Goal: Task Accomplishment & Management: Manage account settings

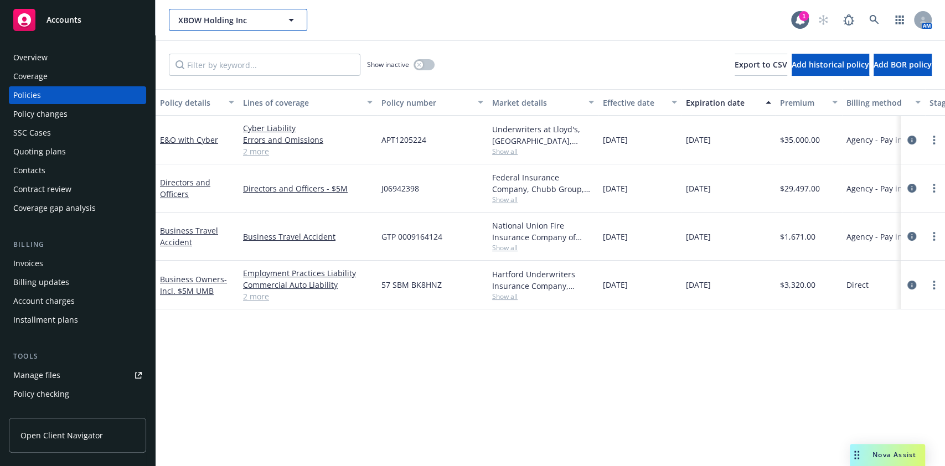
click at [250, 29] on button "XBOW Holding Inc" at bounding box center [238, 20] width 138 height 22
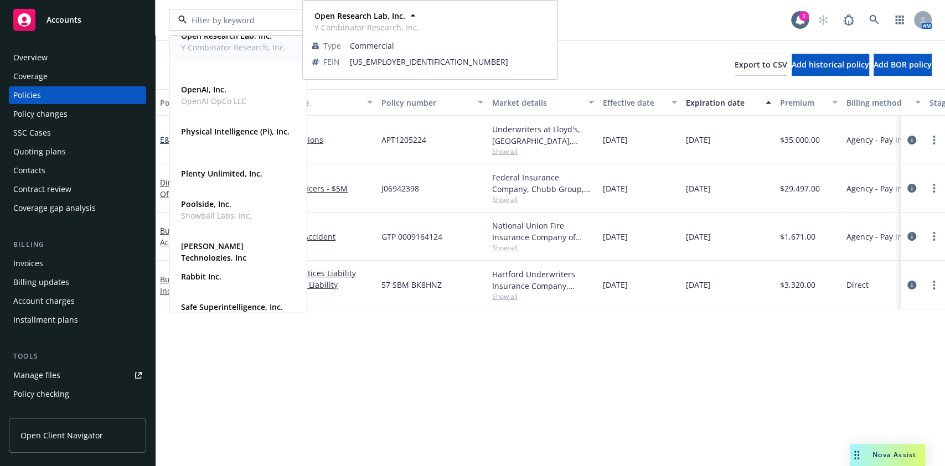
scroll to position [363, 0]
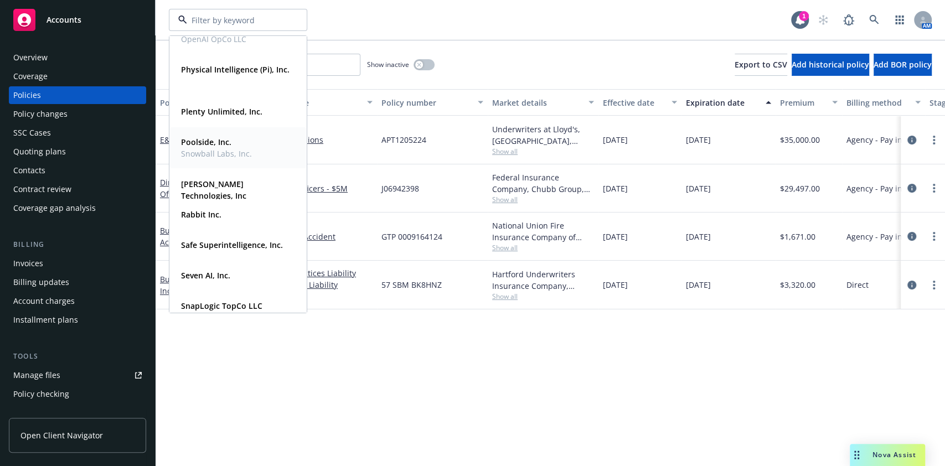
click at [225, 112] on strong "Plenty Unlimited, Inc." at bounding box center [221, 111] width 81 height 11
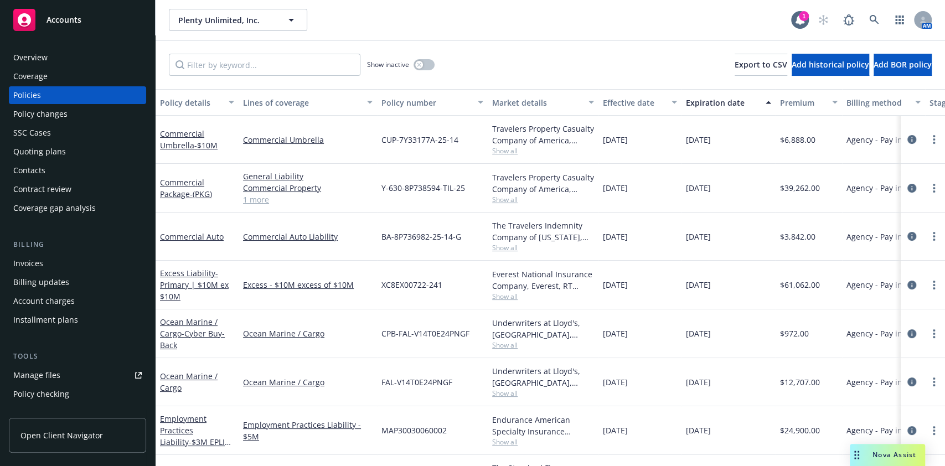
click at [72, 269] on div "Invoices" at bounding box center [77, 264] width 128 height 18
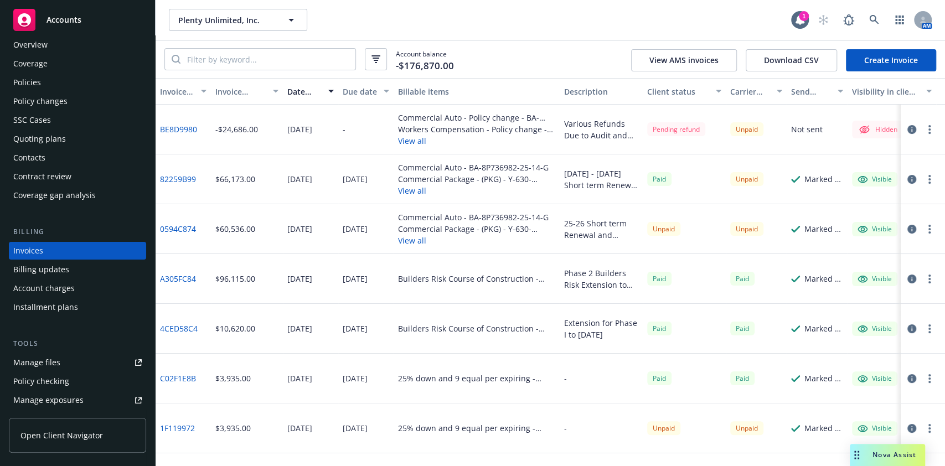
scroll to position [5, 0]
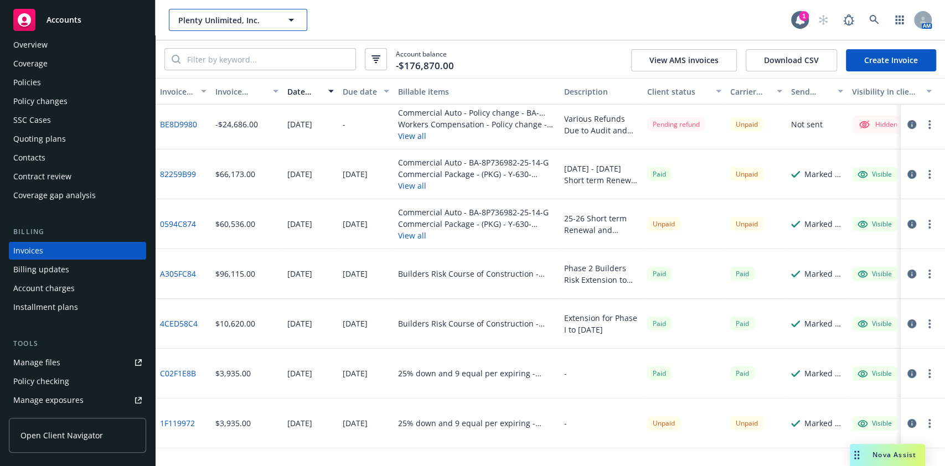
click at [246, 10] on button "Plenty Unlimited, Inc." at bounding box center [238, 20] width 138 height 22
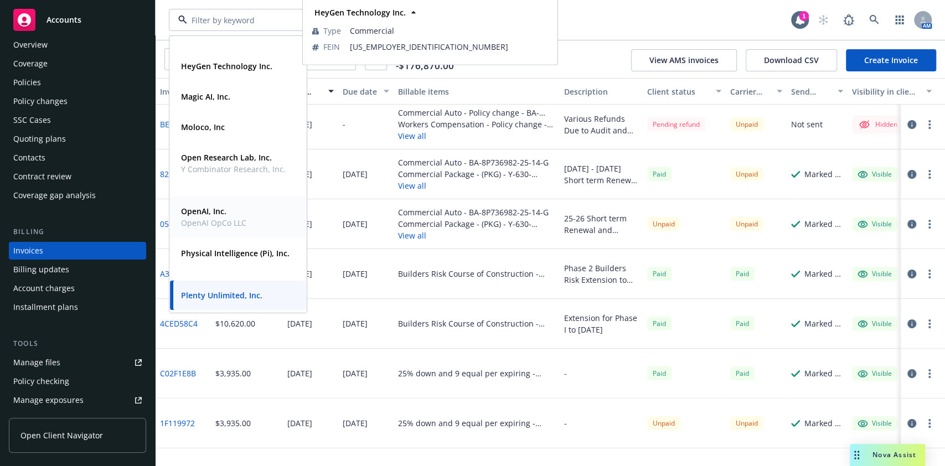
scroll to position [505, 0]
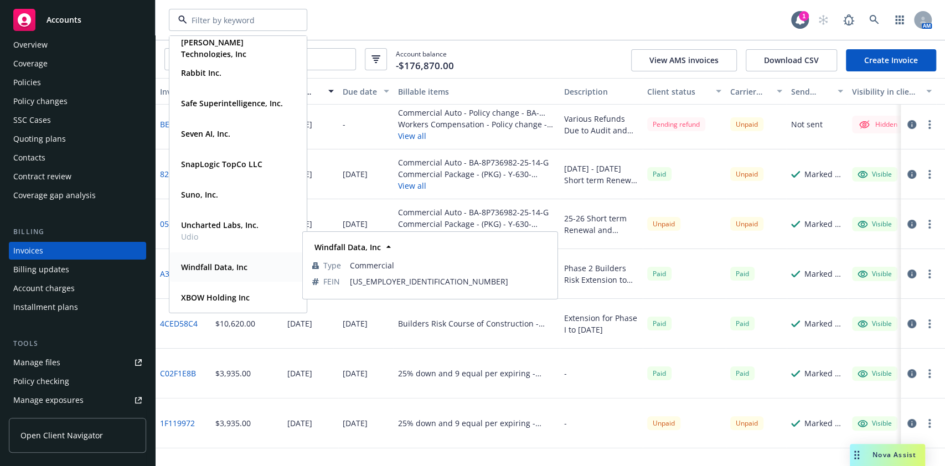
click at [214, 268] on strong "Windfall Data, Inc" at bounding box center [214, 267] width 66 height 11
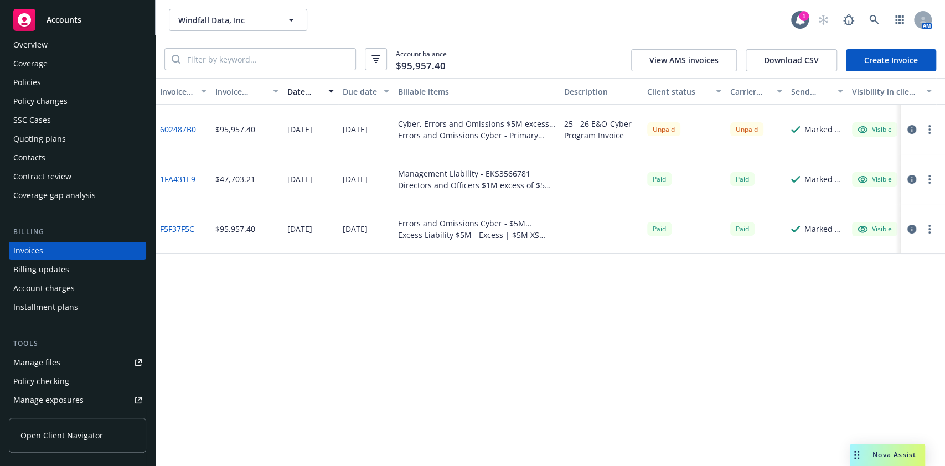
click at [60, 91] on div "Overview Coverage Policies Policy changes SSC Cases Quoting plans Contacts Cont…" at bounding box center [77, 120] width 137 height 168
click at [53, 86] on div "Policies" at bounding box center [77, 83] width 128 height 18
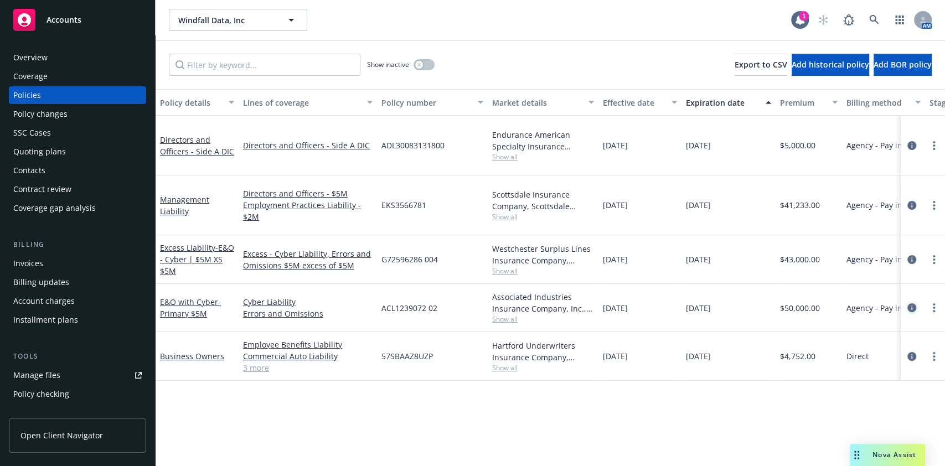
click at [917, 301] on link "circleInformation" at bounding box center [912, 307] width 13 height 13
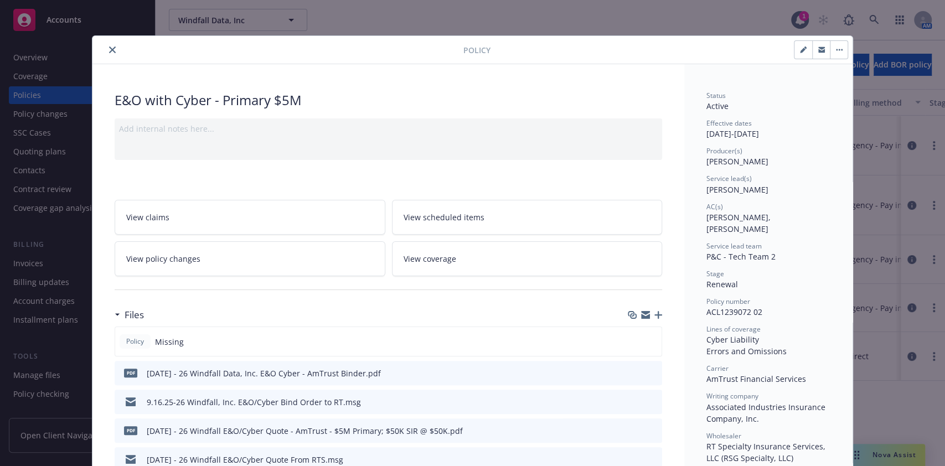
click at [109, 52] on icon "close" at bounding box center [112, 50] width 7 height 7
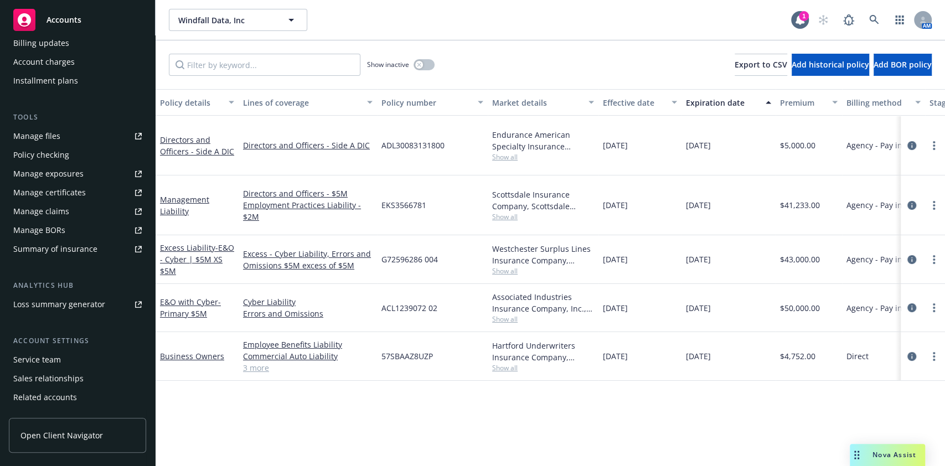
scroll to position [241, 0]
click at [90, 244] on div "Summary of insurance" at bounding box center [55, 247] width 84 height 18
click at [913, 304] on icon "circleInformation" at bounding box center [912, 308] width 9 height 9
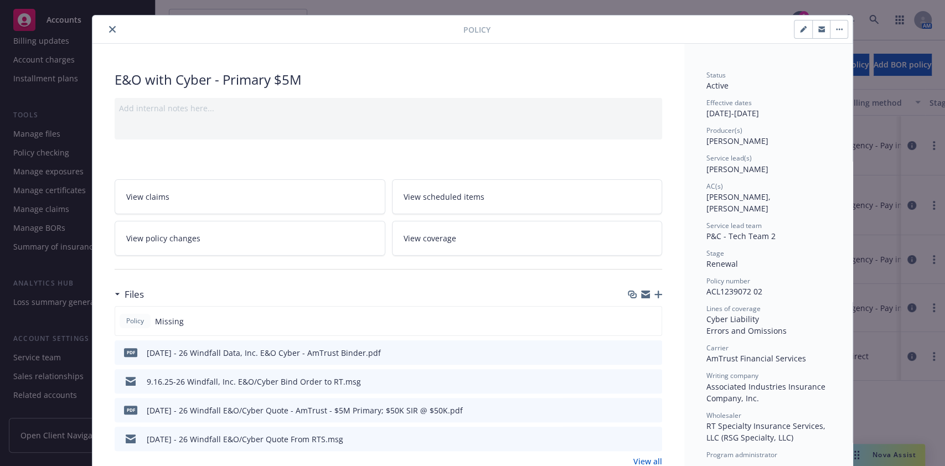
scroll to position [20, 0]
click at [109, 29] on icon "close" at bounding box center [112, 30] width 7 height 7
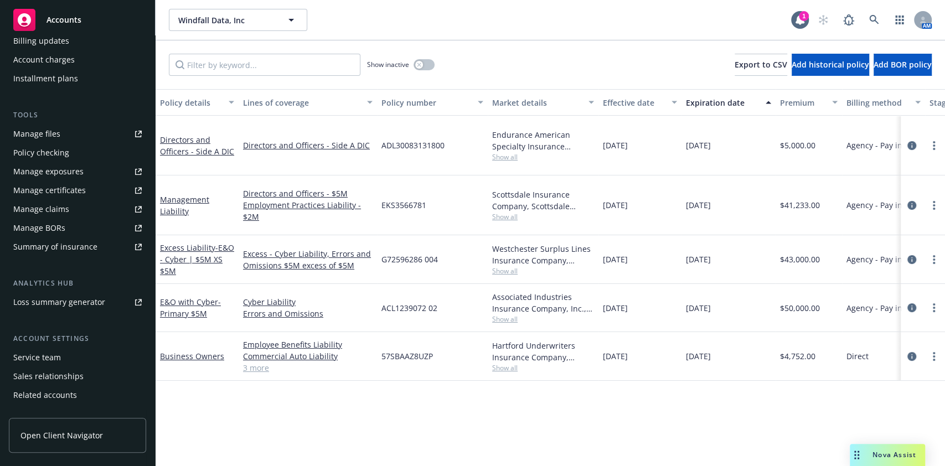
click at [43, 29] on div "Accounts" at bounding box center [77, 20] width 128 height 22
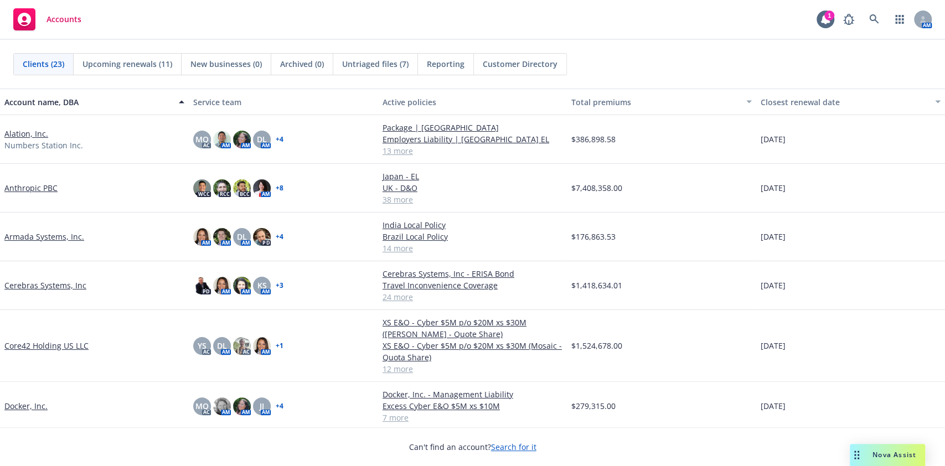
click at [394, 70] on div "Untriaged files (7)" at bounding box center [375, 64] width 85 height 21
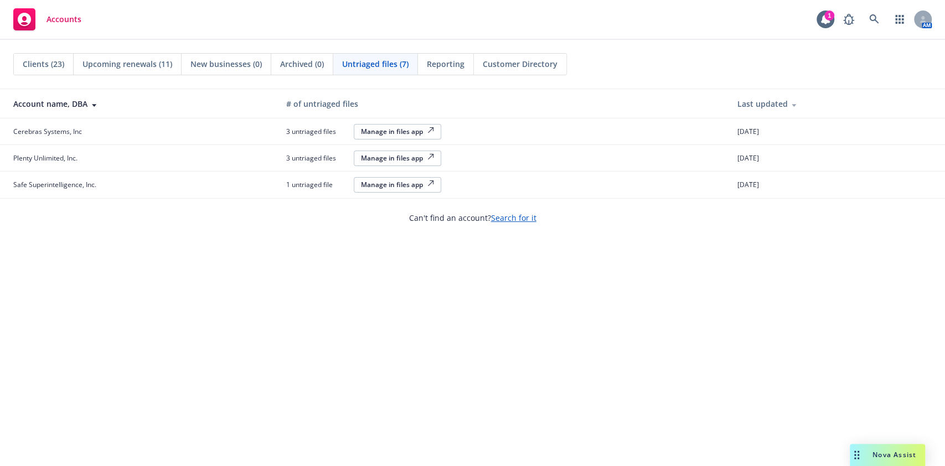
click at [398, 159] on div "Manage in files app" at bounding box center [397, 157] width 73 height 9
click at [57, 65] on span "Clients (23)" at bounding box center [44, 64] width 42 height 12
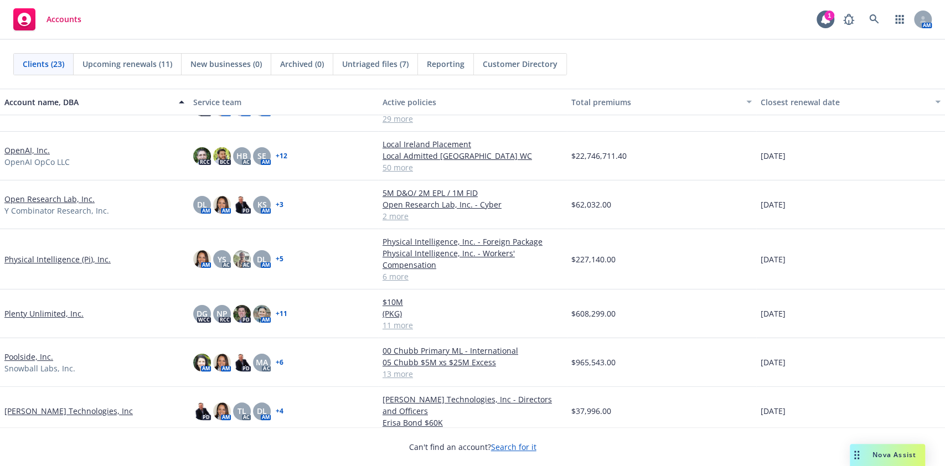
scroll to position [385, 0]
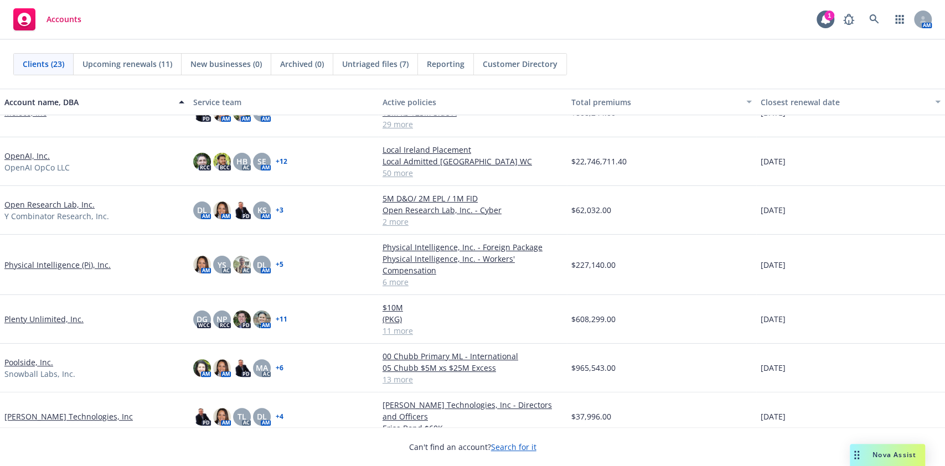
click at [40, 319] on link "Plenty Unlimited, Inc." at bounding box center [43, 319] width 79 height 12
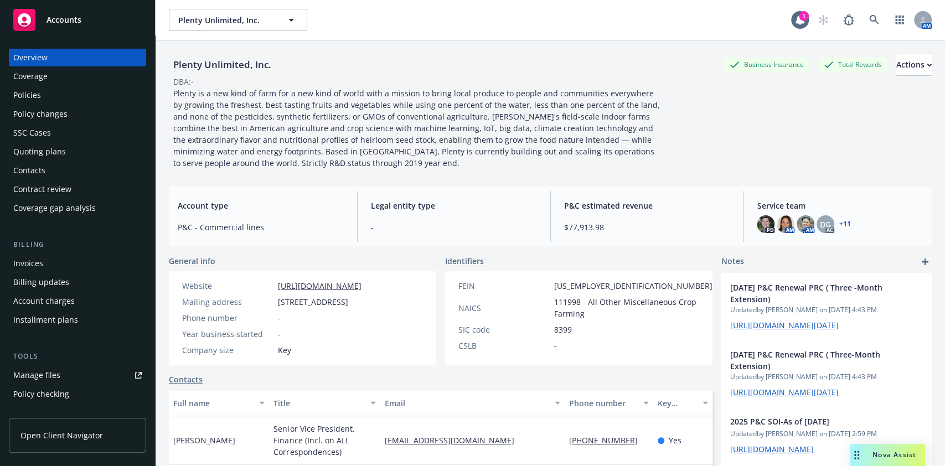
click at [92, 98] on div "Policies" at bounding box center [77, 95] width 128 height 18
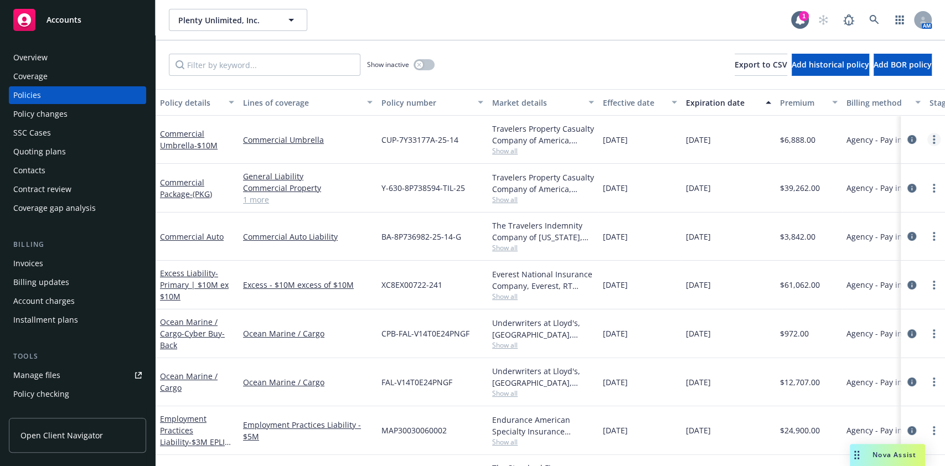
click at [928, 142] on link "more" at bounding box center [934, 139] width 13 height 13
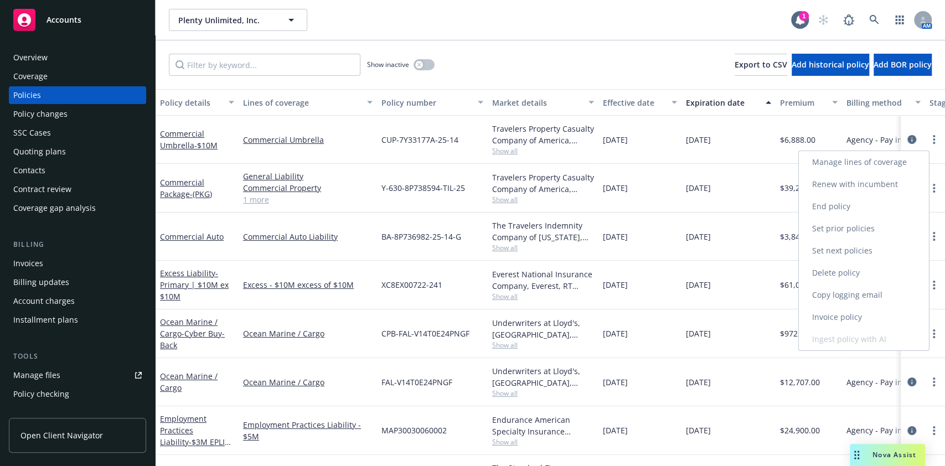
click at [856, 207] on link "End policy" at bounding box center [864, 207] width 130 height 22
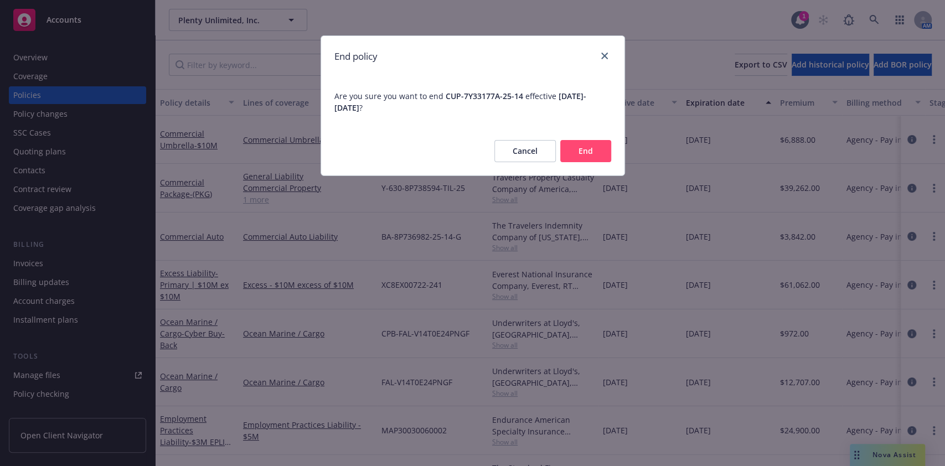
click at [592, 150] on button "End" at bounding box center [586, 151] width 51 height 22
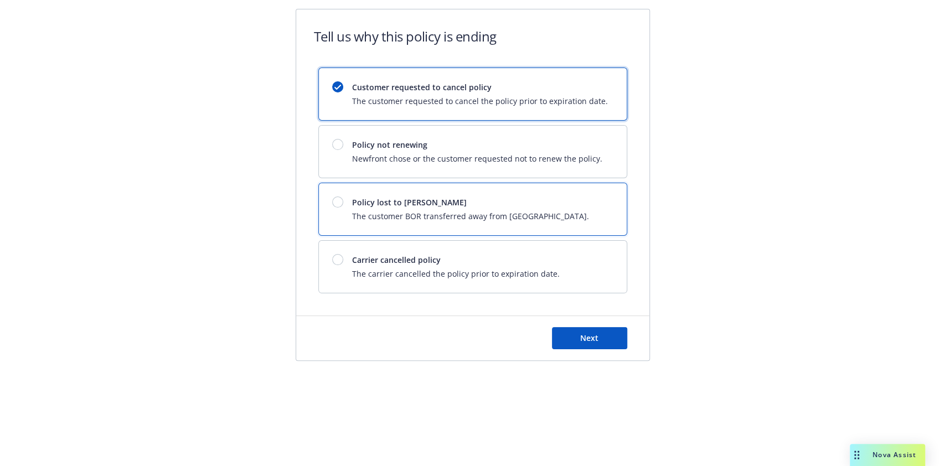
click at [427, 205] on span "Policy lost to [PERSON_NAME]" at bounding box center [470, 203] width 237 height 12
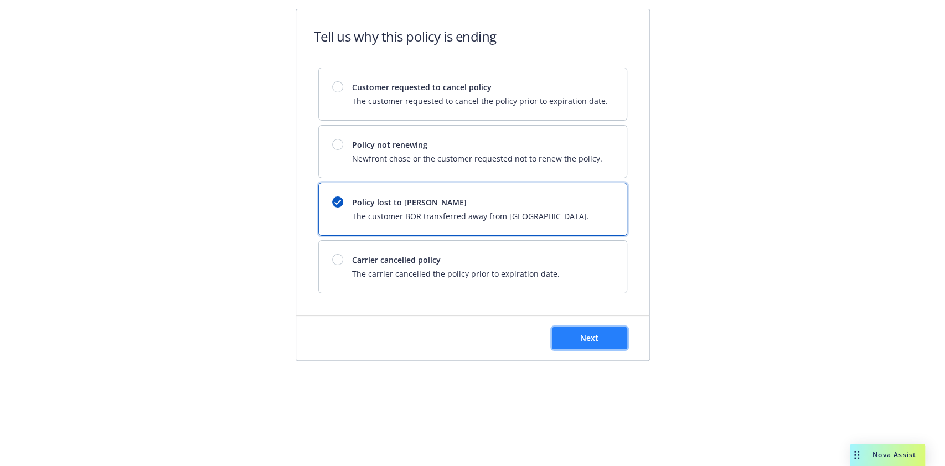
click at [572, 342] on button "Next" at bounding box center [589, 338] width 75 height 22
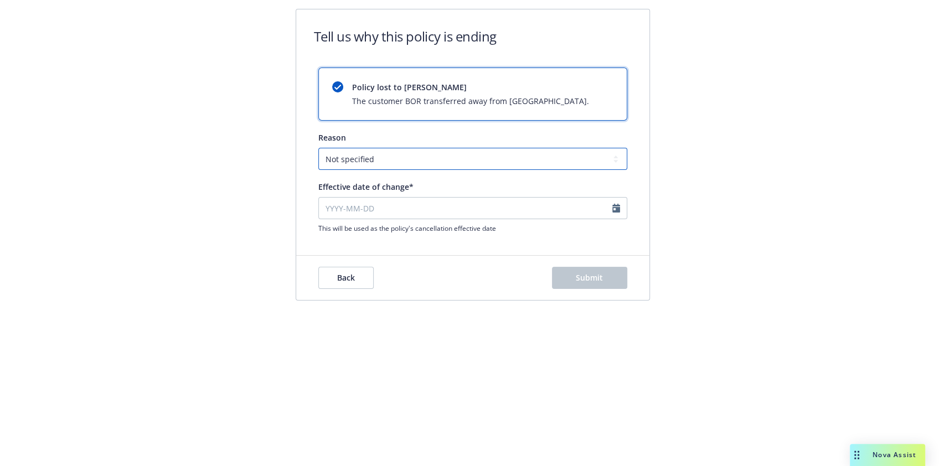
click at [418, 154] on select "Not specified Service Pricing Buyer change M&A, Bankruptcy, or Out of business …" at bounding box center [472, 159] width 309 height 22
click at [318, 148] on select "Not specified Service Pricing Buyer change M&A, Bankruptcy, or Out of business …" at bounding box center [472, 159] width 309 height 22
click at [362, 210] on input "Effective date of change*" at bounding box center [472, 208] width 309 height 22
select select "September"
select select "2025"
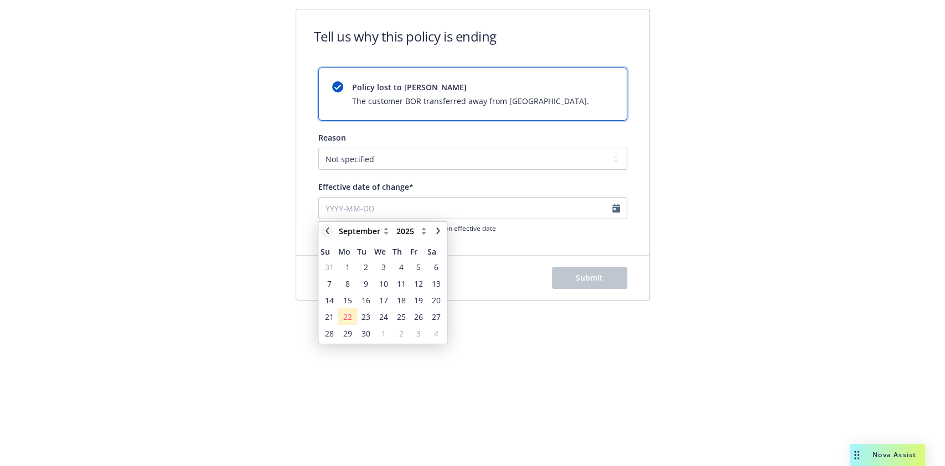
click at [326, 232] on icon "chevronLeft" at bounding box center [327, 231] width 7 height 7
select select "August"
click at [401, 328] on span "28" at bounding box center [401, 334] width 9 height 12
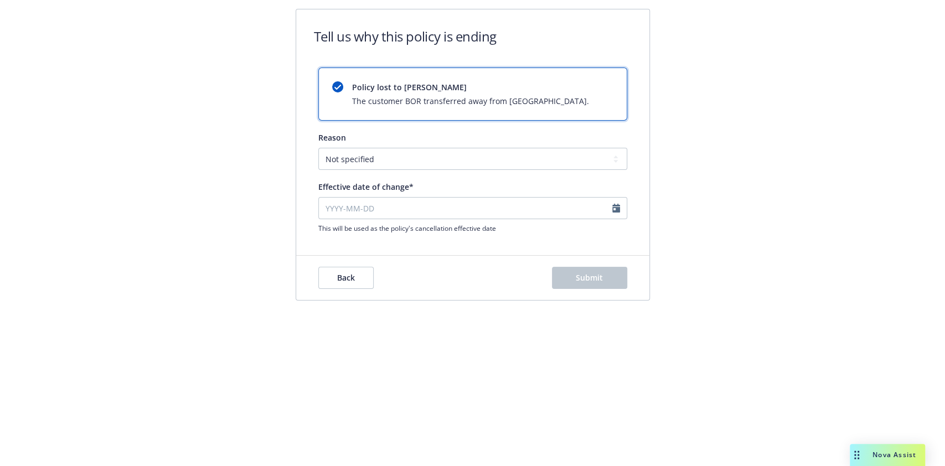
type input "[DATE]"
click at [580, 275] on span "Submit" at bounding box center [589, 278] width 27 height 11
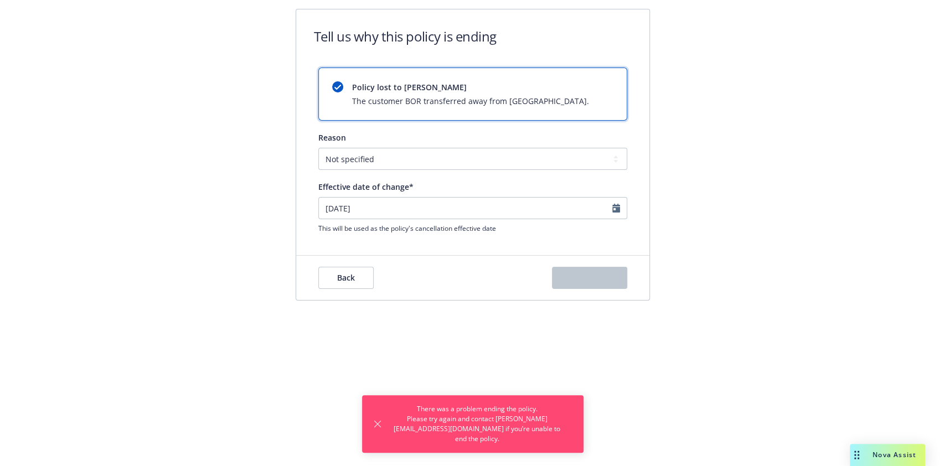
click at [480, 293] on div "Back Submit" at bounding box center [472, 278] width 353 height 44
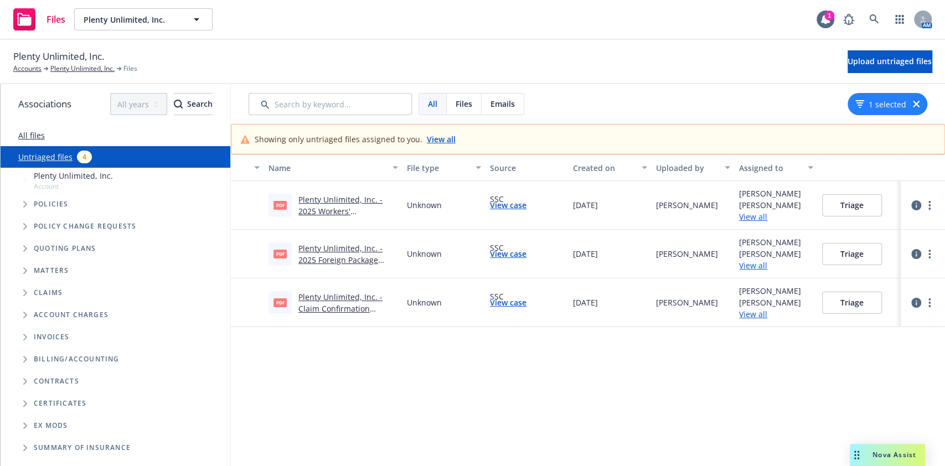
click at [427, 142] on link "View all" at bounding box center [441, 139] width 29 height 12
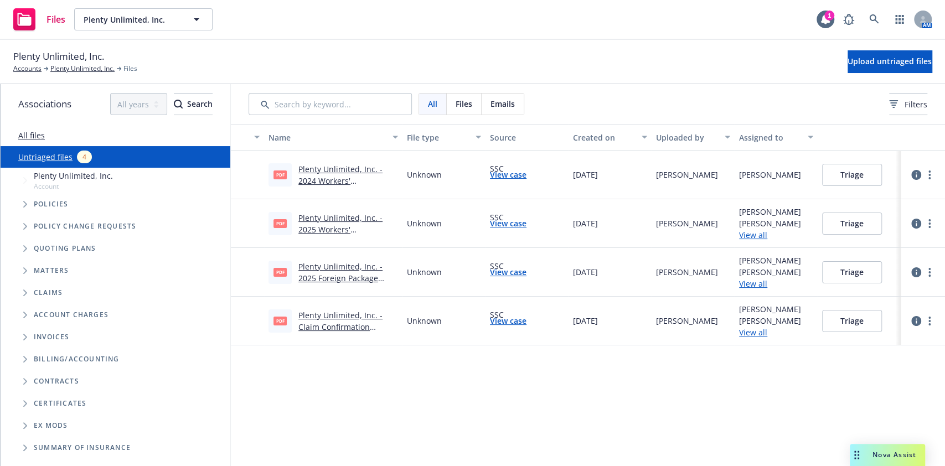
click at [358, 323] on link "Plenty Unlimited, Inc. - Claim Confirmation Letter.pdf" at bounding box center [341, 327] width 84 height 34
click at [64, 204] on span "Policies" at bounding box center [51, 204] width 35 height 7
click at [31, 202] on span "Tree Example" at bounding box center [25, 205] width 18 height 18
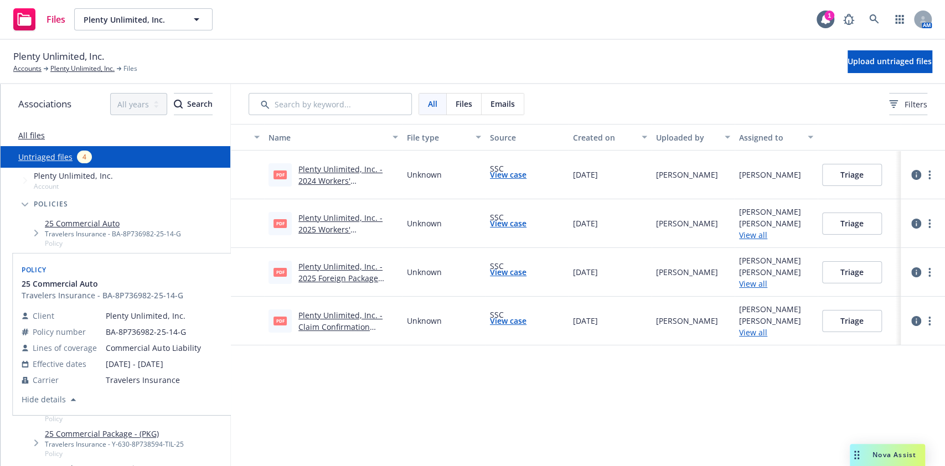
scroll to position [14, 0]
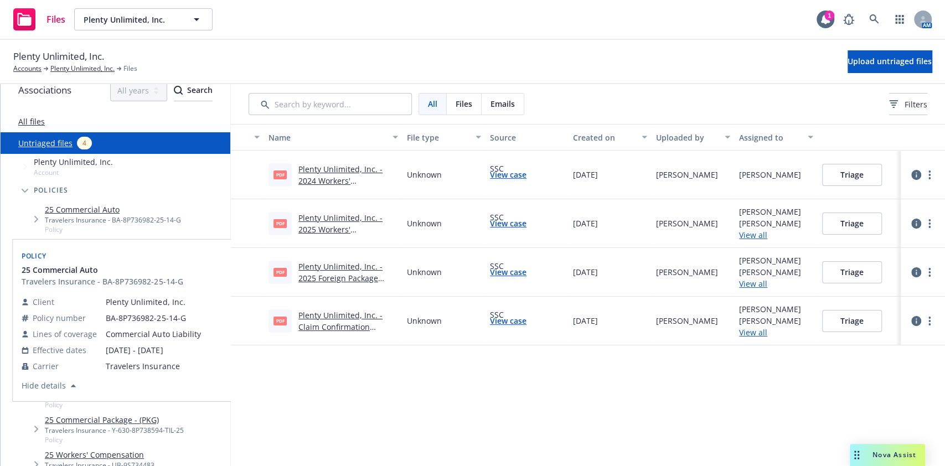
click at [89, 209] on link "25 Commercial Auto" at bounding box center [113, 210] width 136 height 12
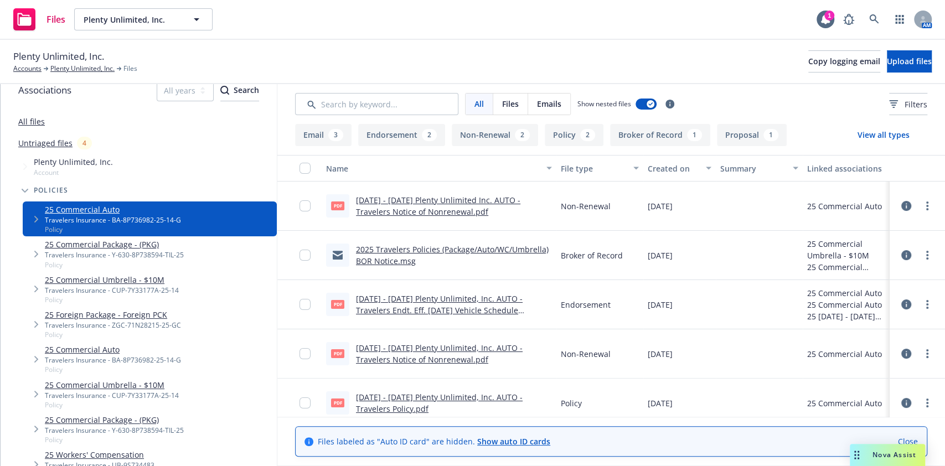
click at [664, 132] on button "Broker of Record 1" at bounding box center [660, 135] width 100 height 22
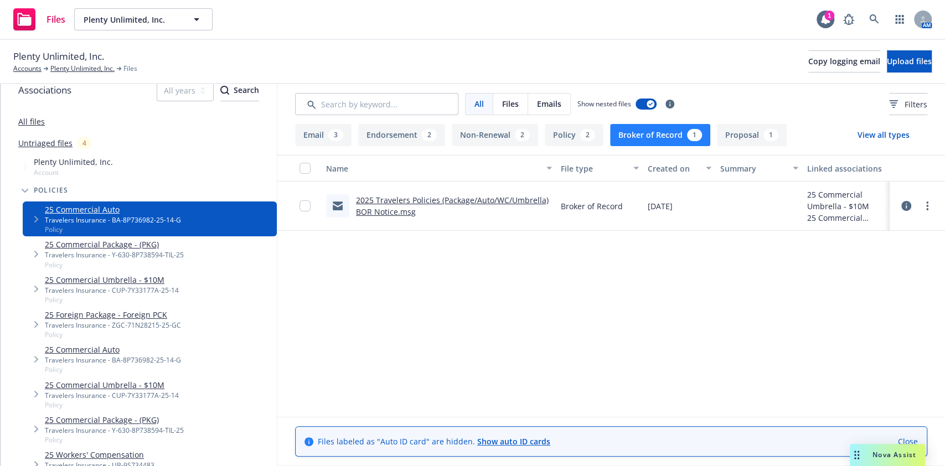
click at [487, 196] on link "2025 Travelers Policies (Package/Auto/WC/Umbrella) BOR Notice.msg" at bounding box center [452, 206] width 193 height 22
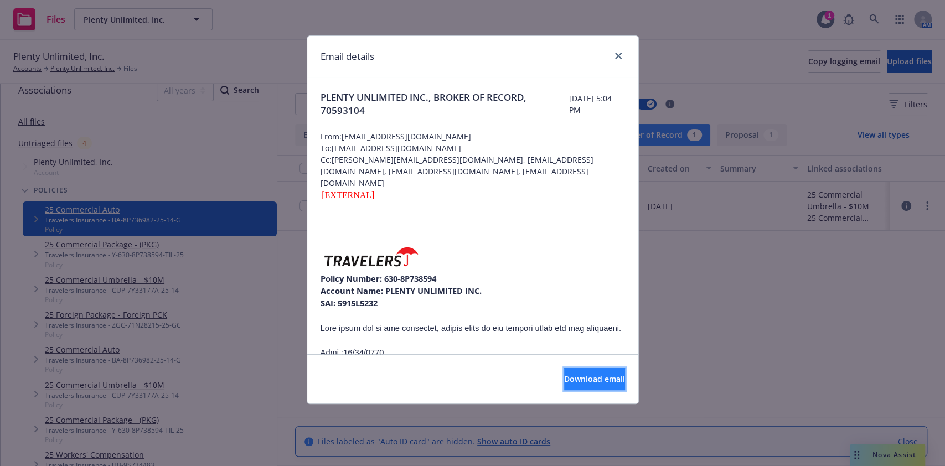
click at [564, 387] on button "Download email" at bounding box center [594, 379] width 61 height 22
click at [615, 61] on link "close" at bounding box center [618, 55] width 13 height 13
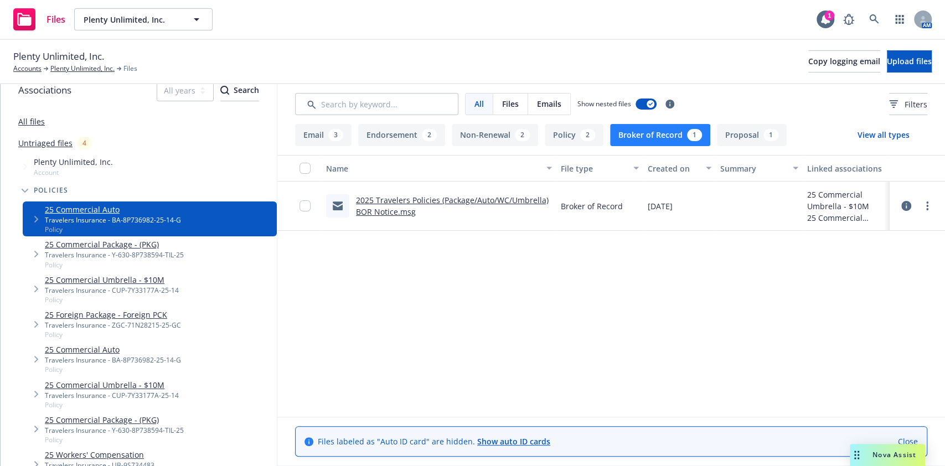
click at [78, 74] on div "Plenty Unlimited, Inc. Accounts Plenty Unlimited, Inc. Files Copy logging email…" at bounding box center [472, 62] width 945 height 44
click at [73, 64] on link "Plenty Unlimited, Inc." at bounding box center [82, 69] width 64 height 10
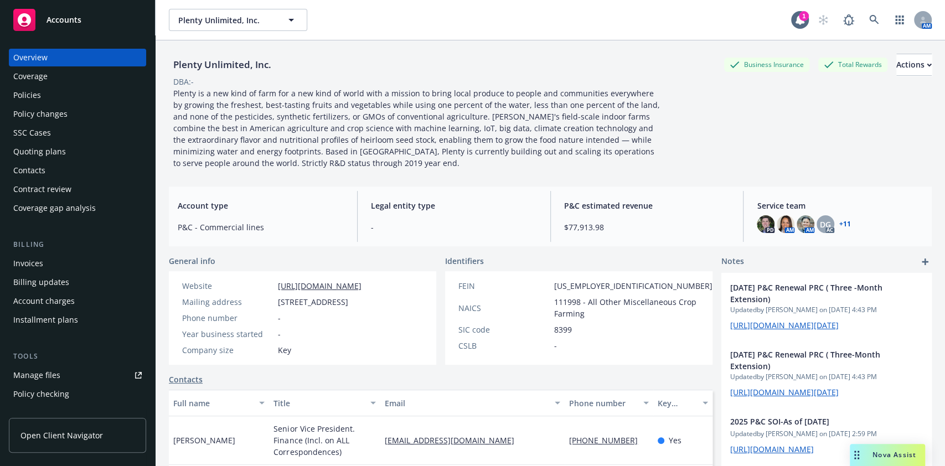
click at [63, 100] on div "Policies" at bounding box center [77, 95] width 128 height 18
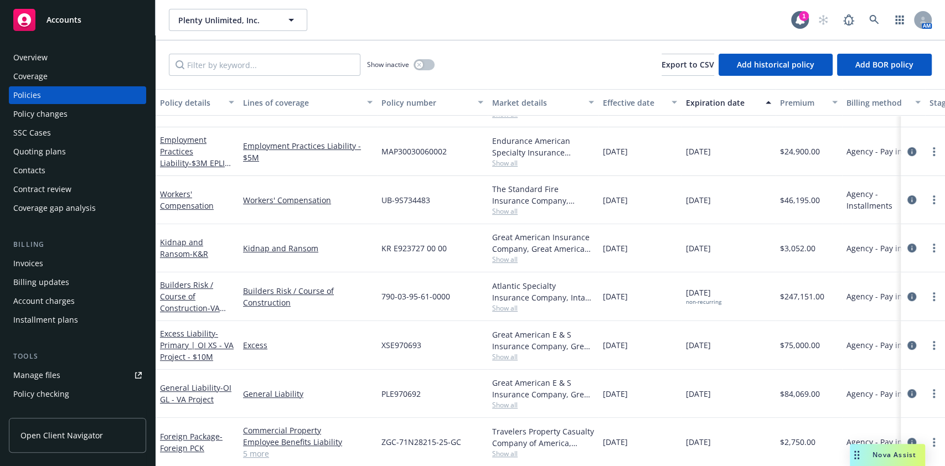
scroll to position [270, 0]
click at [933, 438] on icon "more" at bounding box center [934, 442] width 2 height 9
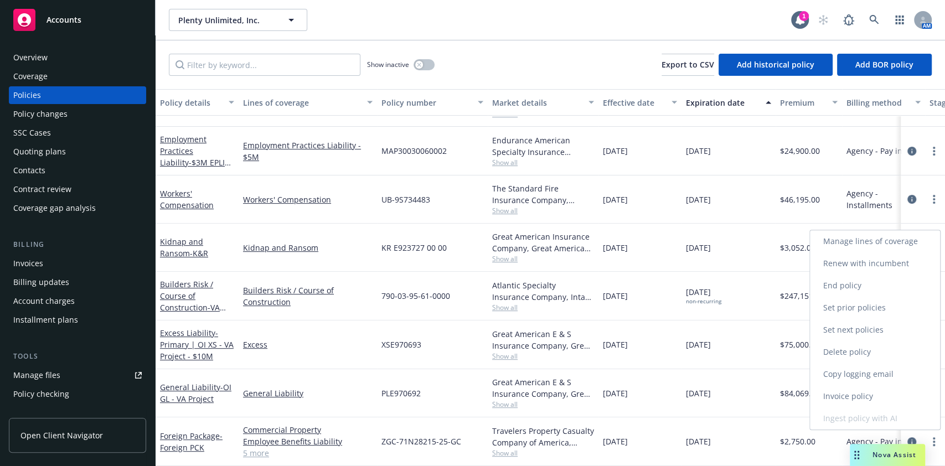
click at [837, 280] on link "End policy" at bounding box center [875, 286] width 130 height 22
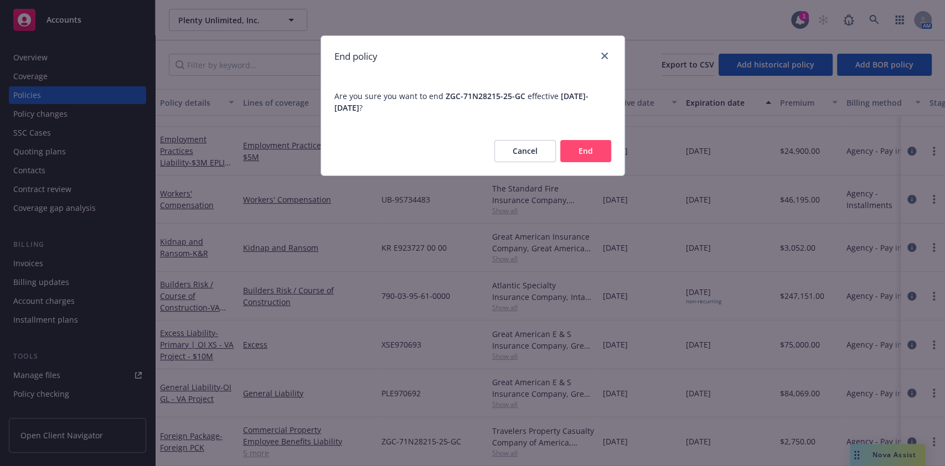
click at [594, 160] on button "End" at bounding box center [586, 151] width 51 height 22
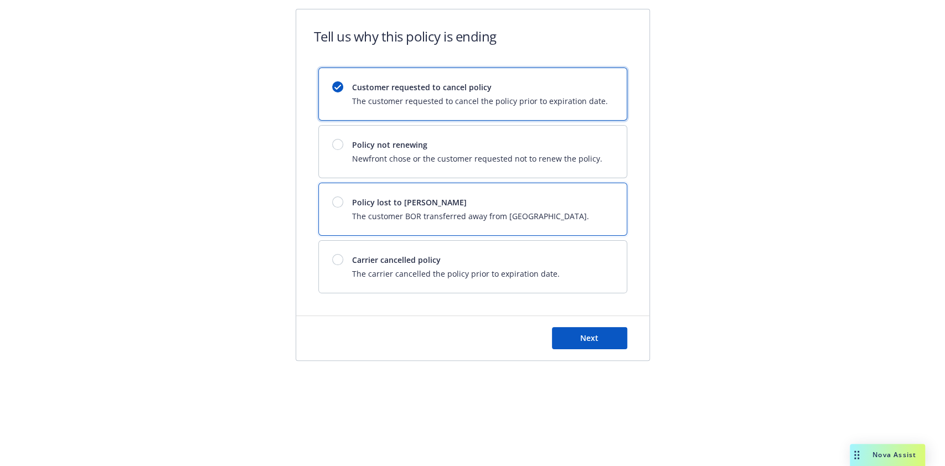
click at [500, 210] on span "The customer BOR transferred away from [GEOGRAPHIC_DATA]." at bounding box center [470, 216] width 237 height 12
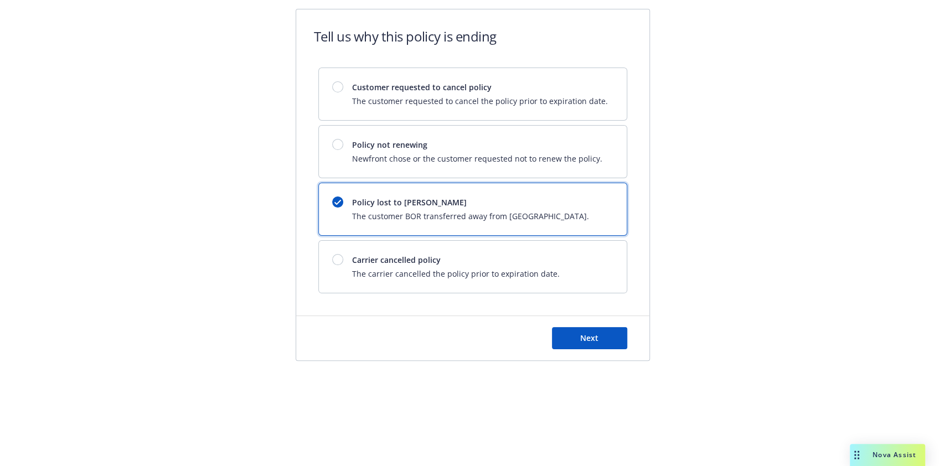
click at [581, 357] on div "Next" at bounding box center [472, 338] width 353 height 44
click at [572, 346] on button "Next" at bounding box center [589, 338] width 75 height 22
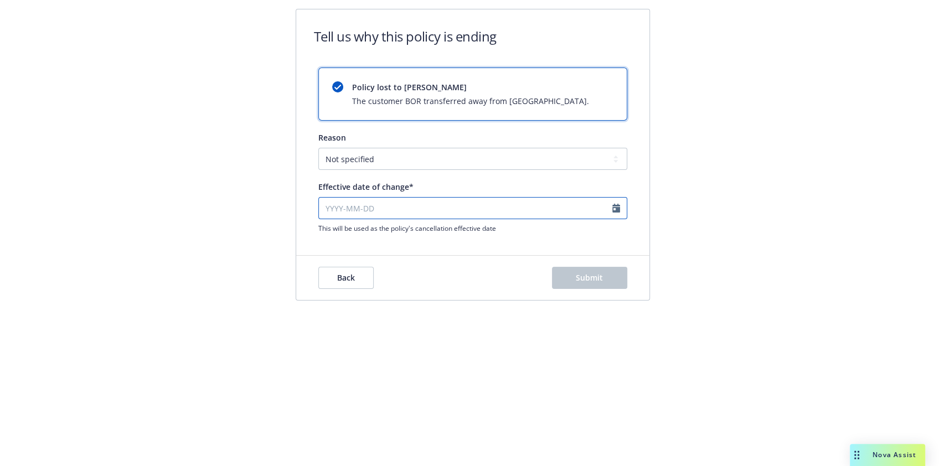
click at [399, 205] on input "Effective date of change*" at bounding box center [472, 208] width 309 height 22
select select "September"
select select "2025"
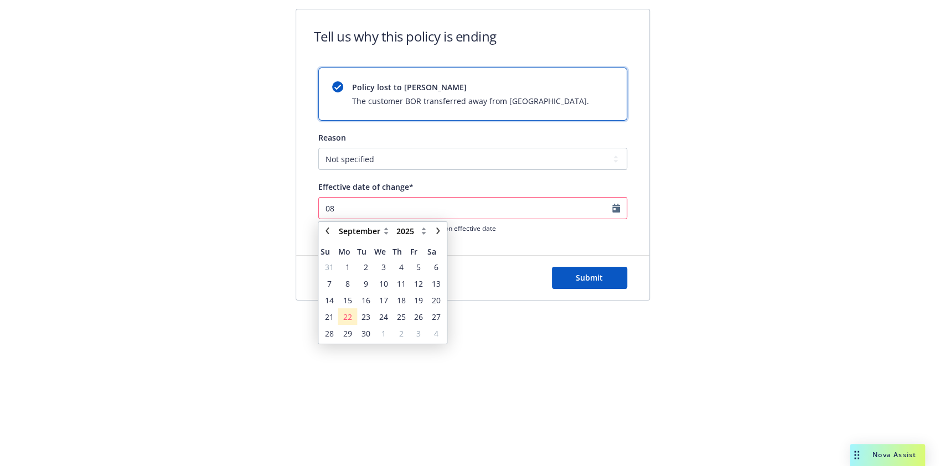
type input "0"
type input "2025-28-08"
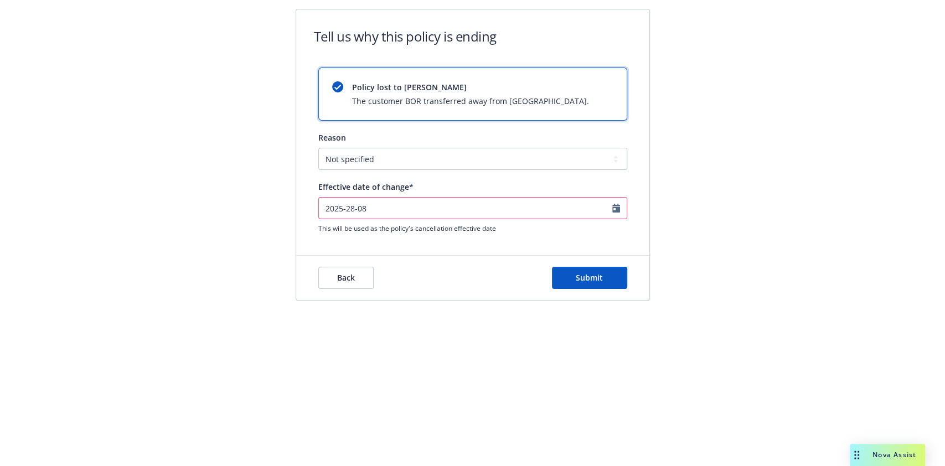
click at [444, 188] on div "Effective date of change*" at bounding box center [472, 187] width 309 height 12
select select "September"
select select "2025"
click at [399, 203] on input "2025-28-08" at bounding box center [472, 208] width 309 height 22
click at [316, 237] on form "Tell us why this policy is ending Policy lost to BOR The customer BOR transferr…" at bounding box center [472, 154] width 353 height 291
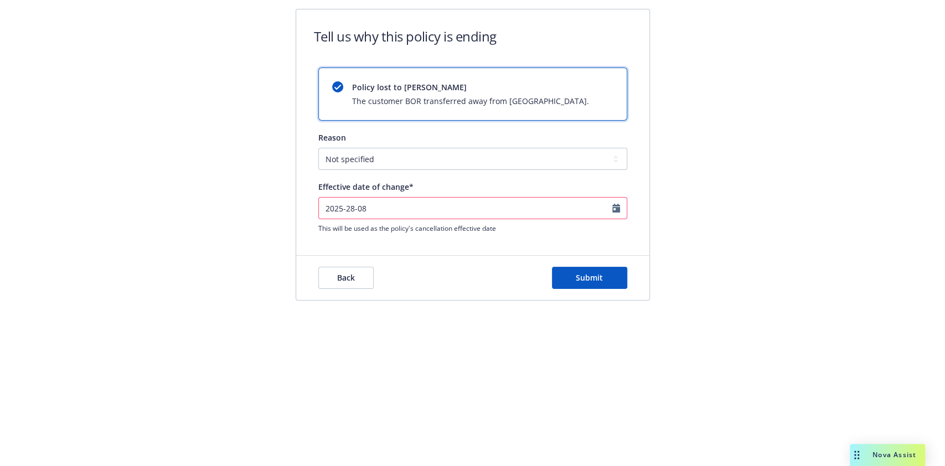
click at [351, 208] on input "2025-28-08" at bounding box center [472, 208] width 309 height 22
select select "September"
select select "2025"
click at [331, 231] on link "chevronLeft" at bounding box center [327, 230] width 13 height 13
select select "August"
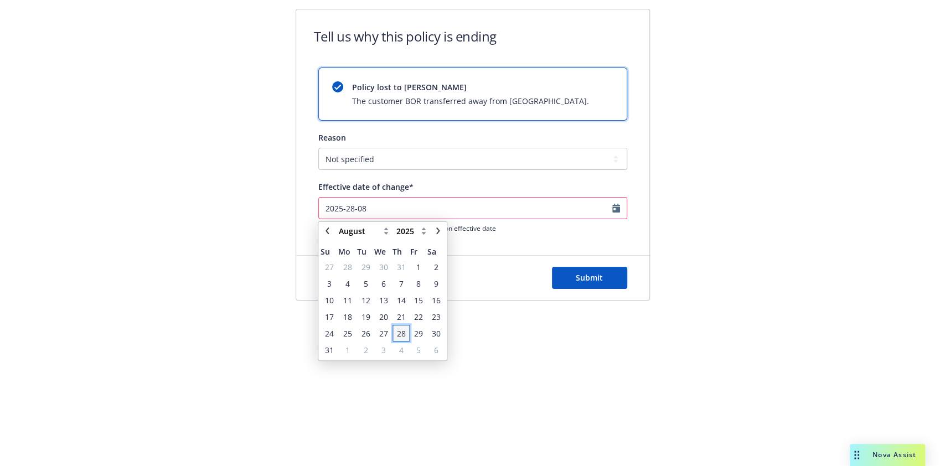
click at [403, 332] on span "28" at bounding box center [401, 334] width 9 height 12
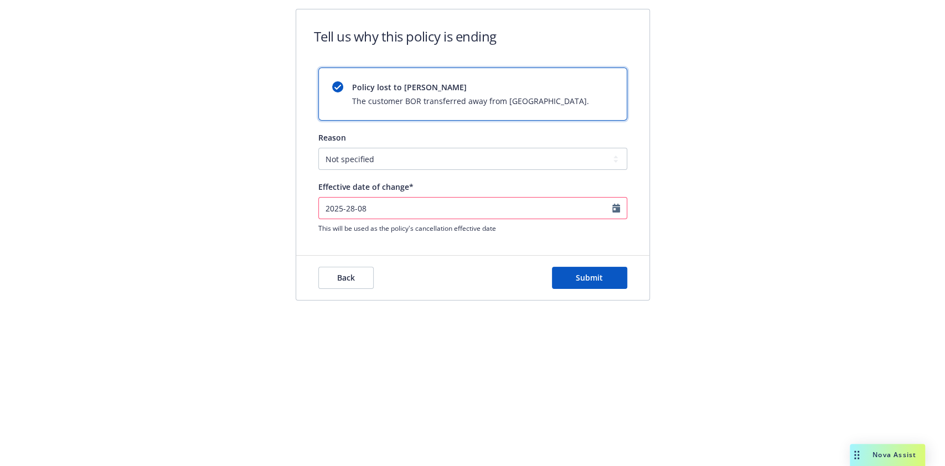
type input "2025-08-28"
click at [588, 274] on span "Submit" at bounding box center [589, 278] width 27 height 11
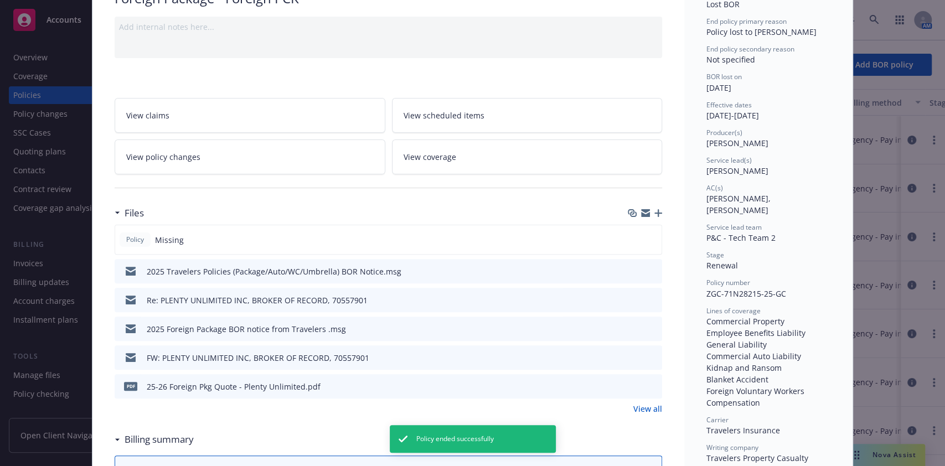
scroll to position [136, 0]
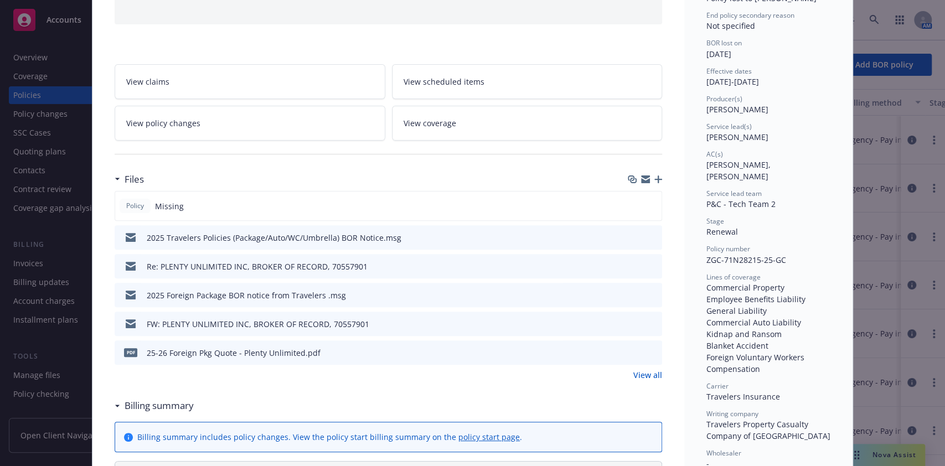
click at [655, 176] on icon "button" at bounding box center [659, 180] width 8 height 8
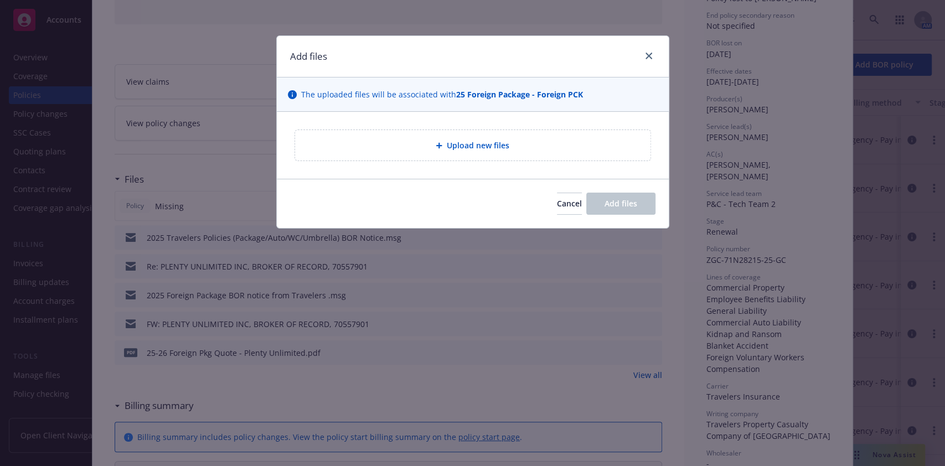
click at [428, 142] on div "Upload new files" at bounding box center [473, 145] width 338 height 13
click at [649, 56] on icon "close" at bounding box center [649, 56] width 7 height 7
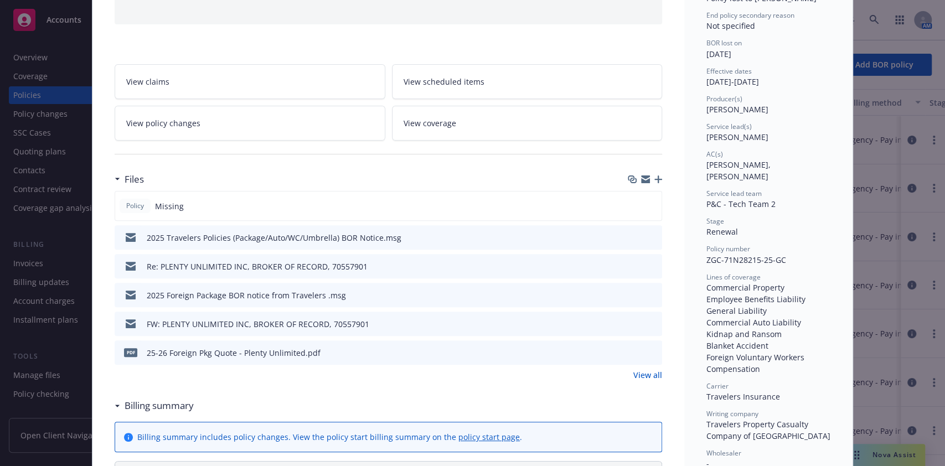
click at [634, 372] on link "View all" at bounding box center [648, 375] width 29 height 12
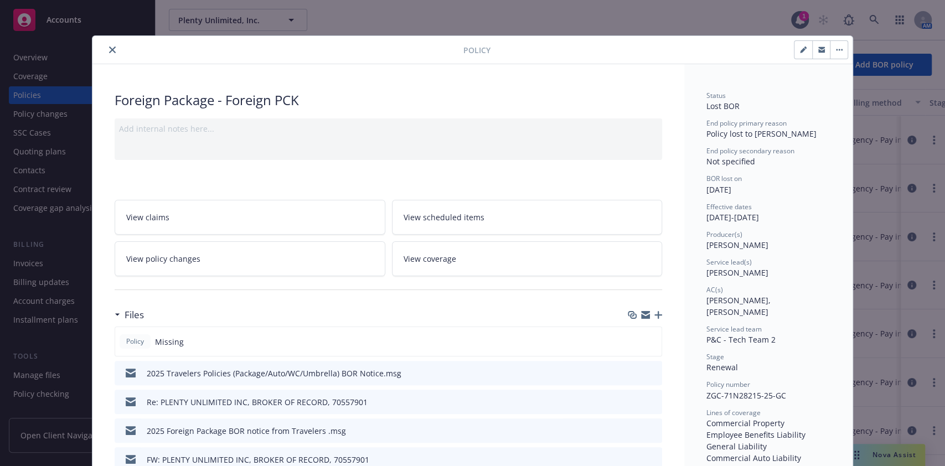
click at [655, 312] on icon "button" at bounding box center [659, 315] width 8 height 8
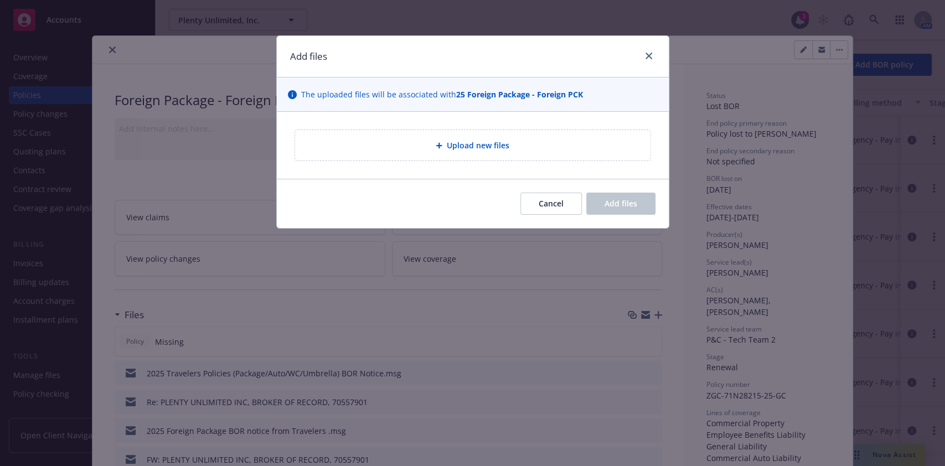
click at [511, 143] on div "Upload new files" at bounding box center [473, 145] width 338 height 13
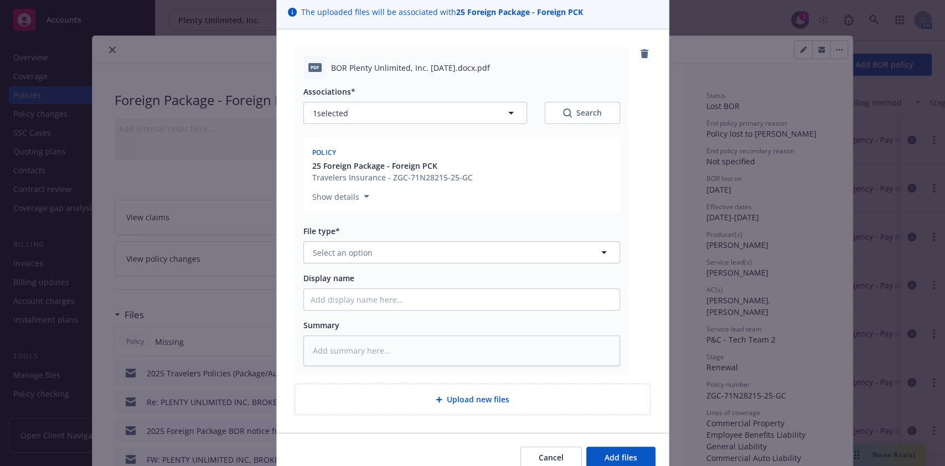
scroll to position [84, 0]
click at [468, 250] on button "Select an option" at bounding box center [462, 251] width 317 height 22
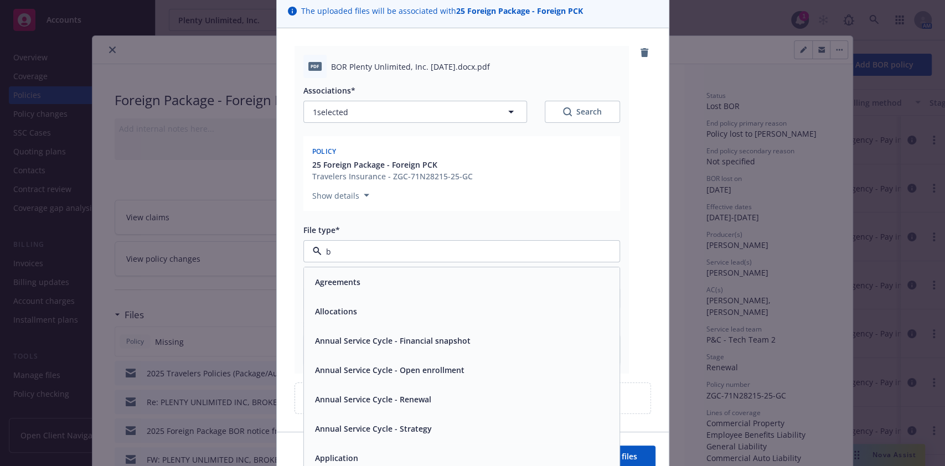
type input "bo"
click at [404, 308] on div "BOR Confirmation" at bounding box center [462, 312] width 302 height 16
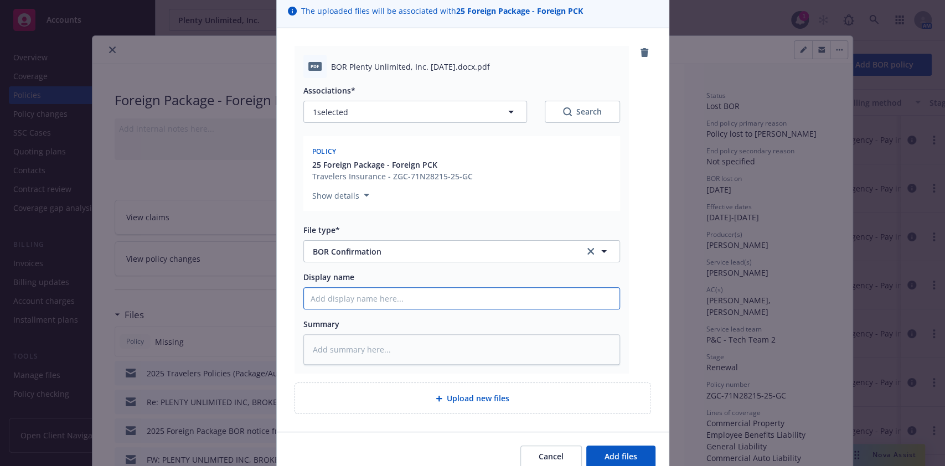
click at [368, 304] on input "Display name" at bounding box center [462, 298] width 316 height 21
type textarea "x"
type input "E"
type textarea "x"
type input "Ef"
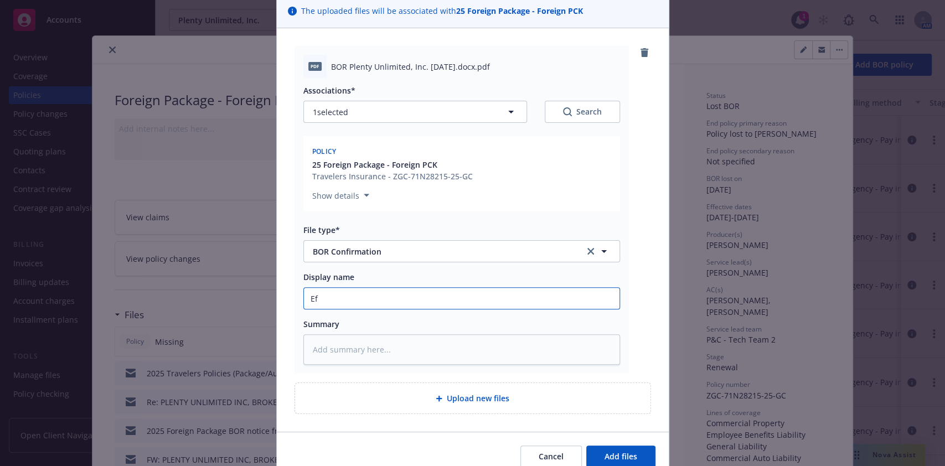
type textarea "x"
type input "Eff"
type textarea "x"
type input "Eff."
type textarea "x"
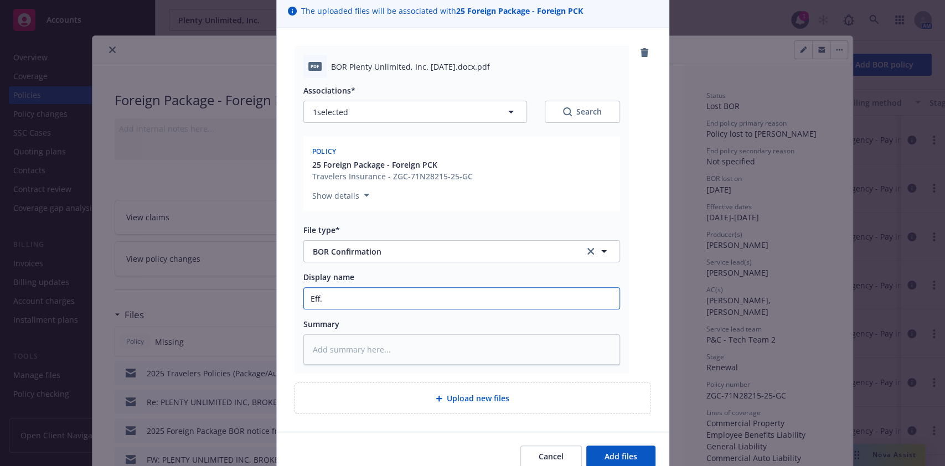
type input "Eff."
type textarea "x"
type input "Eff."
type textarea "x"
type input "Eff"
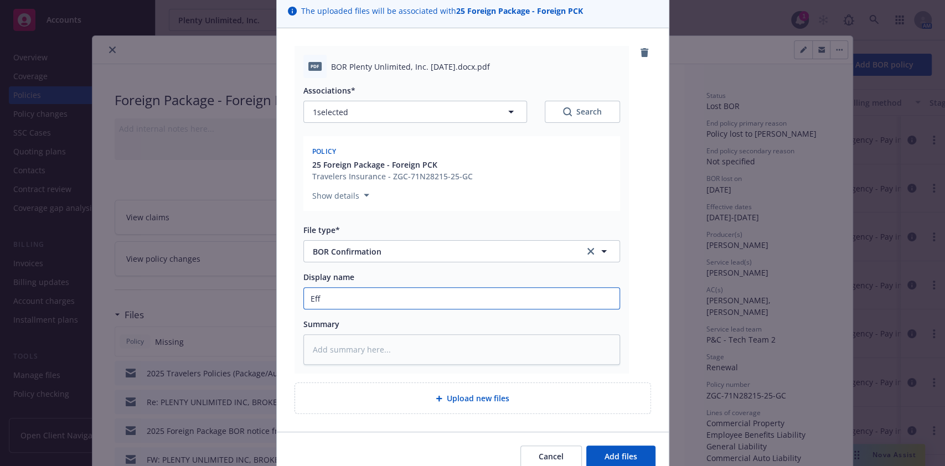
type textarea "x"
type input "Ef"
type textarea "x"
type input "E"
type textarea "x"
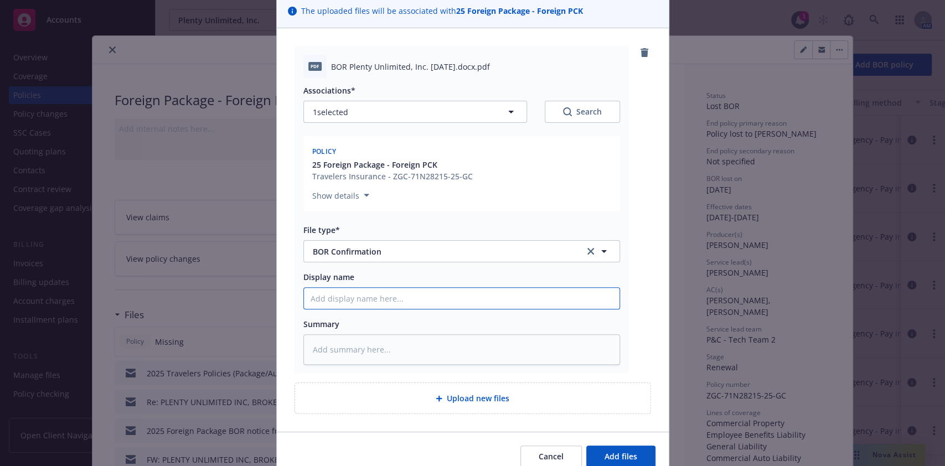
type textarea "x"
type input "Pl"
type textarea "x"
type input "Ple"
type textarea "x"
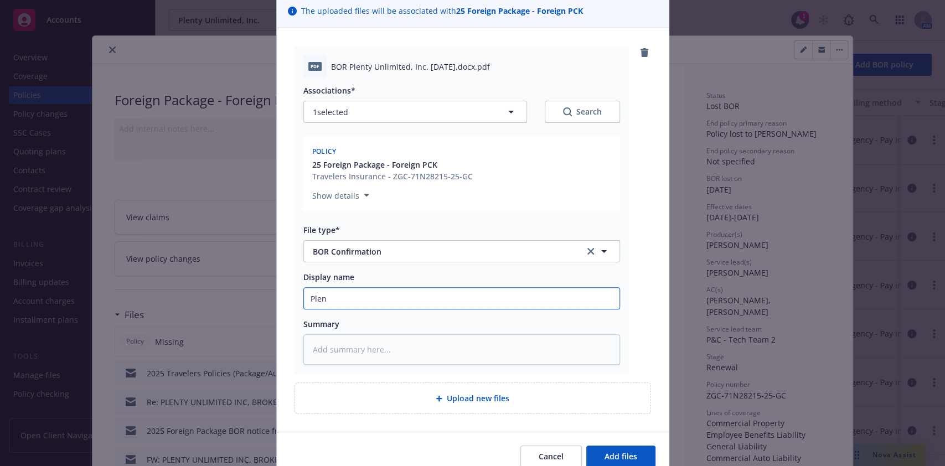
type input "Plent"
type textarea "x"
type input "Plenty"
type textarea "x"
type input "Plenty U"
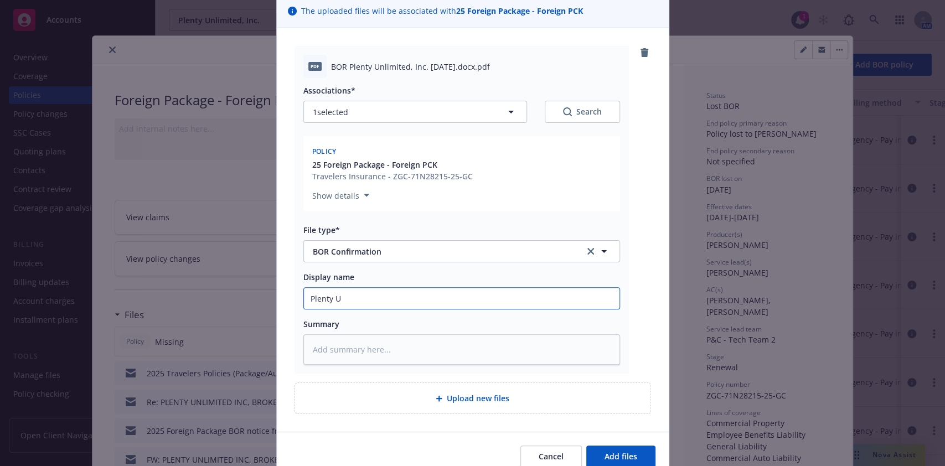
type textarea "x"
type input "Plenty Un"
type textarea "x"
type input "Plenty Unl"
type textarea "x"
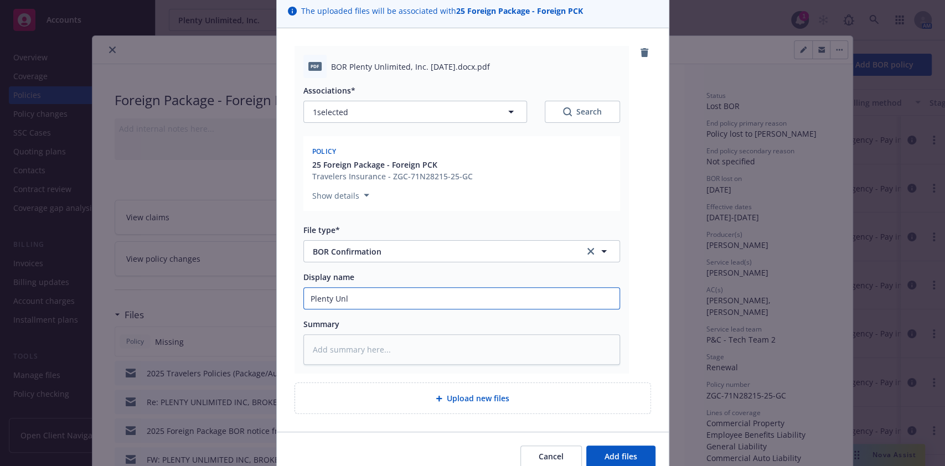
type input "Plenty Unli"
type textarea "x"
type input "Plenty Unlimi"
type textarea "x"
type input "Plenty Unlimit"
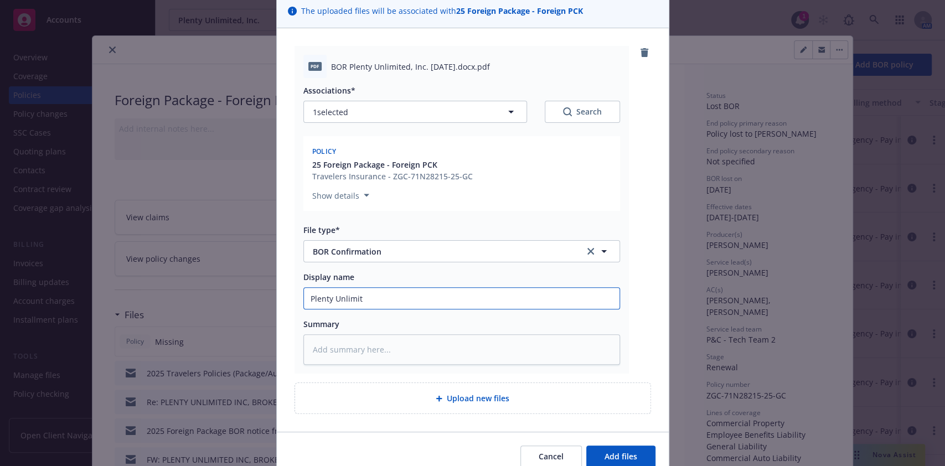
type textarea "x"
type input "Plenty Unlimite"
type textarea "x"
type input "Plenty Unlimited"
type textarea "x"
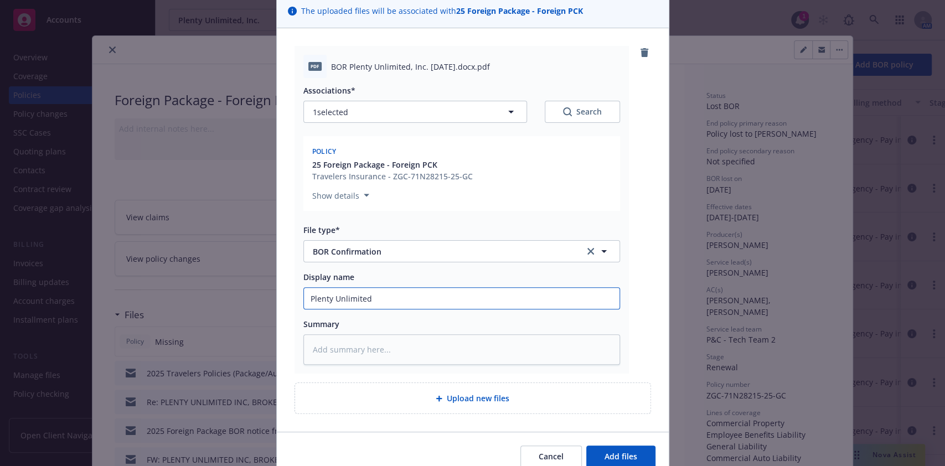
type input "Plenty Unlimited,"
type textarea "x"
type input "Plenty Unlimited,"
type textarea "x"
type input "Plenty Unlimited, I"
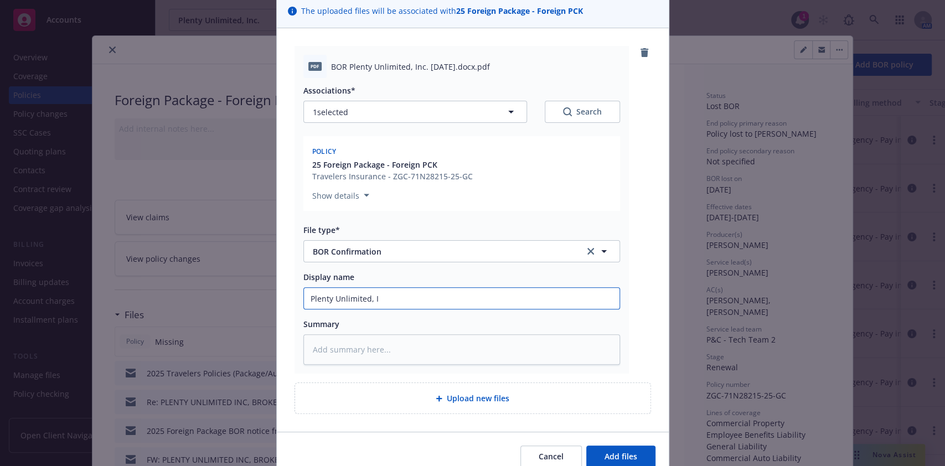
type textarea "x"
type input "Plenty Unlimited, Ic"
type textarea "x"
type input "Plenty Unlimited, I"
type textarea "x"
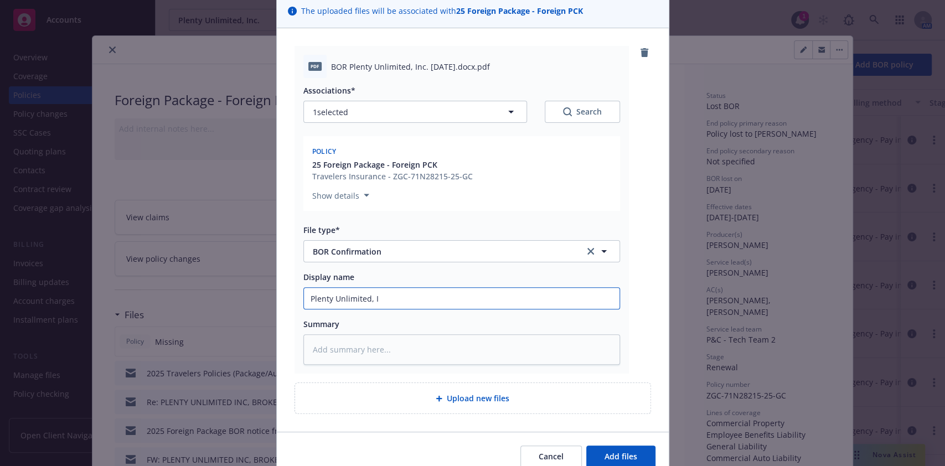
type input "Plenty Unlimited, In"
type textarea "x"
type input "Plenty Unlimited, Inc"
type textarea "x"
type input "Plenty Unlimited, Inc."
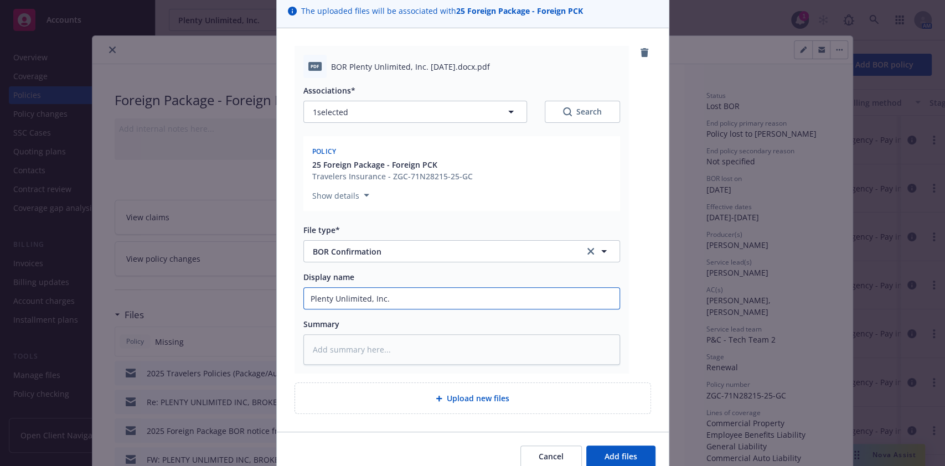
type textarea "x"
type input "Plenty Unlimited, Inc."
type textarea "x"
type input "Plenty Unlimited, Inc. -"
type textarea "x"
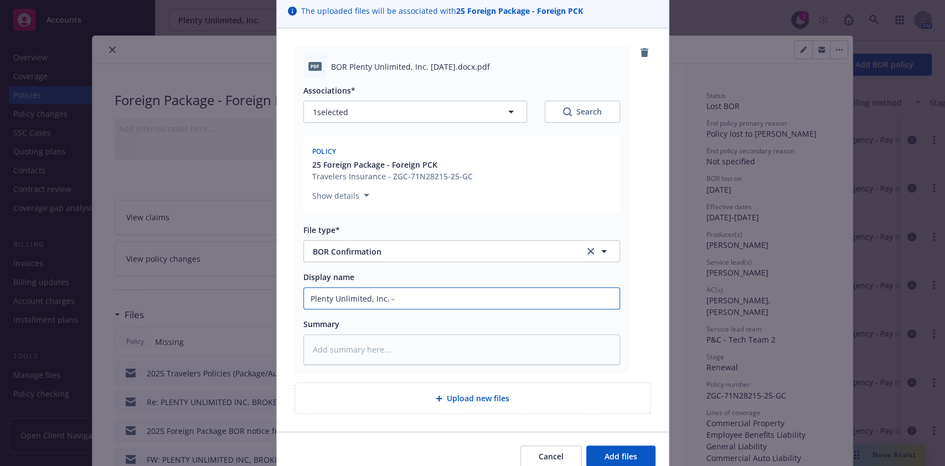
type input "Plenty Unlimited, Inc. - E"
type textarea "x"
type input "Plenty Unlimited, Inc. - Ef"
type textarea "x"
type input "Plenty Unlimited, Inc. - Eff"
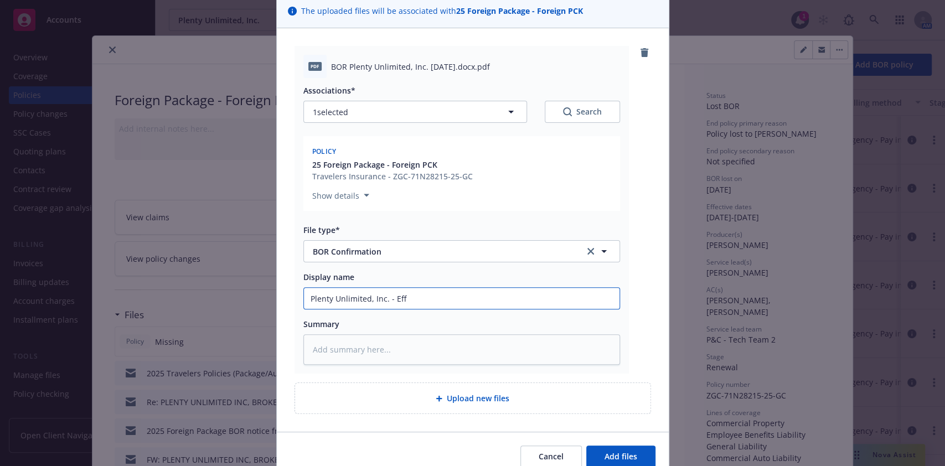
type textarea "x"
type input "Plenty Unlimited, Inc. - Eff."
type textarea "x"
type input "Plenty Unlimited, Inc. - Eff."
type textarea "x"
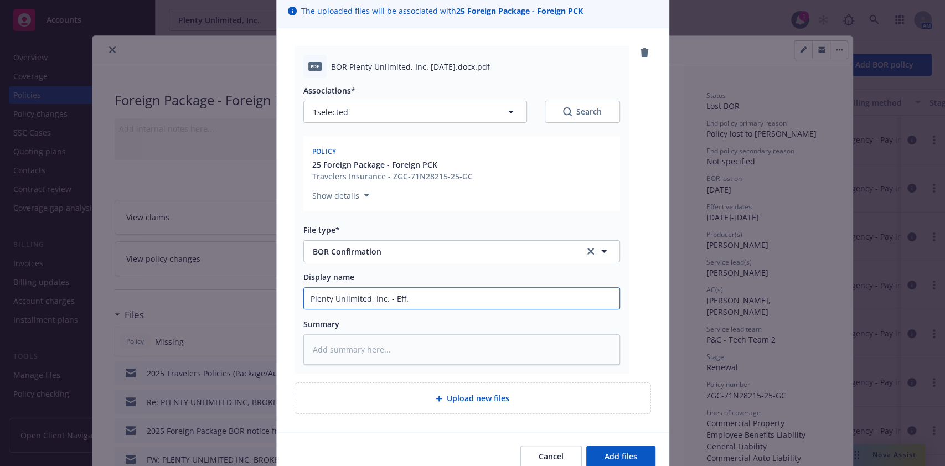
type input "Plenty Unlimited, Inc. - Eff. 8"
type textarea "x"
type input "Plenty Unlimited, Inc. - Eff. 8."
type textarea "x"
type input "Plenty Unlimited, Inc. - Eff. 8.2"
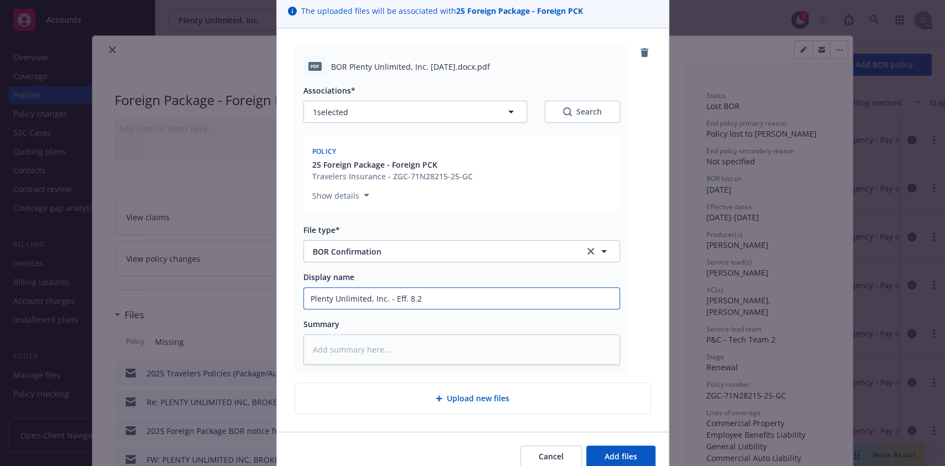
type textarea "x"
type input "Plenty Unlimited, Inc. - Eff. 8.28"
type textarea "x"
type input "Plenty Unlimited, Inc. - Eff. 8.28."
type textarea "x"
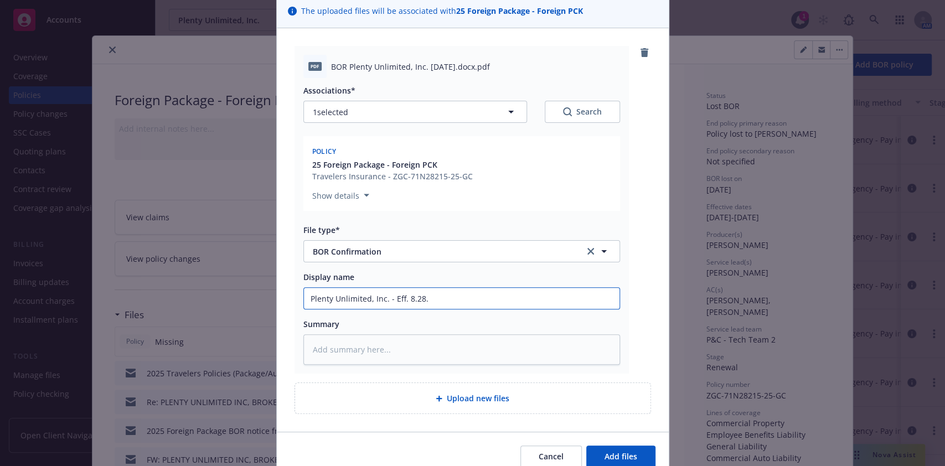
type input "Plenty Unlimited, Inc. - Eff. 8.28.2"
type textarea "x"
type input "Plenty Unlimited, Inc. - Eff. 8.28.20"
type textarea "x"
type input "Plenty Unlimited, Inc. - Eff. 8.28.202"
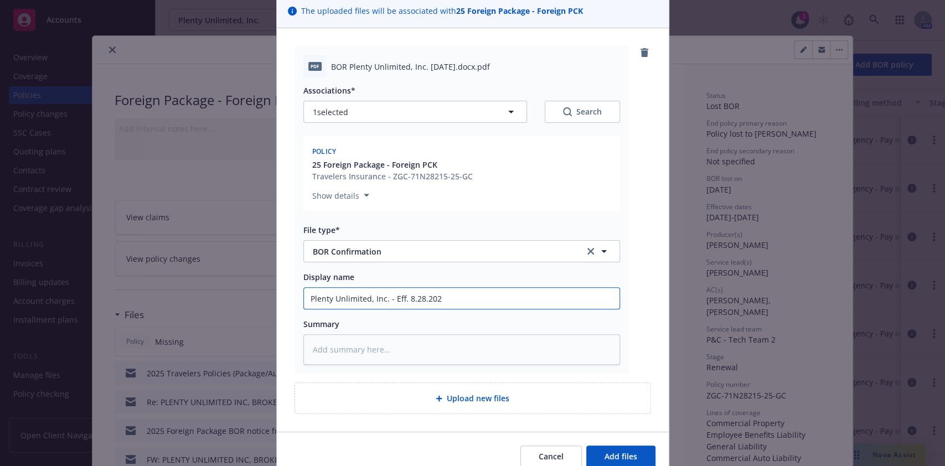
type textarea "x"
type input "Plenty Unlimited, Inc. - Eff. 8.28.2025"
type textarea "x"
type input "Plenty Unlimited, Inc. - Eff. 8.28.2025"
type textarea "x"
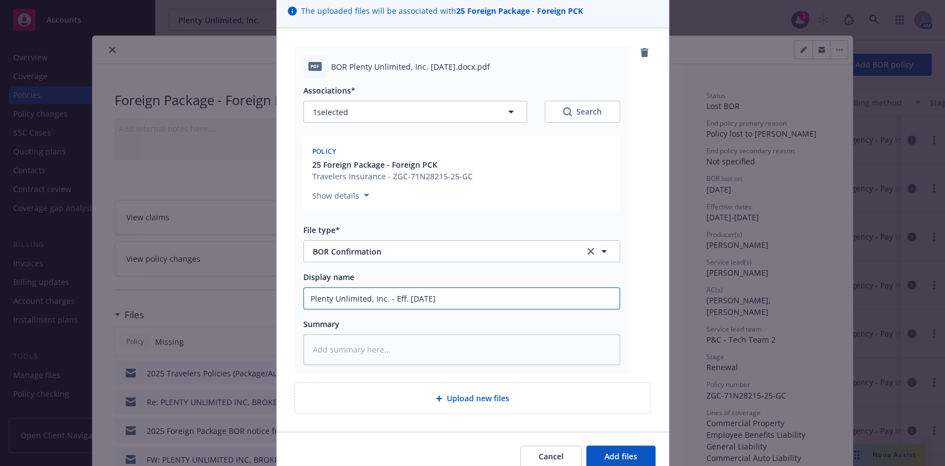
type input "Plenty Unlimited, Inc. - Eff. 8.28.2025 B"
type textarea "x"
type input "Plenty Unlimited, Inc. - Eff. 8.28.2025 BO"
type textarea "x"
type input "Plenty Unlimited, Inc. - Eff. 8.28.2025 BOR"
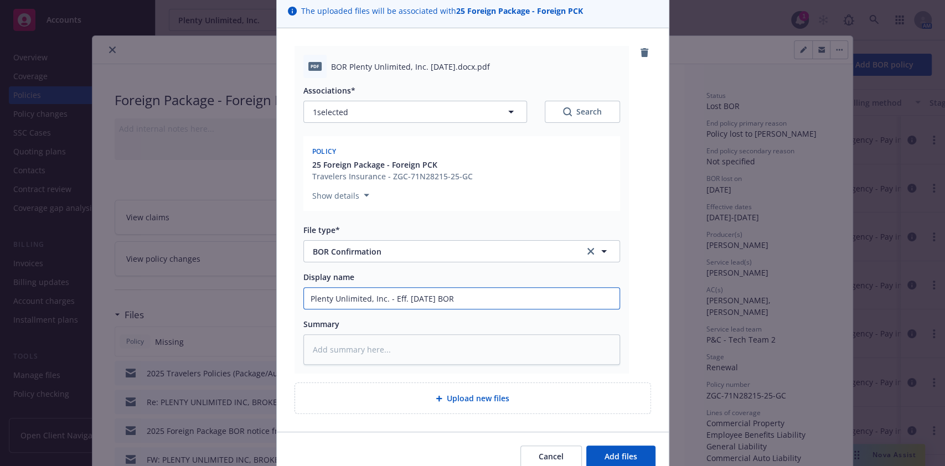
type textarea "x"
type input "Plenty Unlimited, Inc. - Eff. 8.28.2025 BOR"
type textarea "x"
type input "Plenty Unlimited, Inc. - Eff. 8.28.2025 BOR Co"
type textarea "x"
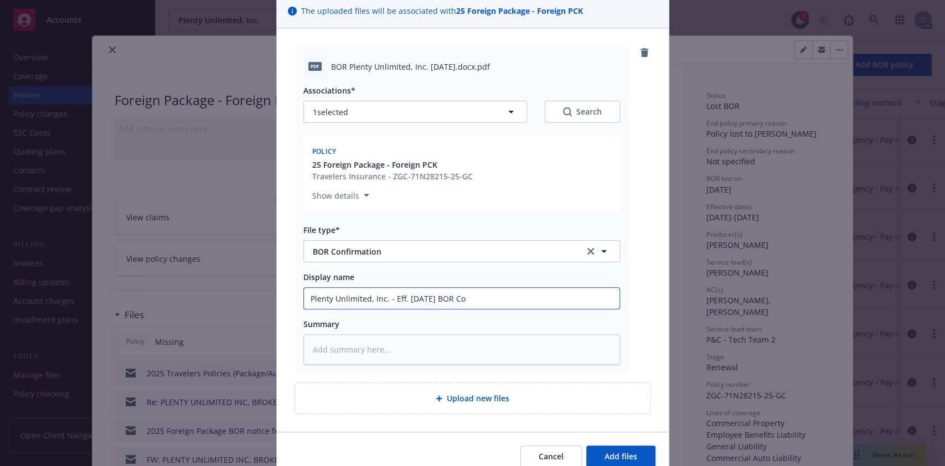
type input "Plenty Unlimited, Inc. - Eff. 8.28.2025 BOR Con"
type textarea "x"
type input "Plenty Unlimited, Inc. - Eff. 8.28.2025 BOR Conf"
type textarea "x"
type input "Plenty Unlimited, Inc. - Eff. 8.28.2025 BOR Confi"
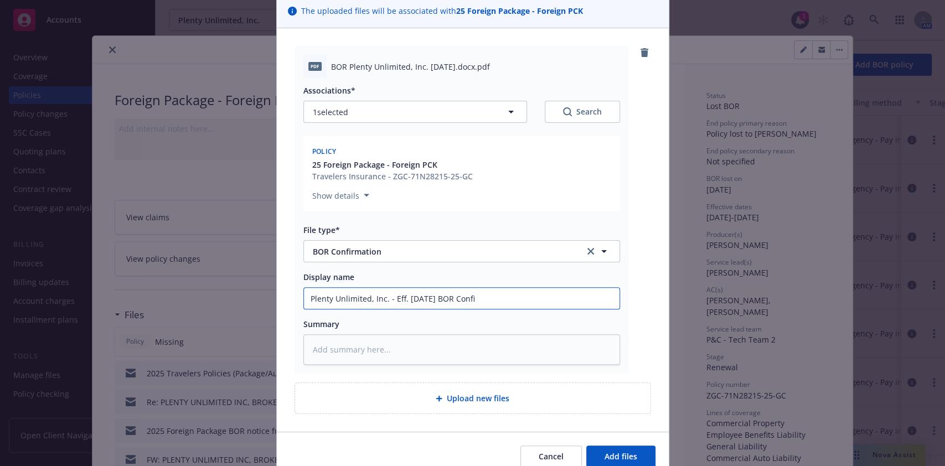
type textarea "x"
type input "Plenty Unlimited, Inc. - Eff. 8.28.2025 BOR Confir"
type textarea "x"
type input "Plenty Unlimited, Inc. - Eff. 8.28.2025 BOR Confirma"
type textarea "x"
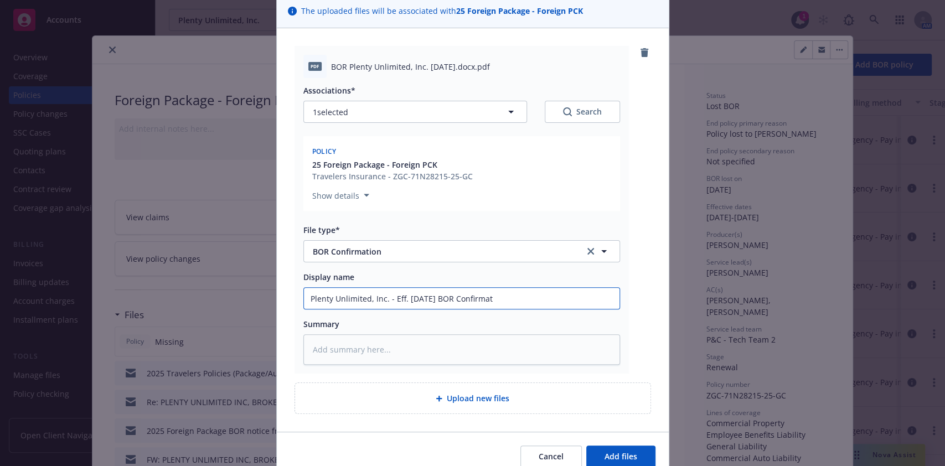
type input "Plenty Unlimited, Inc. - Eff. 8.28.2025 BOR Confirmati"
type textarea "x"
type input "Plenty Unlimited, Inc. - Eff. 8.28.2025 BOR Confirmatio"
type textarea "x"
drag, startPoint x: 524, startPoint y: 304, endPoint x: 205, endPoint y: 303, distance: 319.0
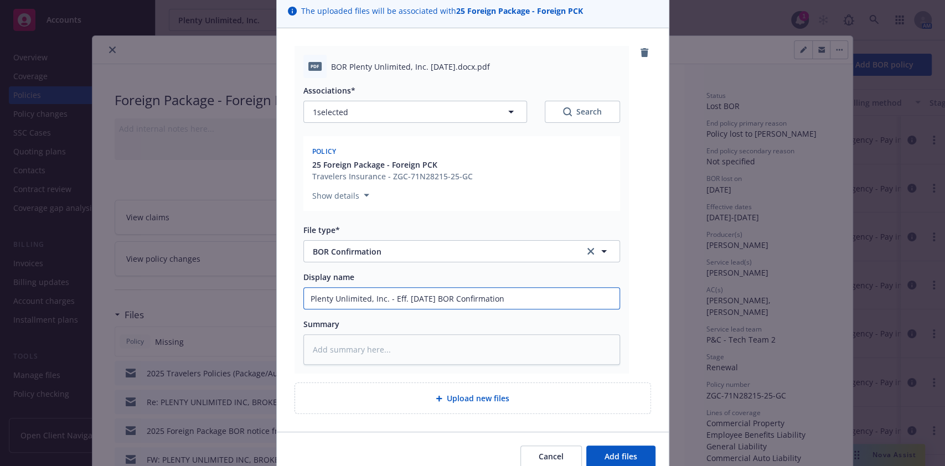
click at [205, 303] on div "Add files The uploaded files will be associated with 25 Foreign Package - Forei…" at bounding box center [472, 233] width 945 height 466
type input "Plenty Unlimited, Inc. - Eff. 8.28.2025 BOR Confirmation"
click at [618, 448] on button "Add files" at bounding box center [621, 457] width 69 height 22
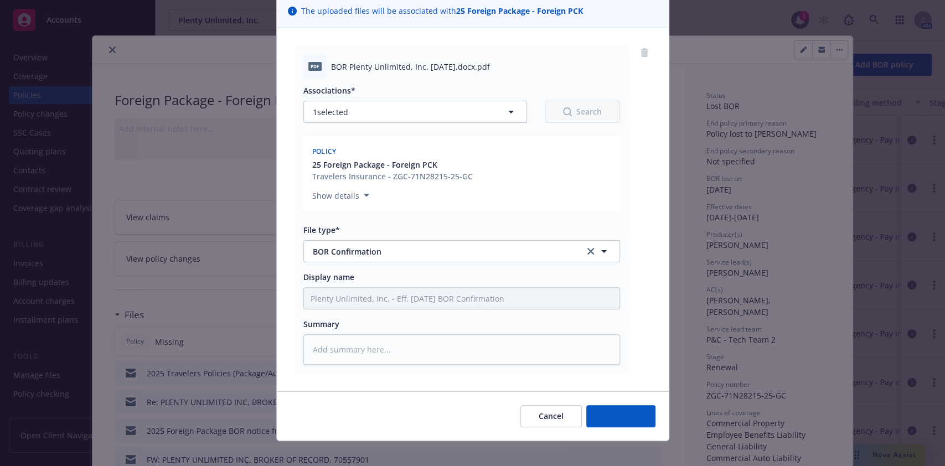
click at [617, 448] on div "Add files The uploaded files will be associated with 25 Foreign Package - Forei…" at bounding box center [472, 233] width 945 height 466
type textarea "x"
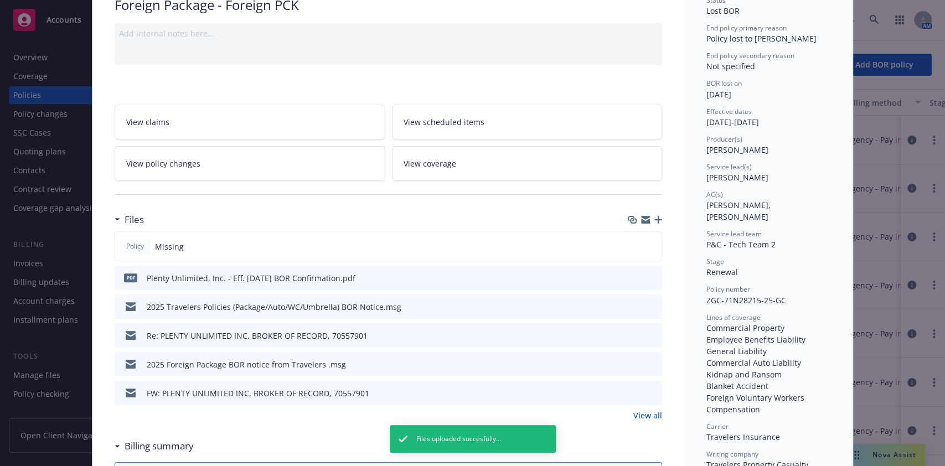
scroll to position [0, 0]
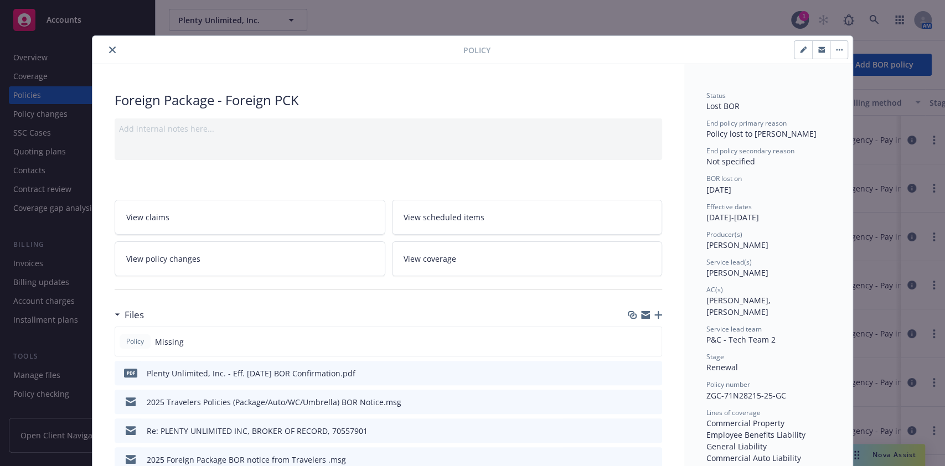
click at [109, 47] on icon "close" at bounding box center [112, 50] width 7 height 7
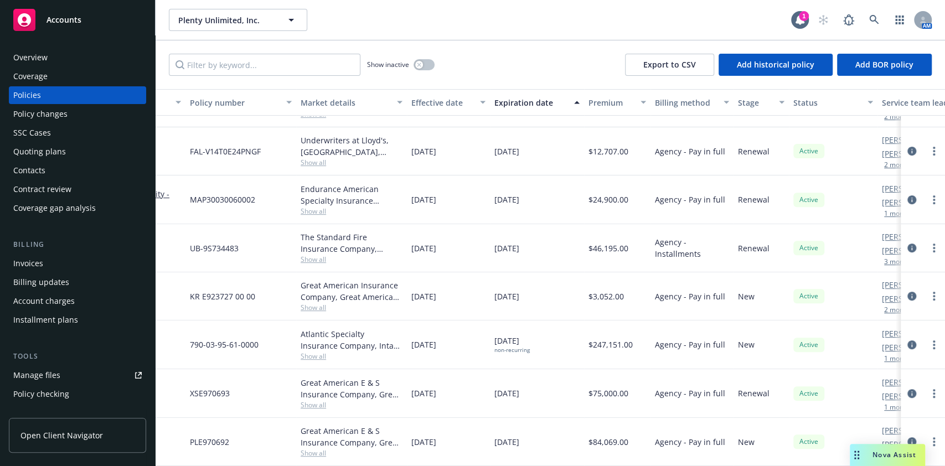
scroll to position [270, 0]
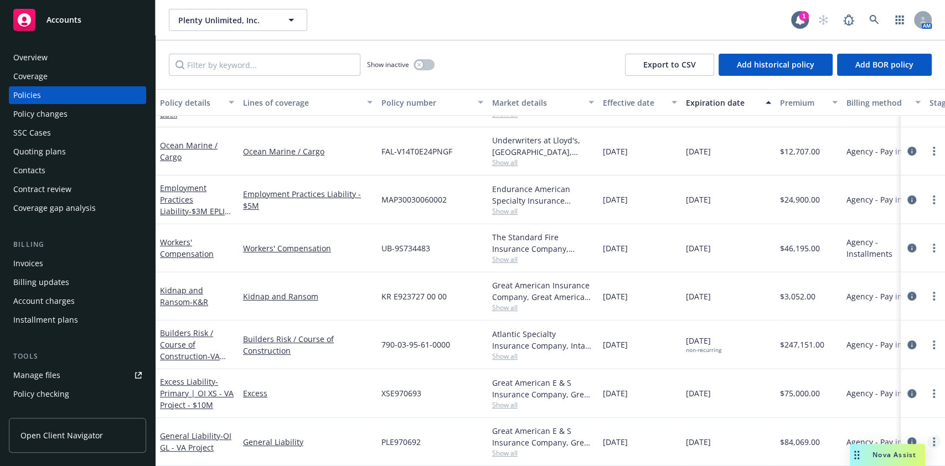
click at [928, 435] on link "more" at bounding box center [934, 441] width 13 height 13
click at [439, 385] on div "XSE970693" at bounding box center [432, 393] width 111 height 49
click at [908, 438] on icon "circleInformation" at bounding box center [912, 442] width 9 height 9
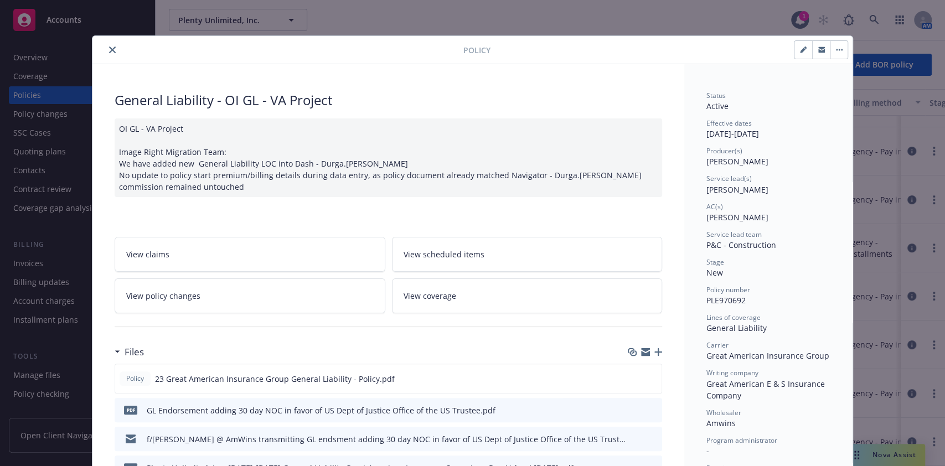
click at [109, 47] on icon "close" at bounding box center [112, 50] width 7 height 7
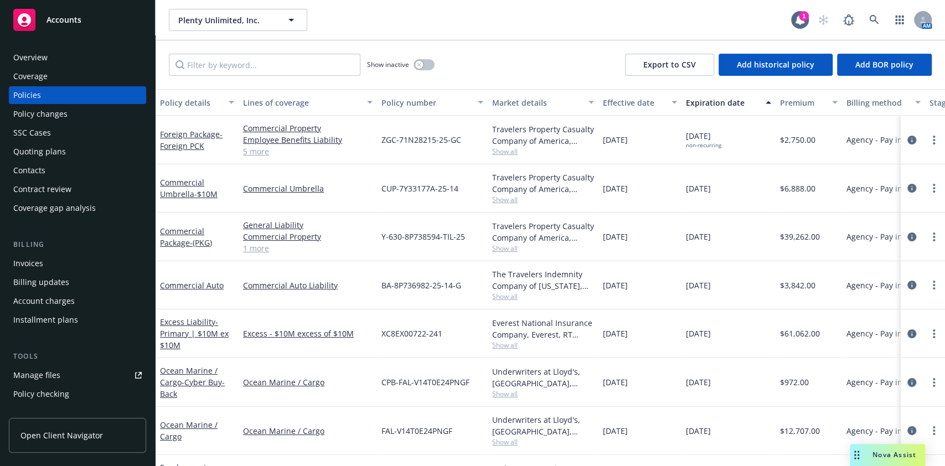
click at [525, 95] on button "Market details" at bounding box center [543, 102] width 111 height 27
click at [548, 100] on div "Market details" at bounding box center [537, 103] width 90 height 12
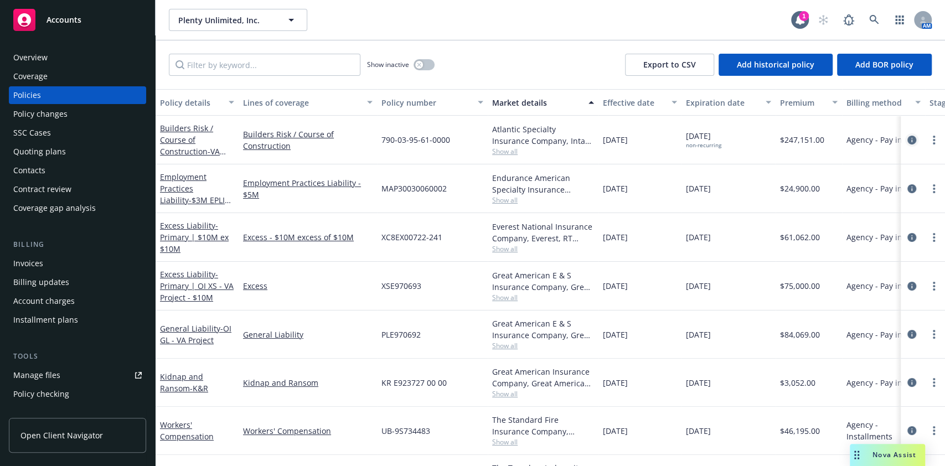
click at [908, 138] on icon "circleInformation" at bounding box center [912, 140] width 9 height 9
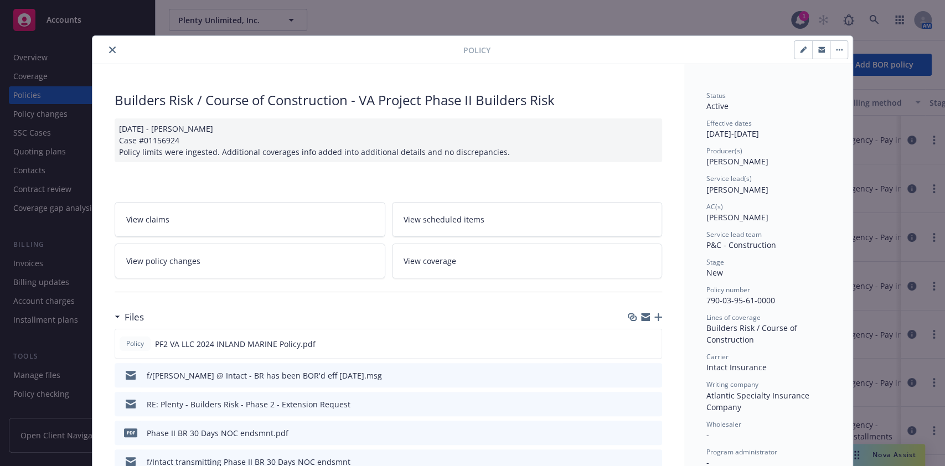
scroll to position [151, 0]
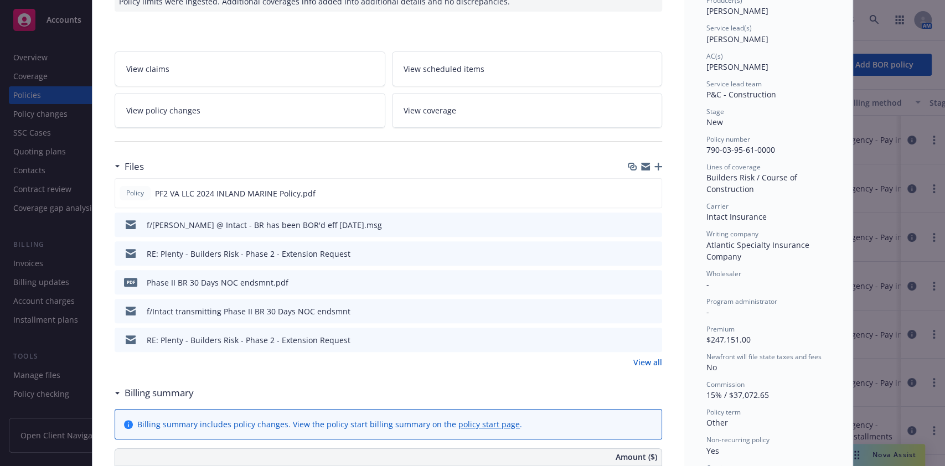
click at [647, 225] on icon "preview file" at bounding box center [652, 224] width 10 height 8
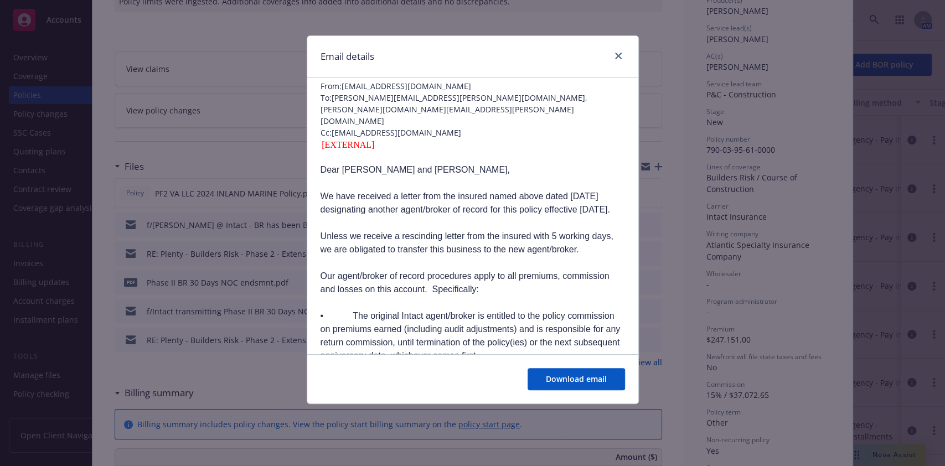
scroll to position [27, 0]
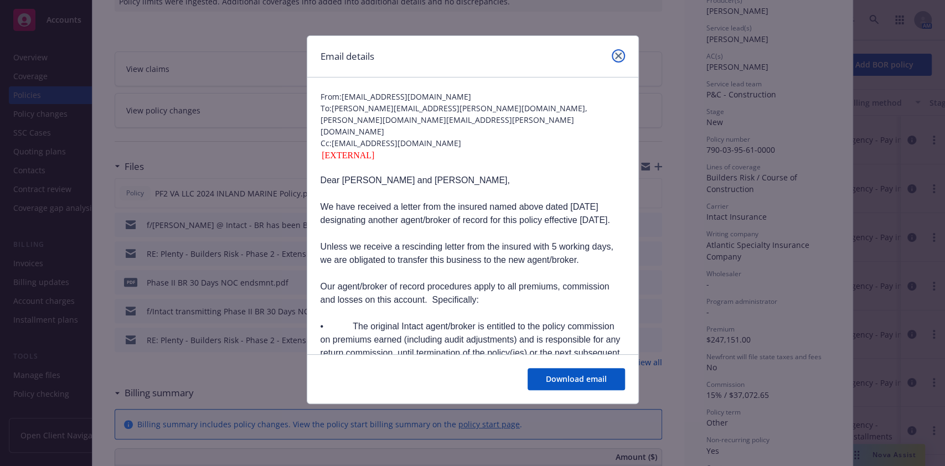
click at [616, 55] on icon "close" at bounding box center [618, 56] width 7 height 7
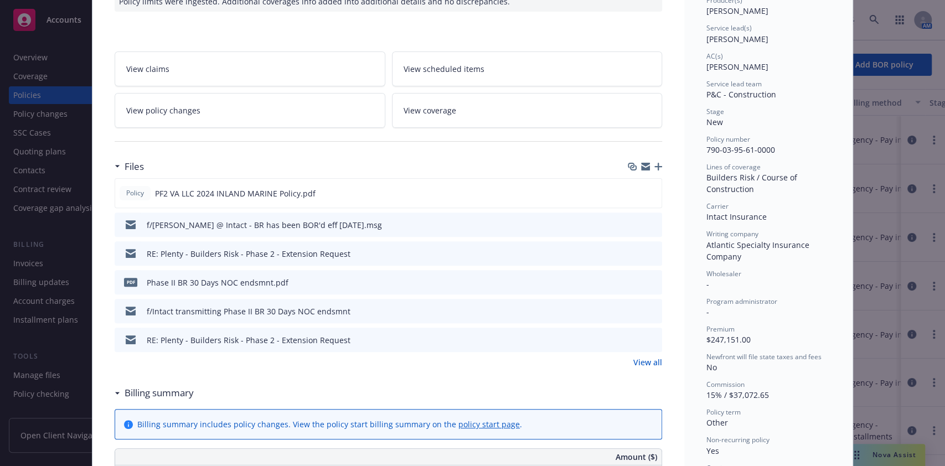
scroll to position [0, 0]
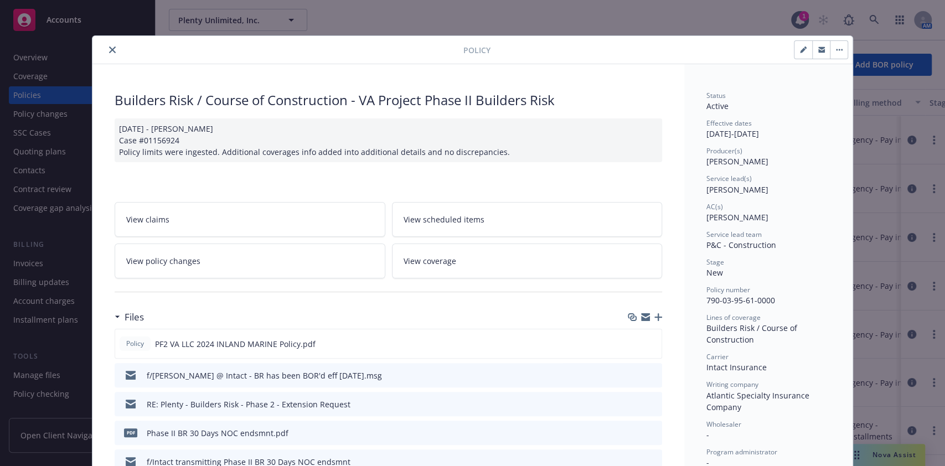
click at [834, 54] on button "button" at bounding box center [839, 50] width 18 height 18
click at [856, 125] on link "End policy" at bounding box center [890, 125] width 130 height 22
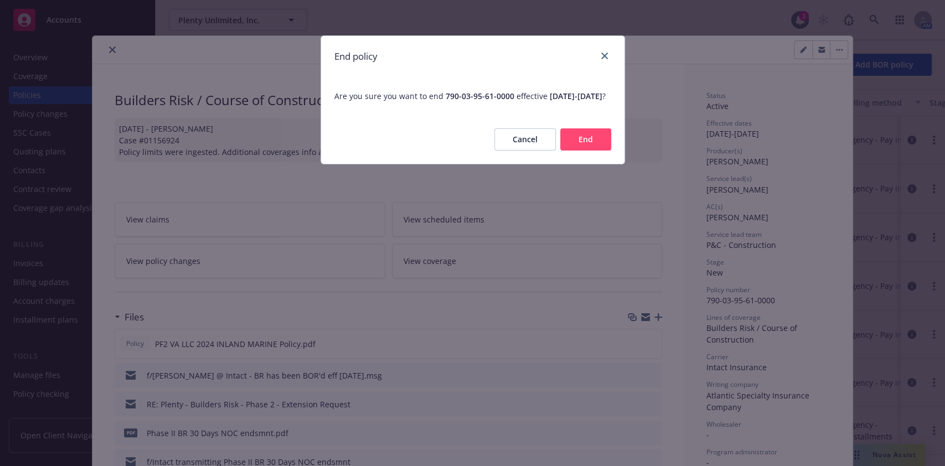
click at [594, 151] on button "End" at bounding box center [586, 139] width 51 height 22
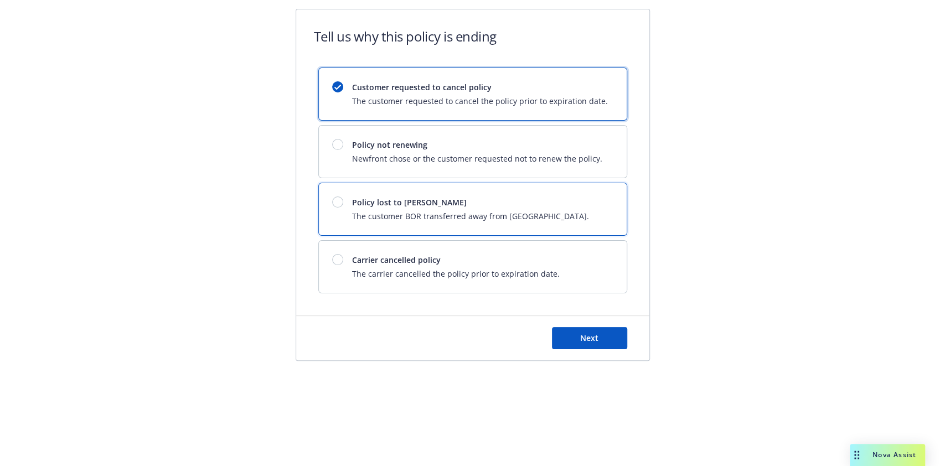
click at [451, 219] on span "The customer BOR transferred away from [GEOGRAPHIC_DATA]." at bounding box center [470, 216] width 237 height 12
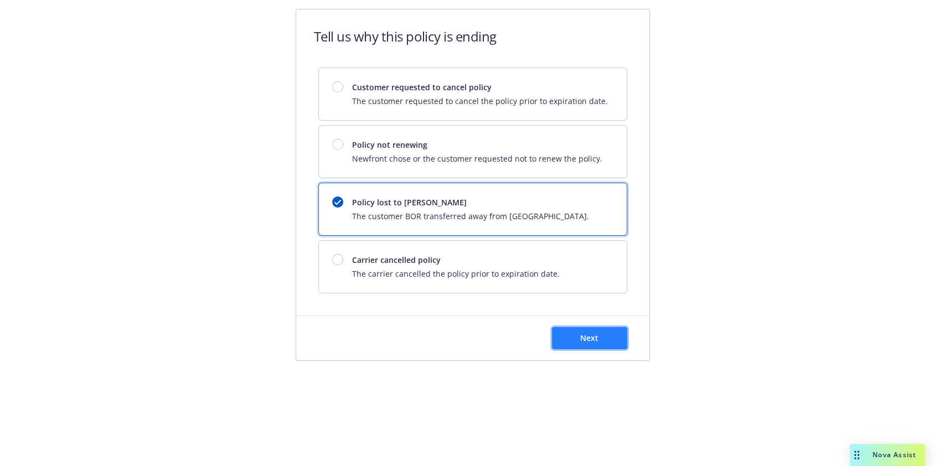
click at [592, 345] on button "Next" at bounding box center [589, 338] width 75 height 22
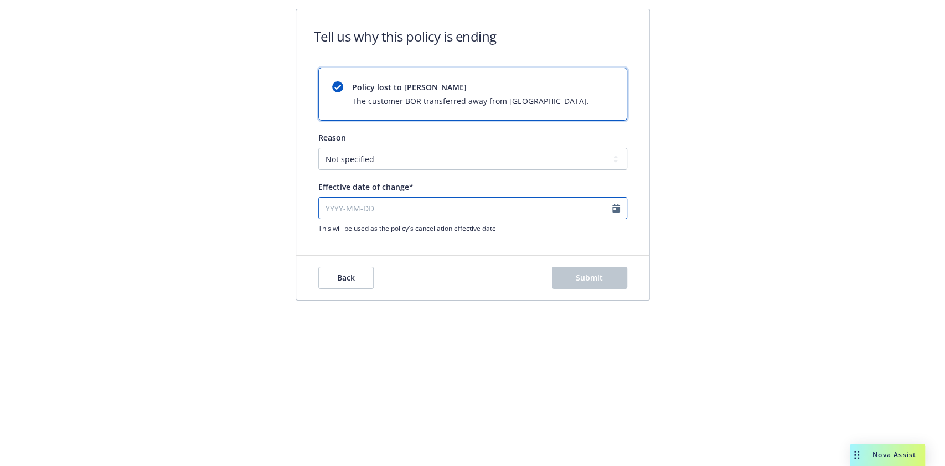
click at [385, 198] on input "Effective date of change*" at bounding box center [472, 208] width 309 height 22
select select "September"
select select "2025"
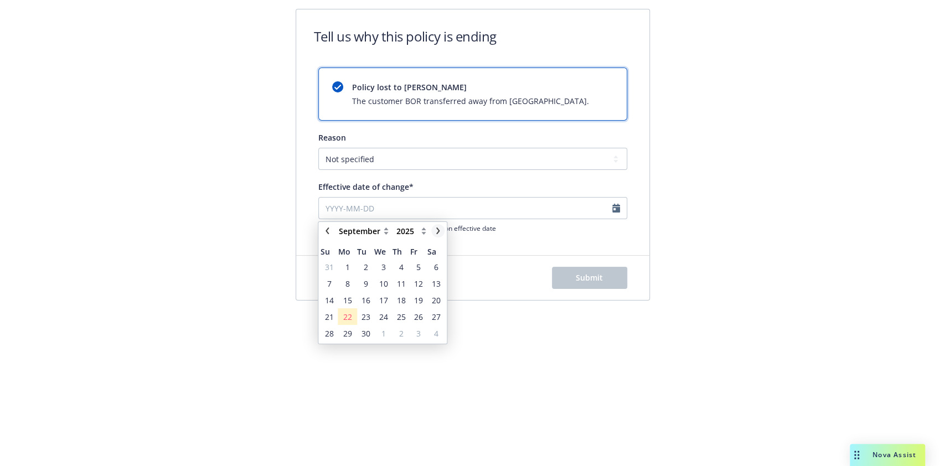
click at [440, 233] on icon "chevronRight" at bounding box center [438, 231] width 7 height 7
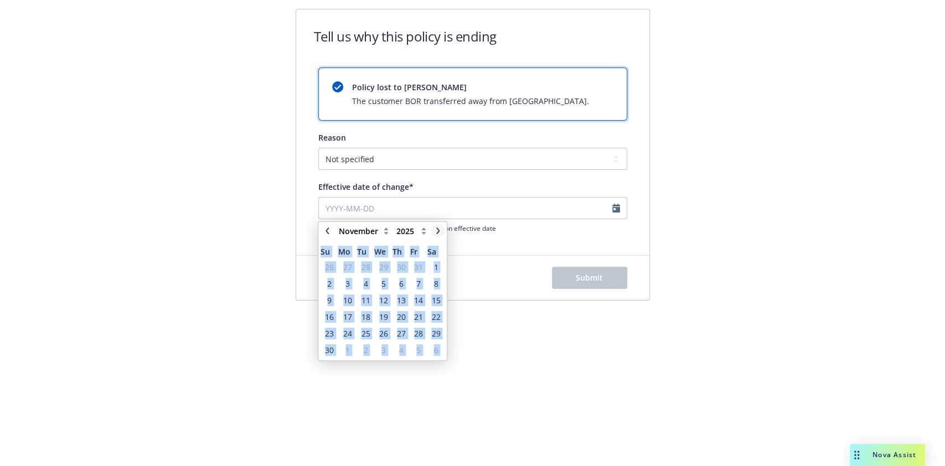
click at [440, 233] on icon "chevronRight" at bounding box center [438, 231] width 7 height 7
select select "January"
select select "2026"
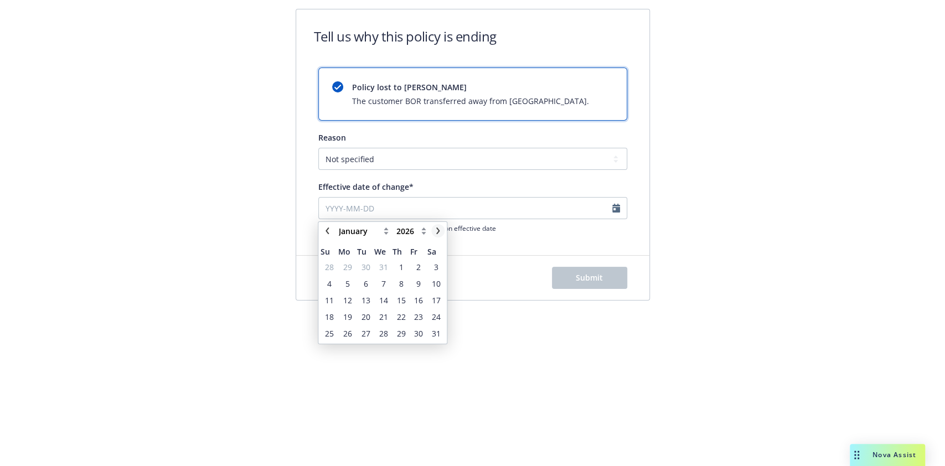
click at [442, 232] on link "chevronRight" at bounding box center [437, 230] width 13 height 13
select select "February"
click at [350, 281] on span "9" at bounding box center [348, 284] width 17 height 14
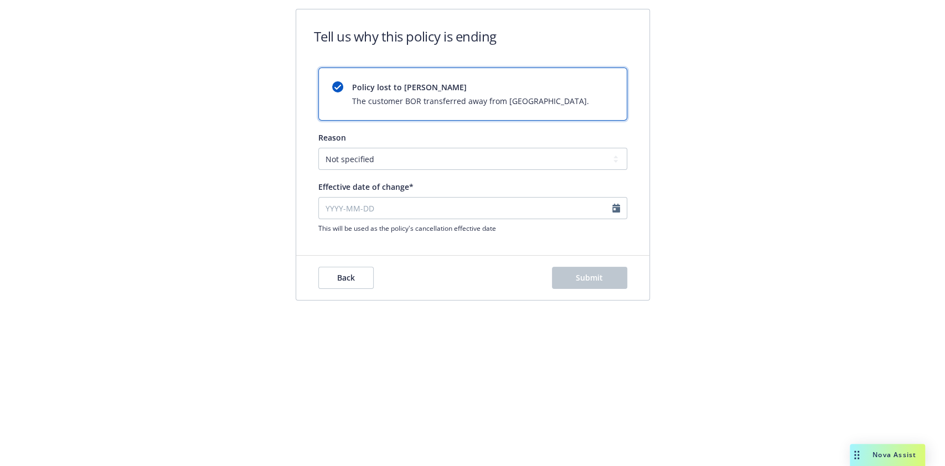
type input "2026-02-09"
click at [585, 275] on span "Submit" at bounding box center [589, 278] width 27 height 11
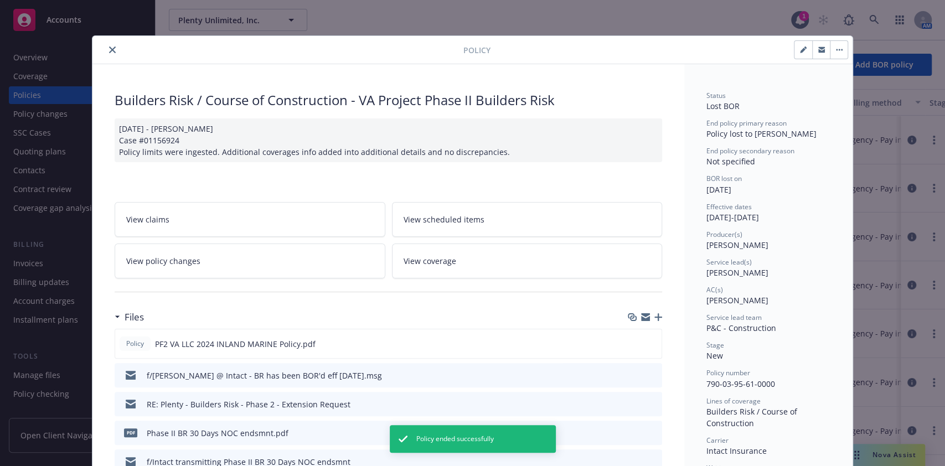
click at [106, 54] on button "close" at bounding box center [112, 49] width 13 height 13
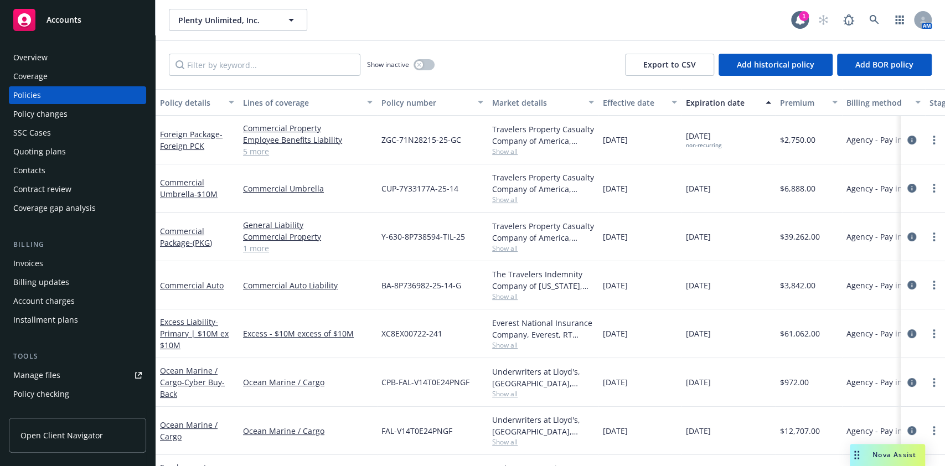
scroll to position [58, 0]
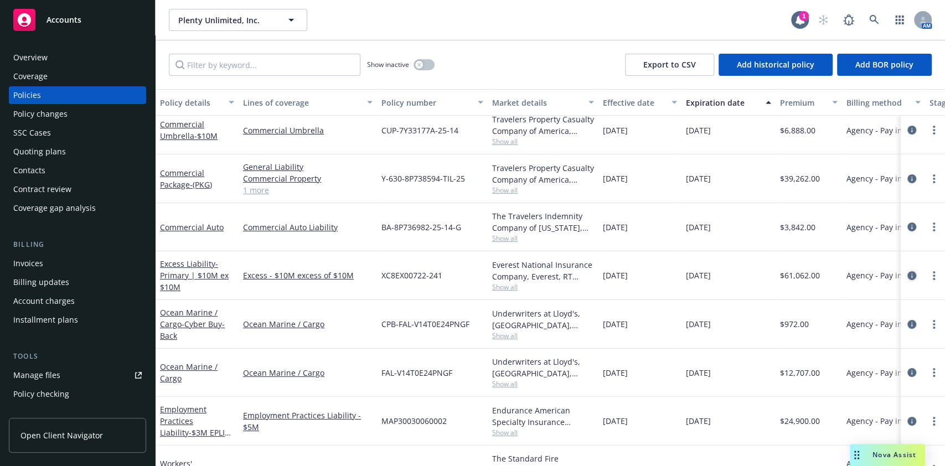
click at [908, 273] on icon "circleInformation" at bounding box center [912, 275] width 9 height 9
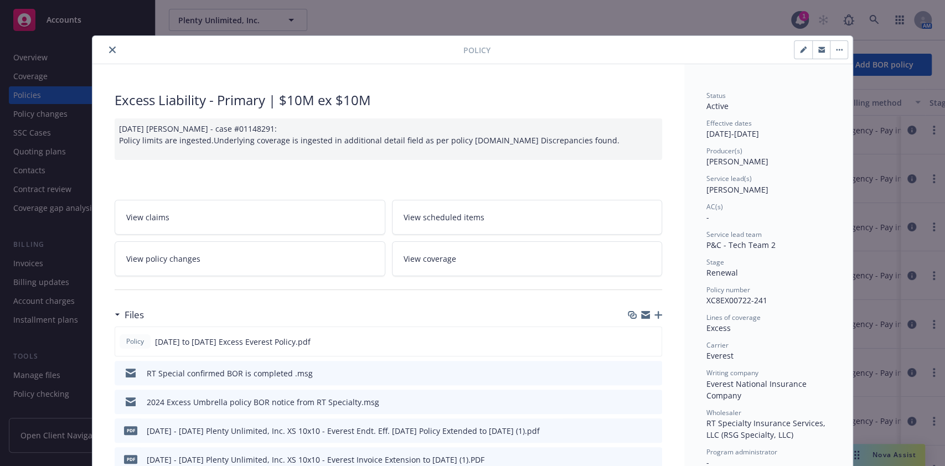
click at [109, 50] on icon "close" at bounding box center [112, 50] width 7 height 7
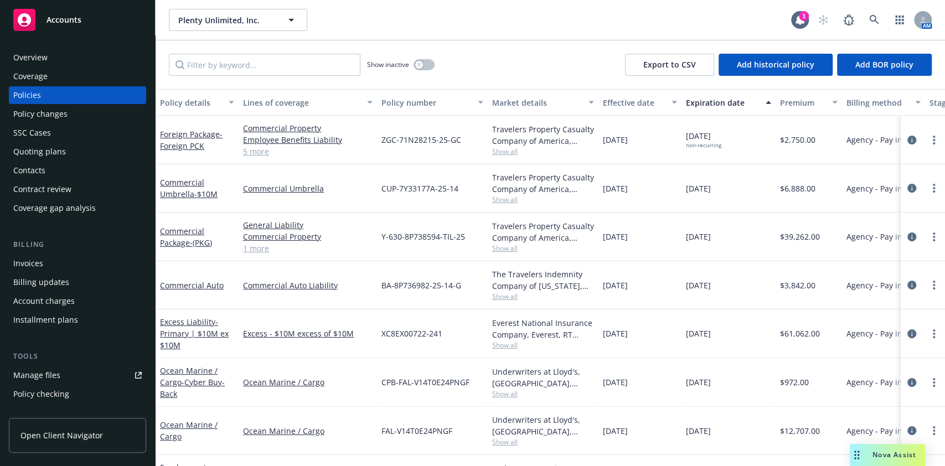
scroll to position [52, 0]
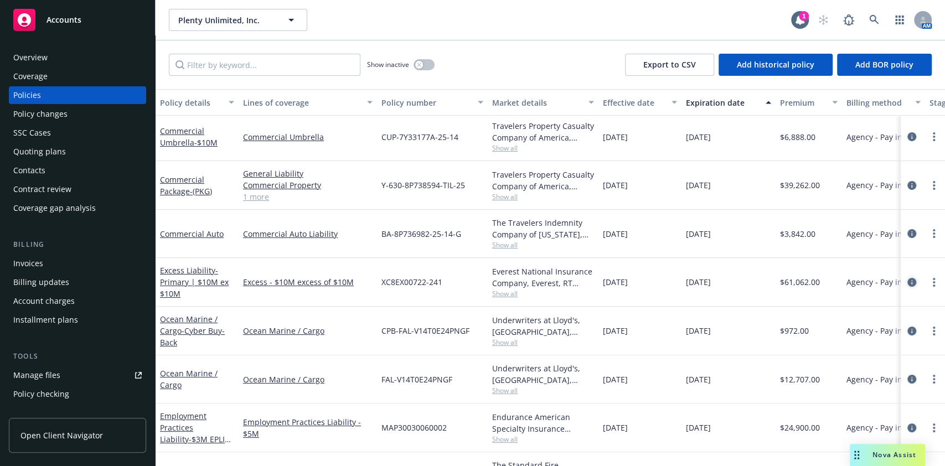
click at [908, 283] on icon "circleInformation" at bounding box center [912, 282] width 9 height 9
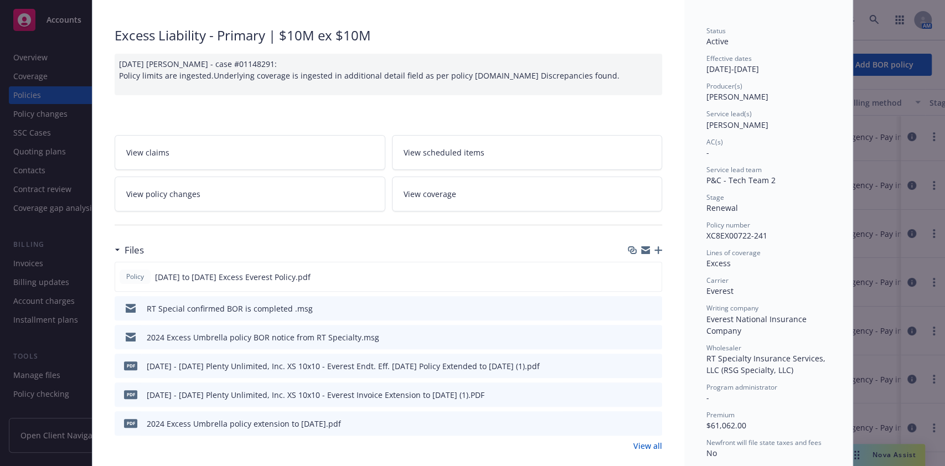
scroll to position [65, 0]
click at [649, 304] on icon "preview file" at bounding box center [652, 308] width 10 height 8
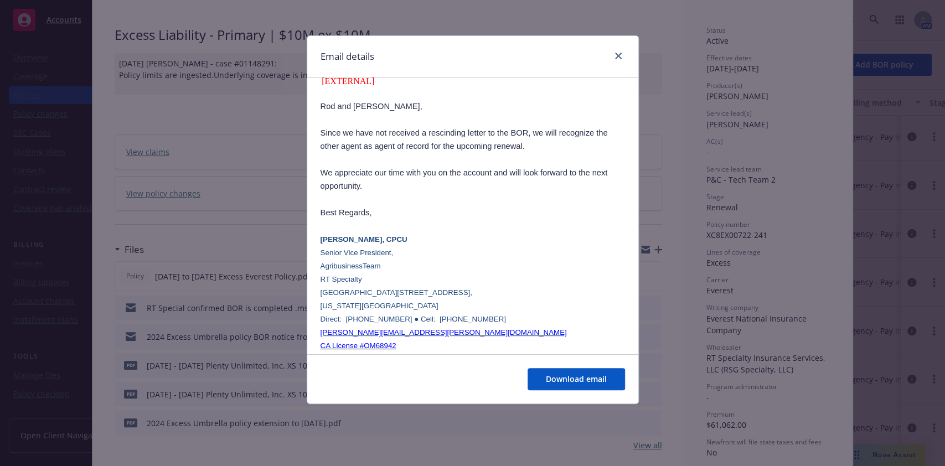
scroll to position [0, 0]
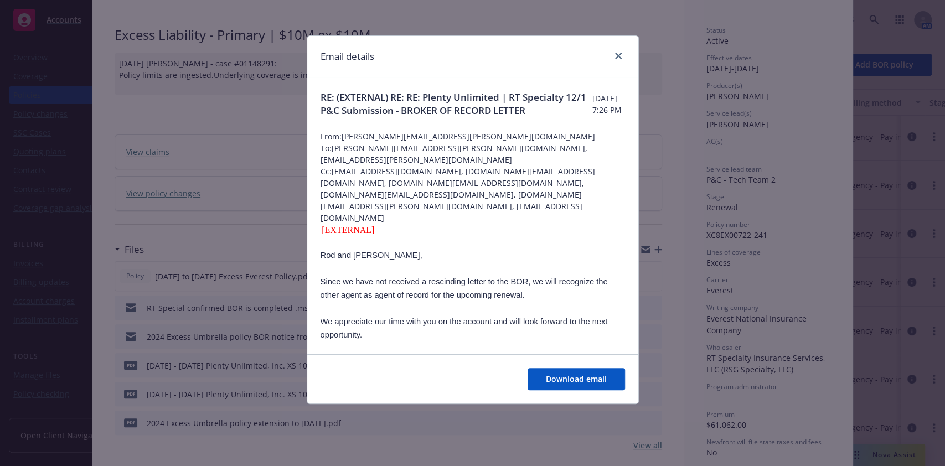
click at [625, 47] on div "Email details" at bounding box center [472, 57] width 331 height 42
drag, startPoint x: 621, startPoint y: 53, endPoint x: 562, endPoint y: 52, distance: 58.7
click at [562, 52] on div "Email details" at bounding box center [472, 57] width 331 height 42
click at [619, 56] on icon "close" at bounding box center [618, 56] width 7 height 7
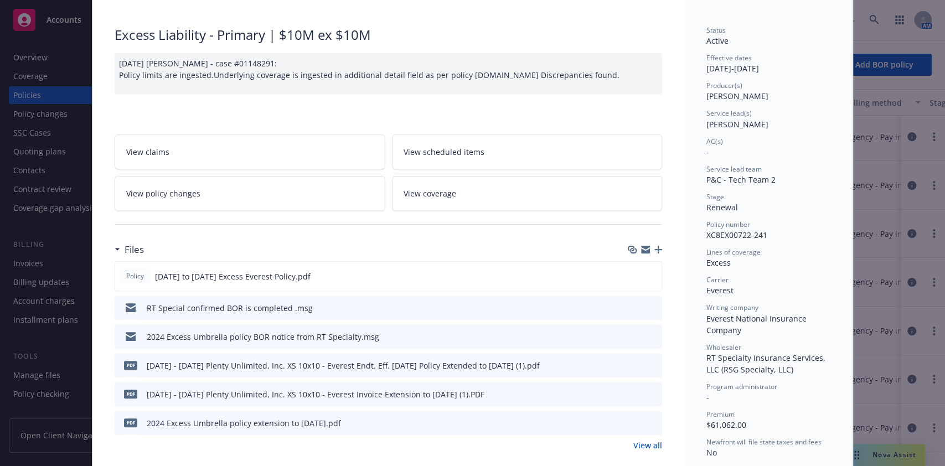
click at [647, 308] on icon "preview file" at bounding box center [652, 308] width 10 height 8
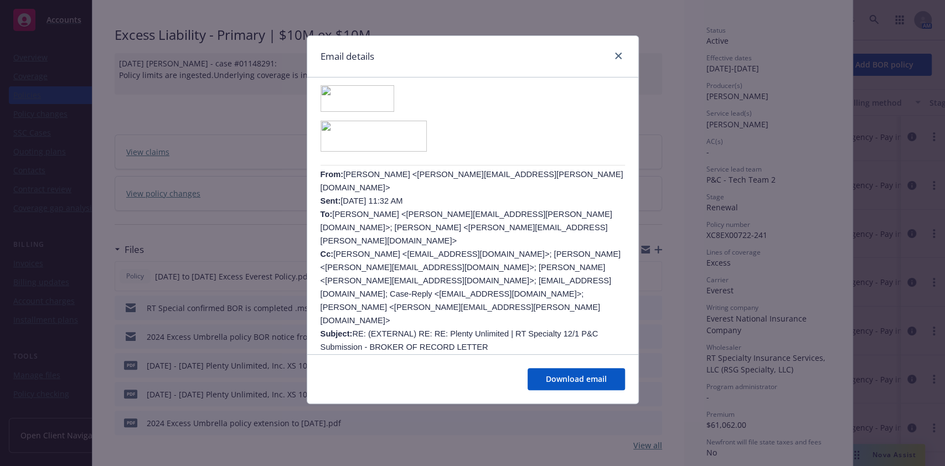
scroll to position [432, 0]
click at [616, 53] on icon "close" at bounding box center [618, 56] width 7 height 7
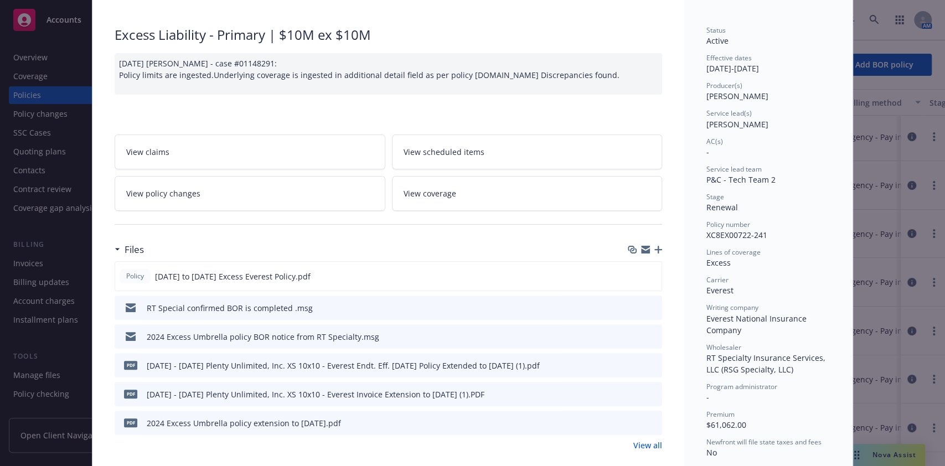
click at [647, 336] on icon "preview file" at bounding box center [652, 336] width 10 height 8
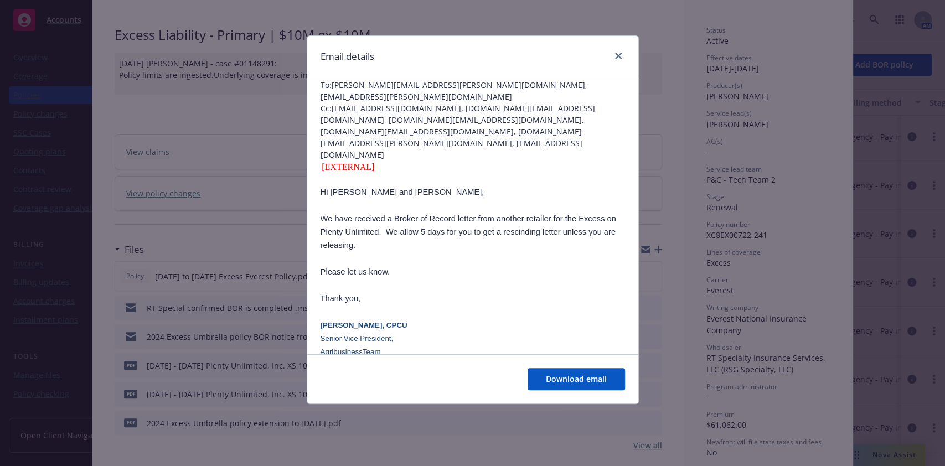
scroll to position [0, 0]
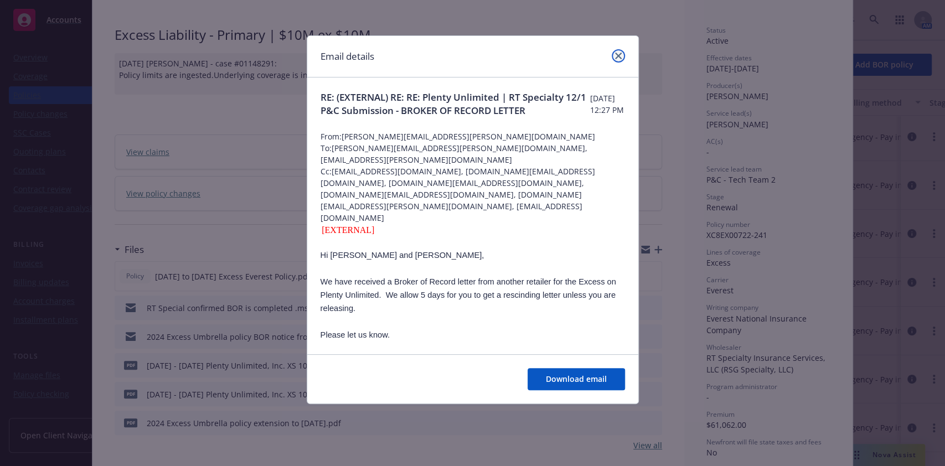
click at [616, 56] on icon "close" at bounding box center [618, 56] width 7 height 7
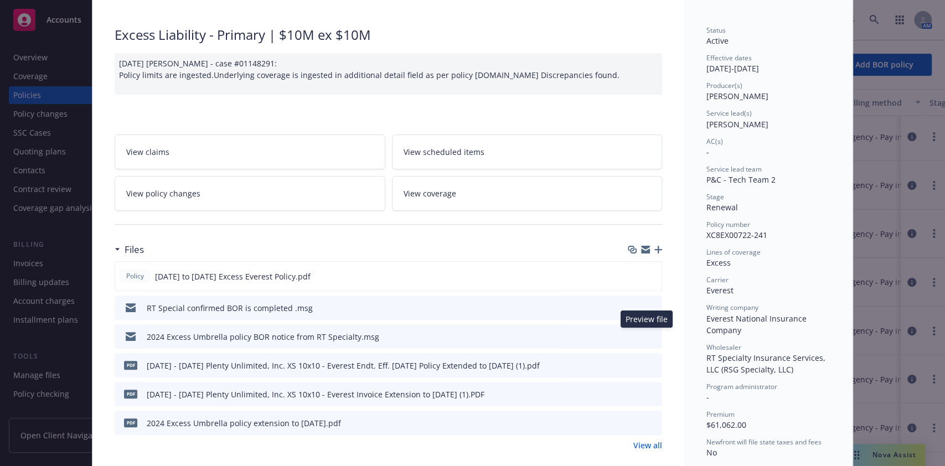
click at [649, 337] on icon "preview file" at bounding box center [652, 336] width 10 height 8
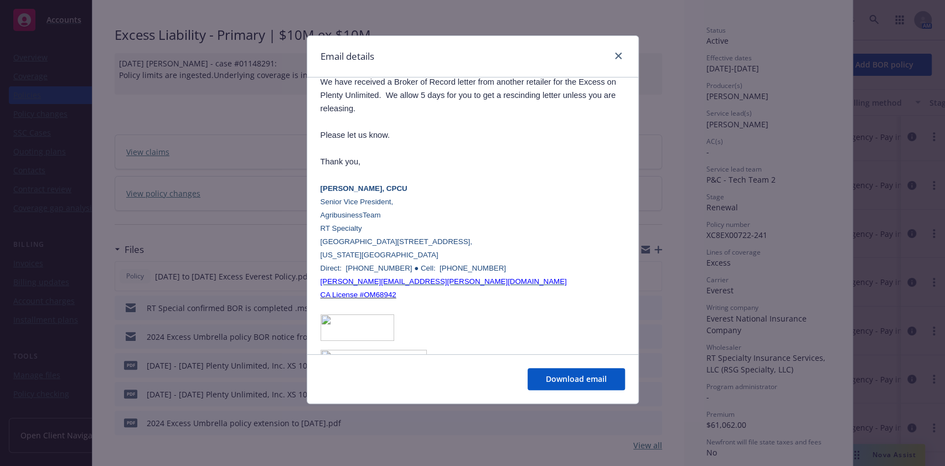
scroll to position [164, 0]
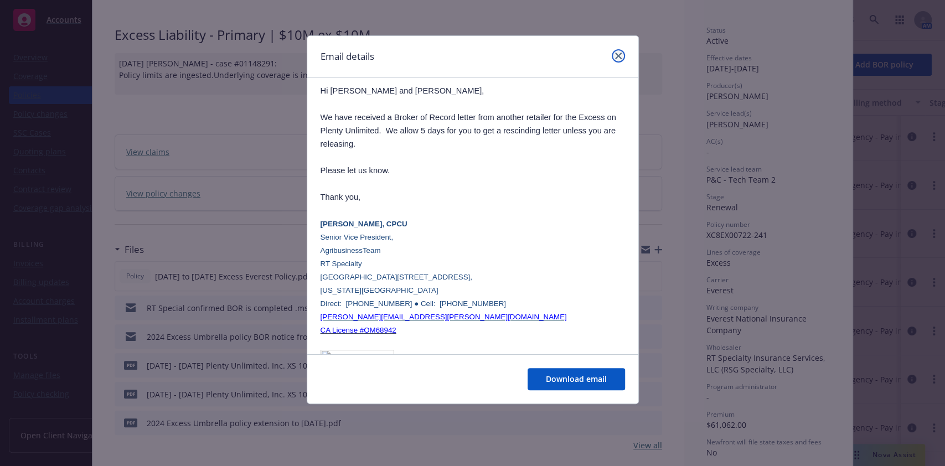
click at [619, 59] on link "close" at bounding box center [618, 55] width 13 height 13
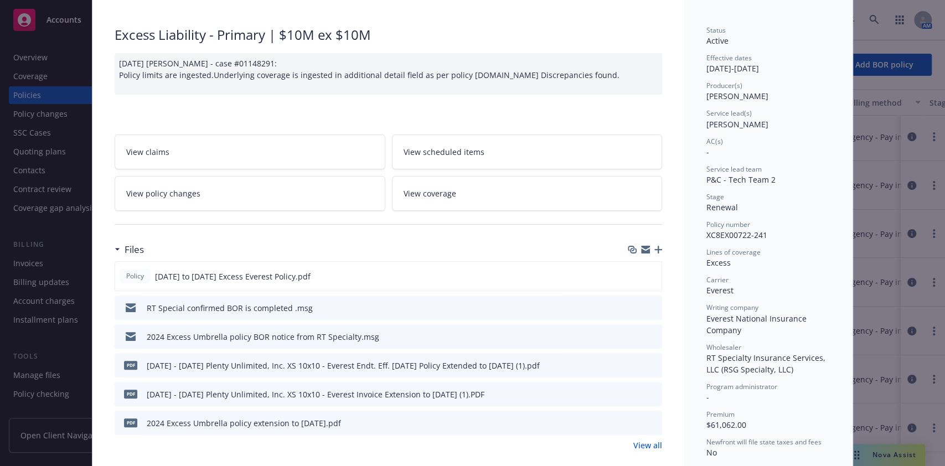
scroll to position [0, 0]
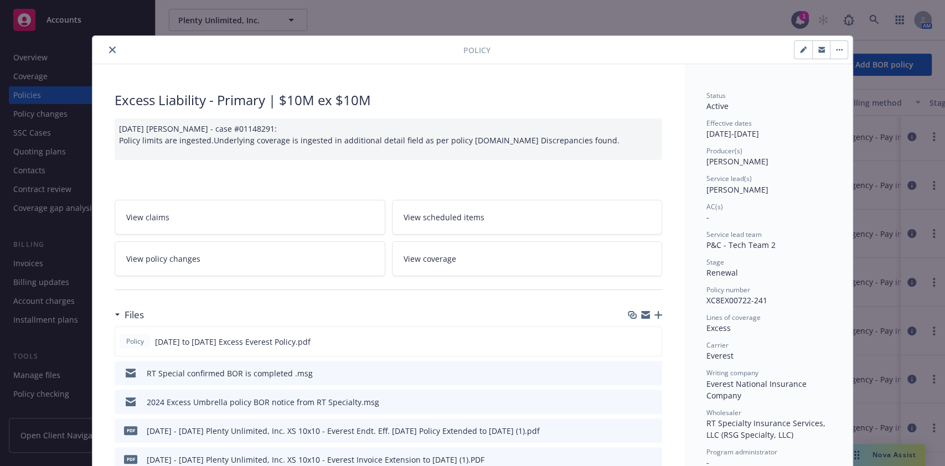
click at [109, 51] on icon "close" at bounding box center [112, 50] width 7 height 7
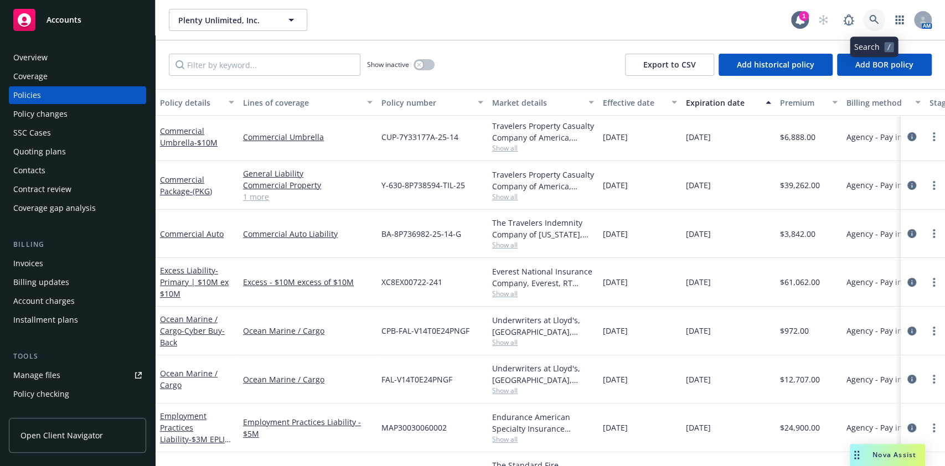
click at [873, 26] on link at bounding box center [874, 20] width 22 height 22
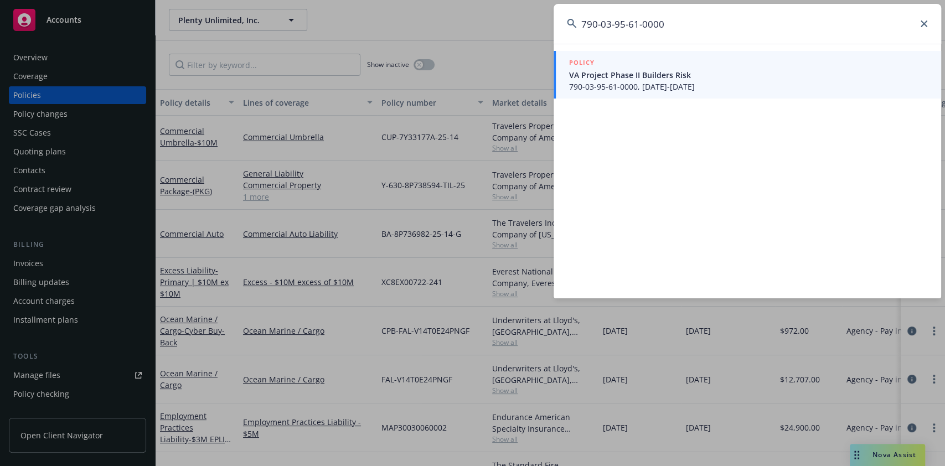
type input "790-03-95-61-0000"
click at [734, 73] on span "VA Project Phase II Builders Risk" at bounding box center [748, 75] width 359 height 12
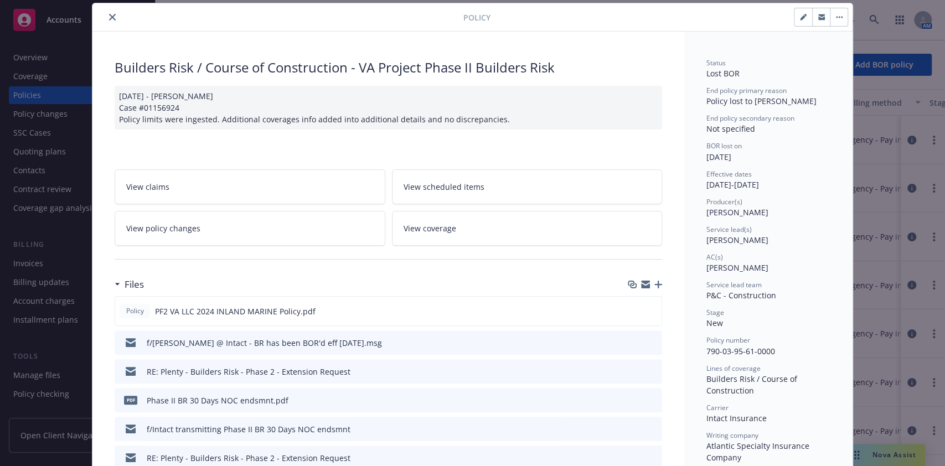
scroll to position [4, 0]
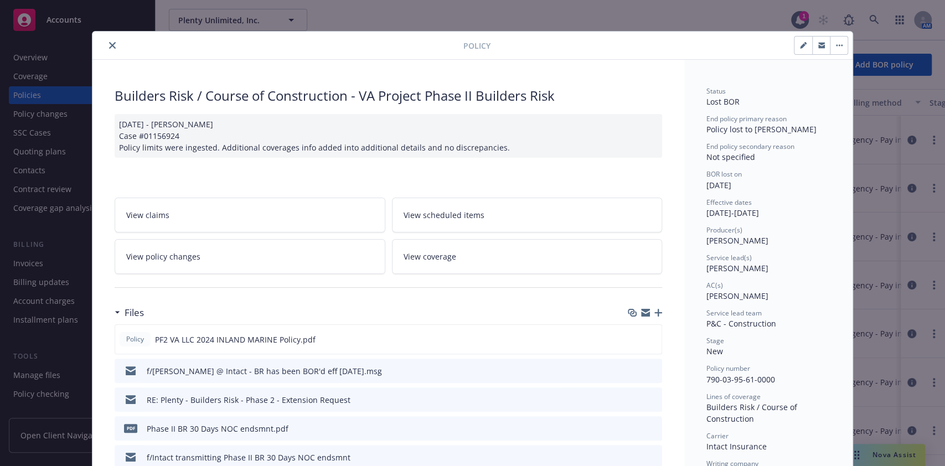
click at [830, 50] on button "button" at bounding box center [839, 46] width 18 height 18
click at [800, 44] on icon "button" at bounding box center [803, 46] width 6 height 6
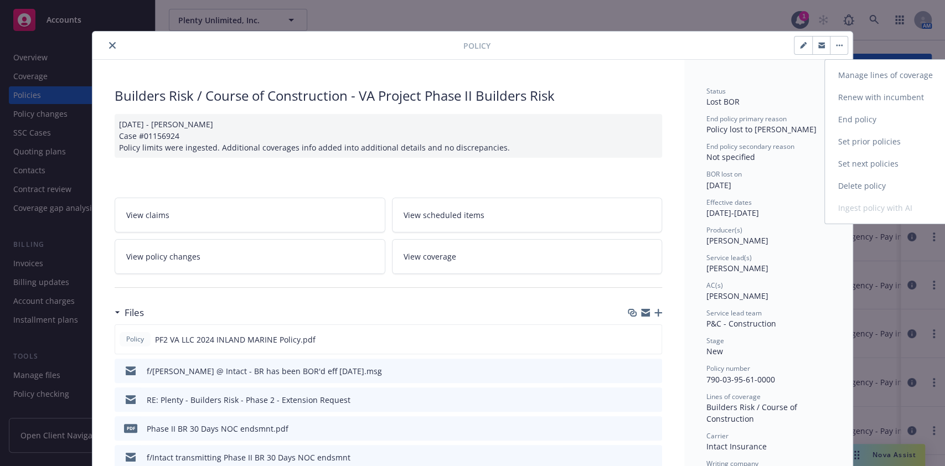
select select "NEW"
select select "other"
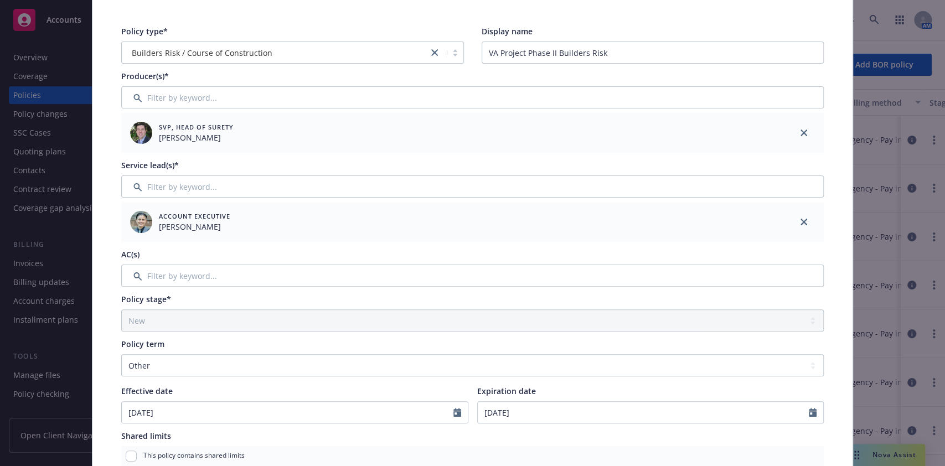
scroll to position [0, 0]
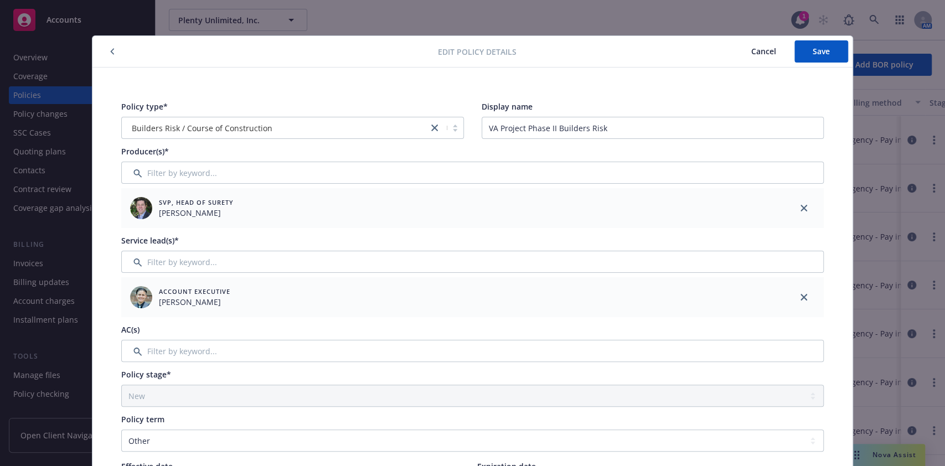
click at [106, 50] on button "button" at bounding box center [112, 51] width 13 height 13
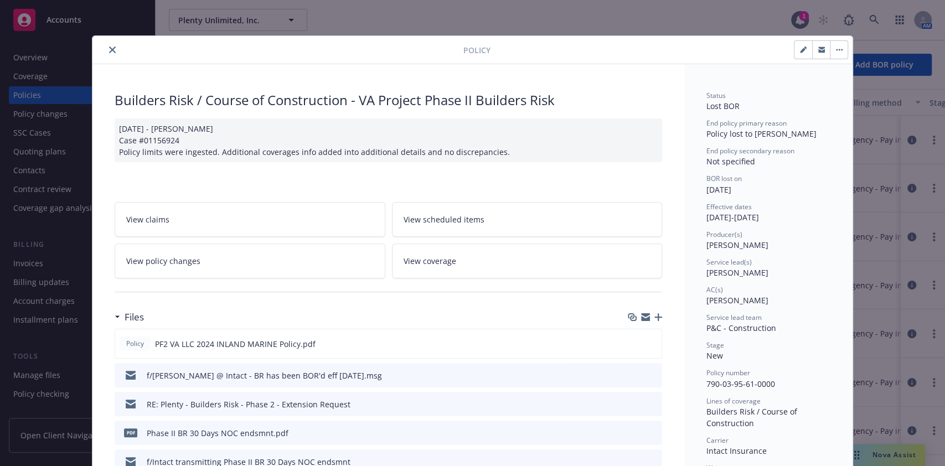
click at [106, 45] on button "close" at bounding box center [112, 49] width 13 height 13
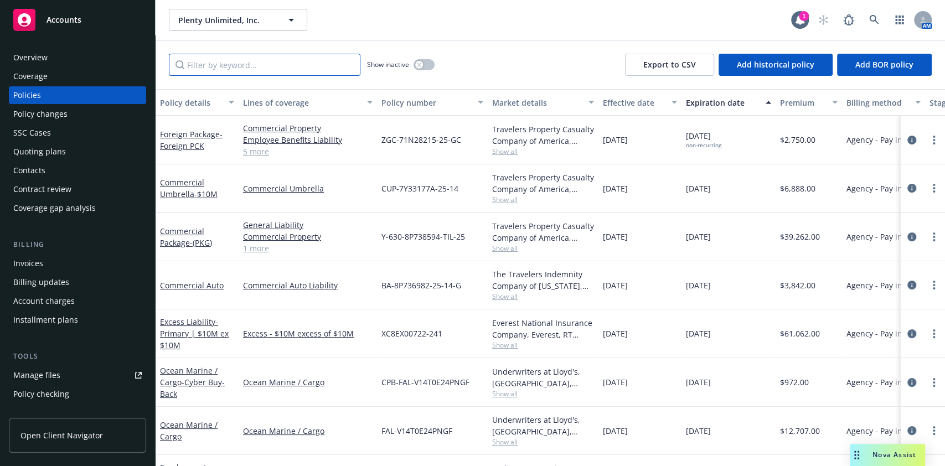
click at [268, 60] on input "Filter by keyword..." at bounding box center [265, 65] width 192 height 22
paste input "XSE970693"
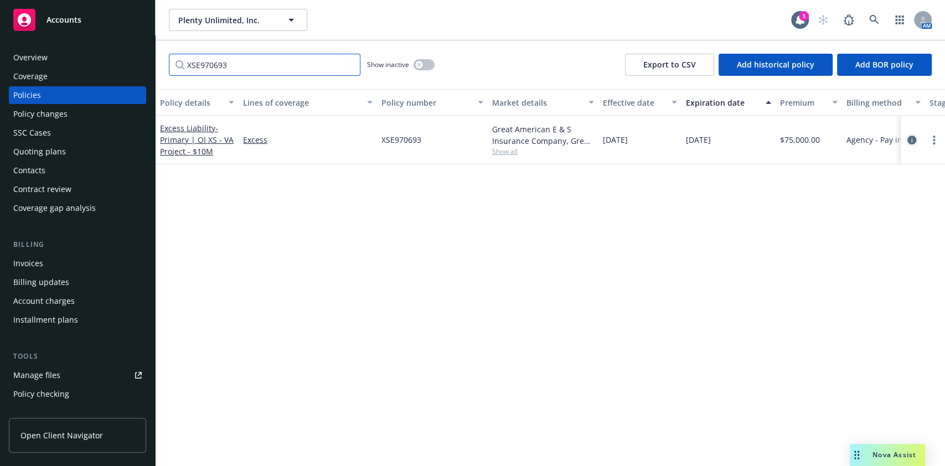
type input "XSE970693"
click at [909, 140] on icon "circleInformation" at bounding box center [912, 140] width 9 height 9
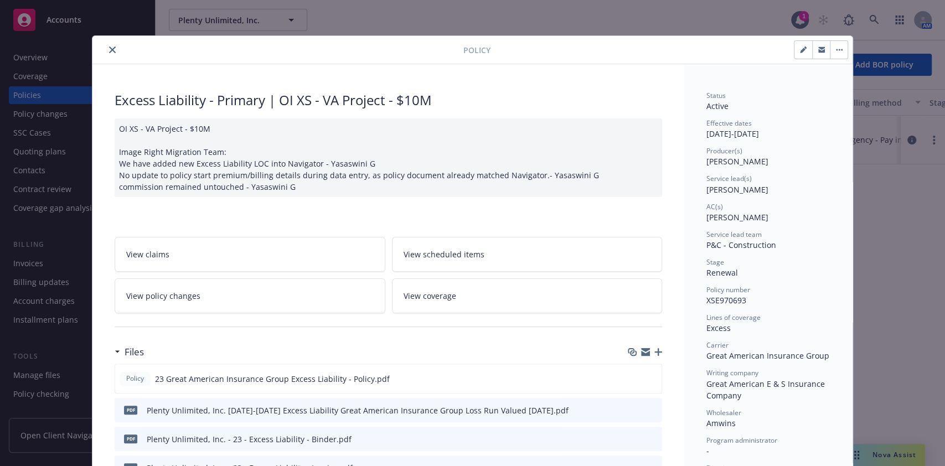
click at [834, 59] on div "Policy" at bounding box center [472, 50] width 760 height 28
click at [836, 56] on button "button" at bounding box center [839, 50] width 18 height 18
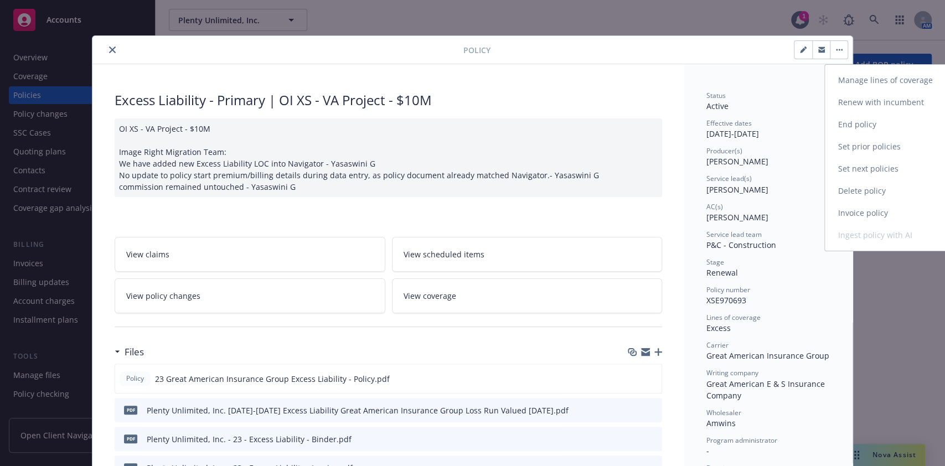
click at [864, 117] on link "End policy" at bounding box center [890, 125] width 130 height 22
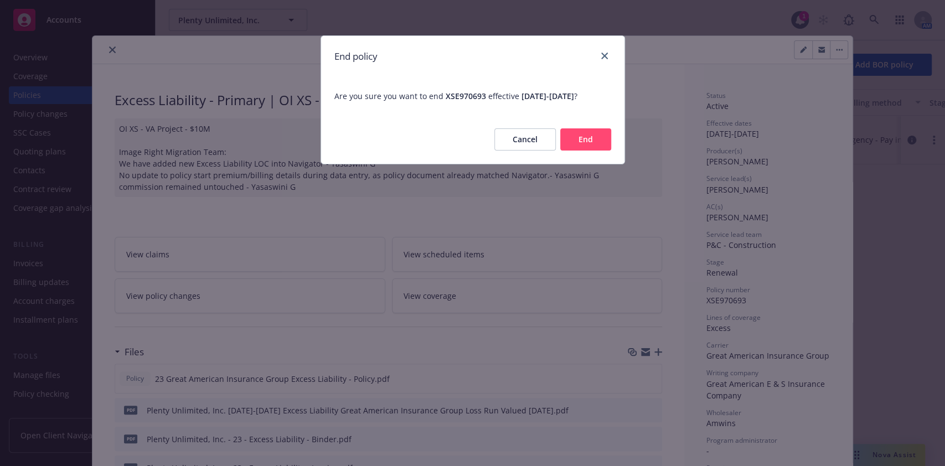
click at [581, 140] on button "End" at bounding box center [586, 139] width 51 height 22
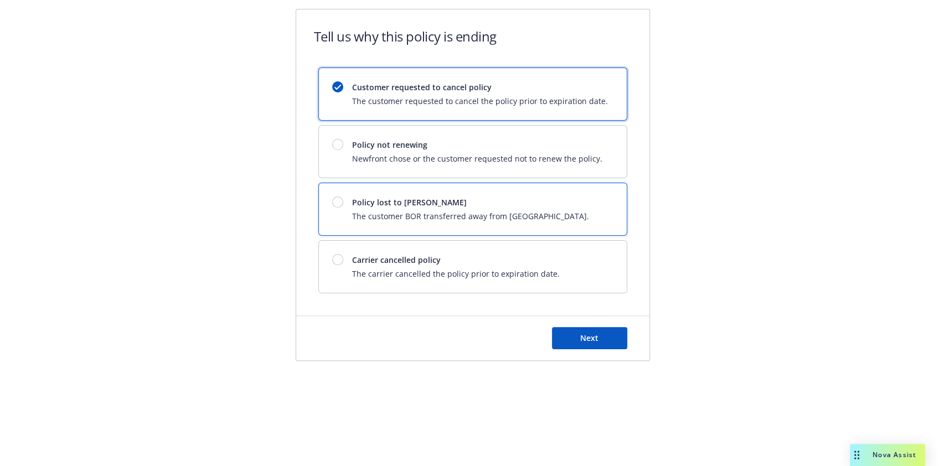
click at [451, 210] on span "The customer BOR transferred away from [GEOGRAPHIC_DATA]." at bounding box center [470, 216] width 237 height 12
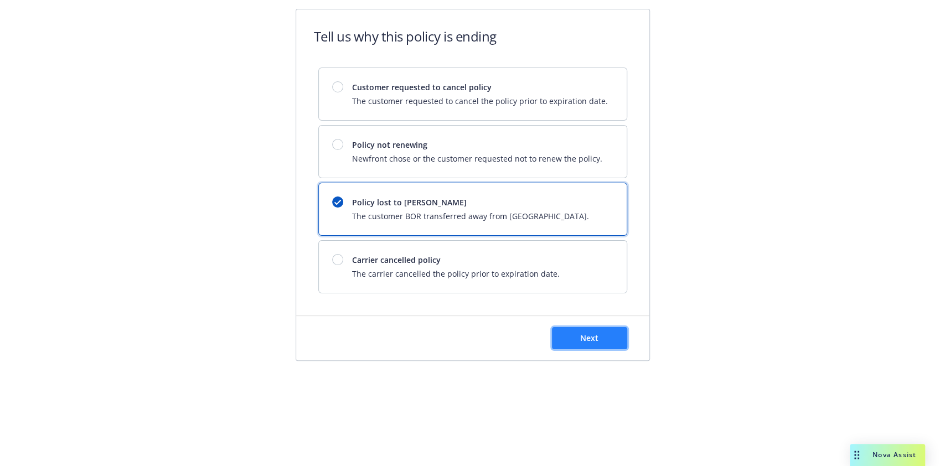
click at [579, 335] on button "Next" at bounding box center [589, 338] width 75 height 22
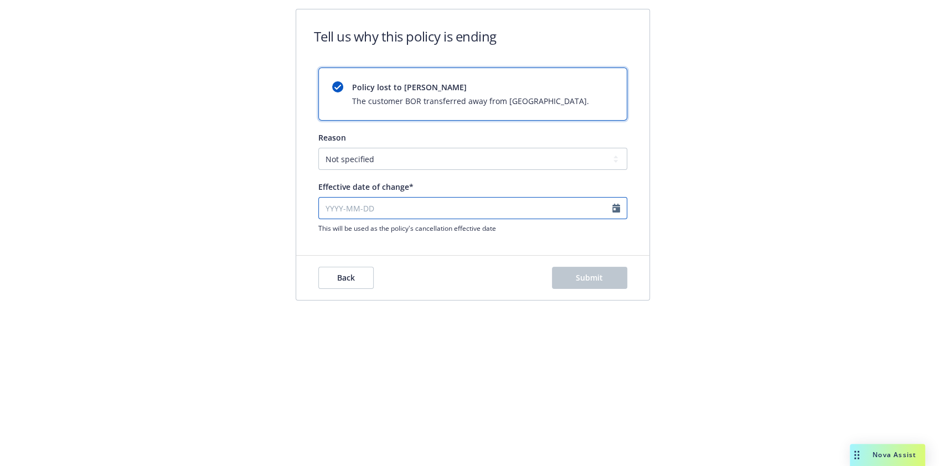
click at [443, 210] on input "Effective date of change*" at bounding box center [472, 208] width 309 height 22
select select "September"
select select "2025"
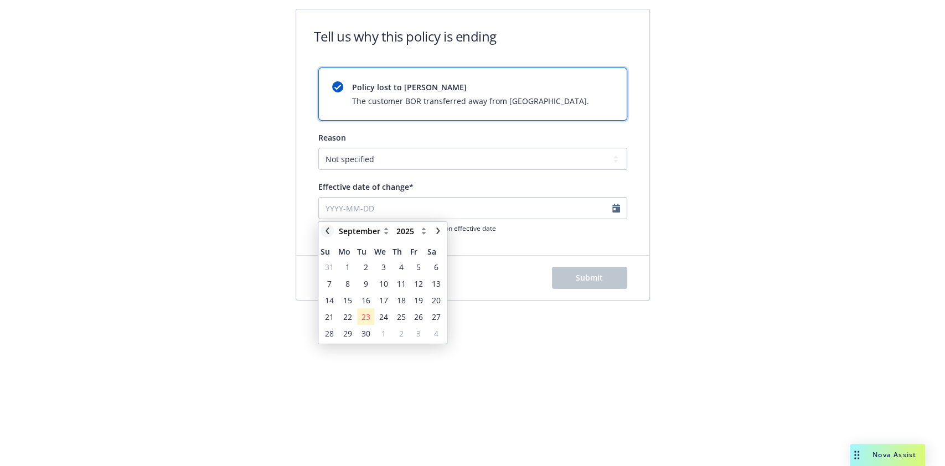
click at [322, 235] on link "chevronLeft" at bounding box center [327, 230] width 13 height 13
select select "August"
click at [403, 328] on span "28" at bounding box center [401, 334] width 9 height 12
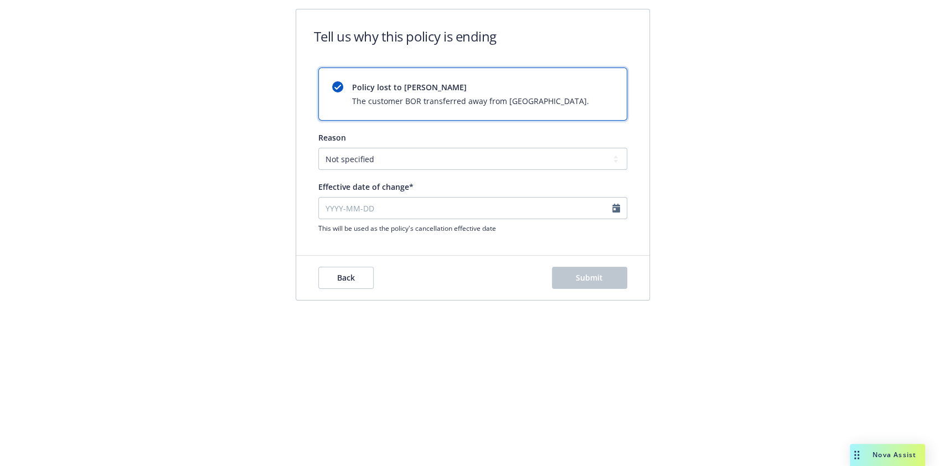
type input "[DATE]"
click at [582, 281] on span "Submit" at bounding box center [589, 278] width 27 height 11
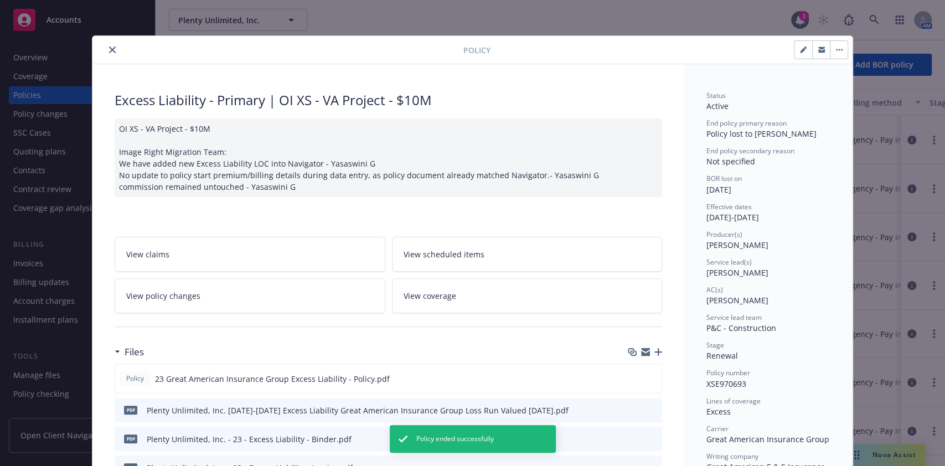
scroll to position [33, 0]
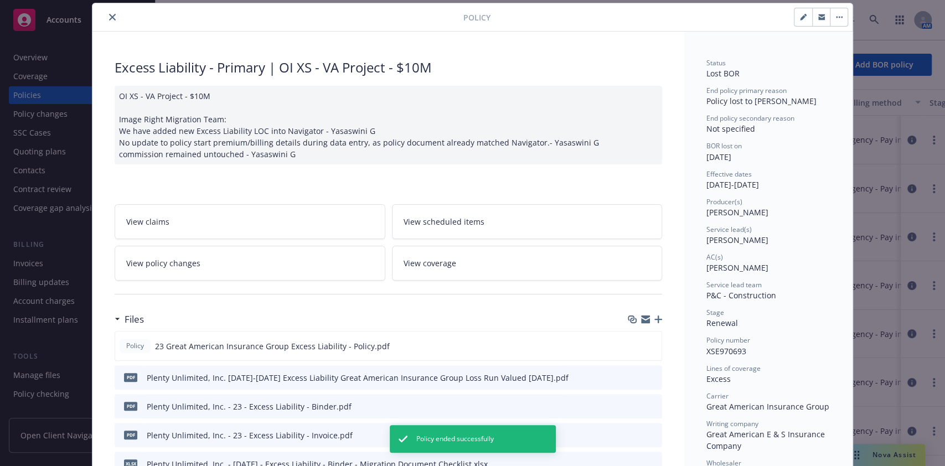
click at [655, 318] on icon "button" at bounding box center [659, 320] width 8 height 8
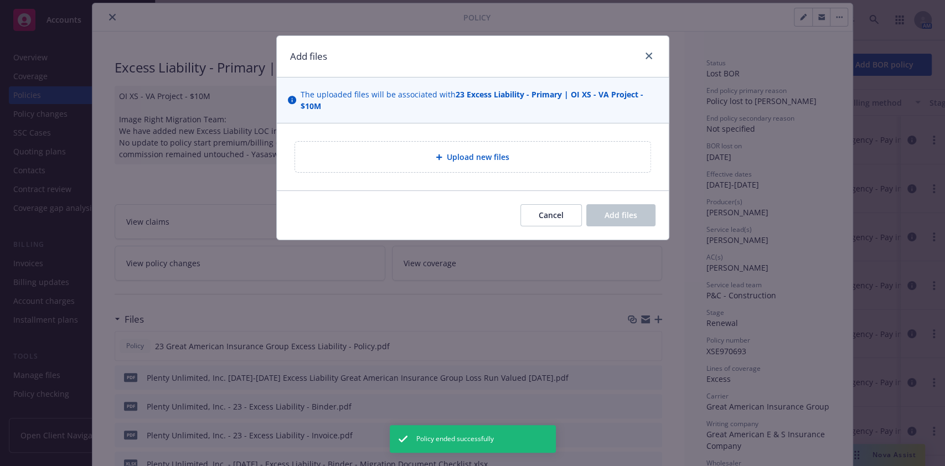
click at [501, 157] on span "Upload new files" at bounding box center [478, 157] width 63 height 12
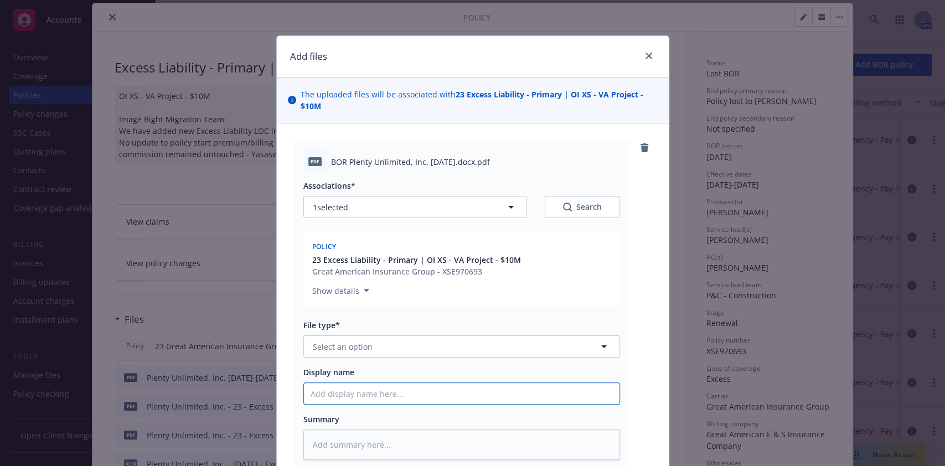
click at [370, 397] on input "Display name" at bounding box center [462, 393] width 316 height 21
paste input "XSE970693"
type textarea "x"
type input "XSE970693"
drag, startPoint x: 369, startPoint y: 397, endPoint x: 217, endPoint y: 392, distance: 151.8
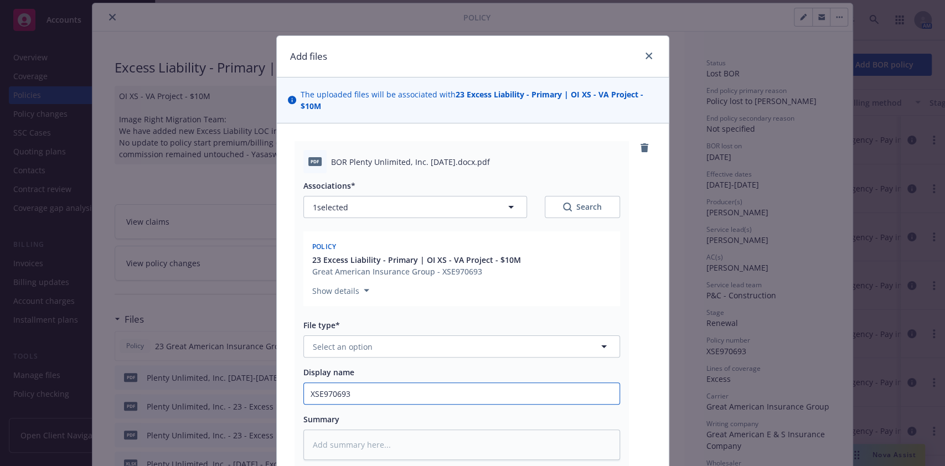
click at [217, 392] on div "Add files The uploaded files will be associated with 23 Excess Liability - Prim…" at bounding box center [472, 233] width 945 height 466
type textarea "x"
type input "p"
type textarea "x"
type input "pL"
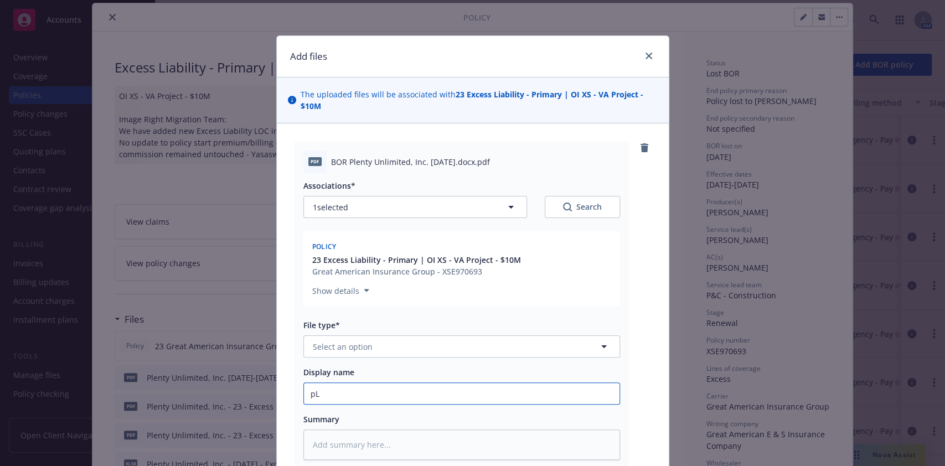
type textarea "x"
type input "pLE"
type textarea "x"
type input "pLEN"
type textarea "x"
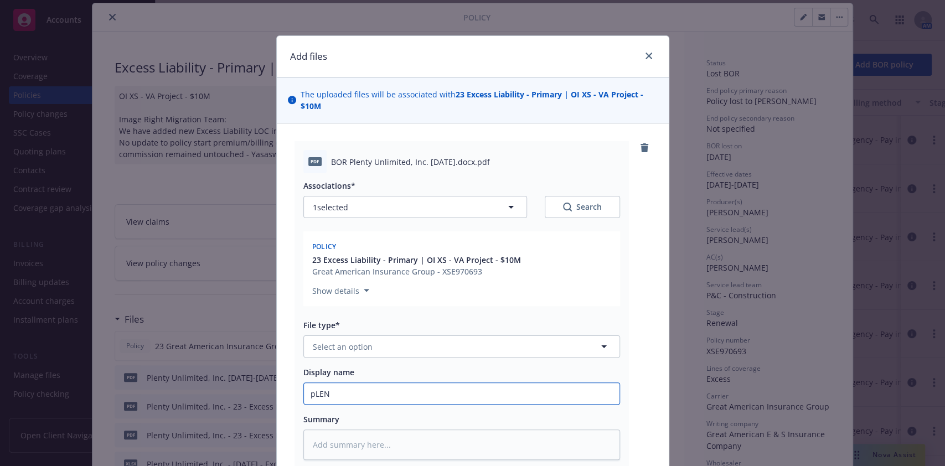
type input "pLENT"
type textarea "x"
type input "pLEN"
type textarea "x"
type input "pLE"
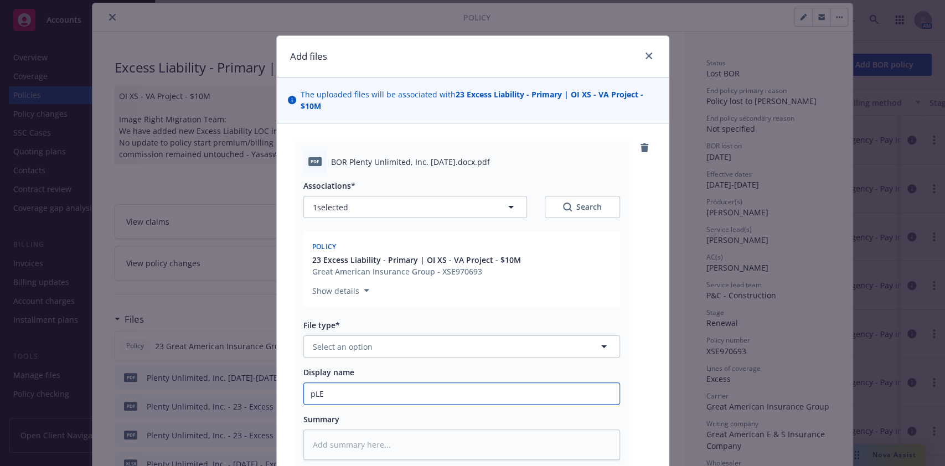
type textarea "x"
type input "pL"
type textarea "x"
type input "p"
type textarea "x"
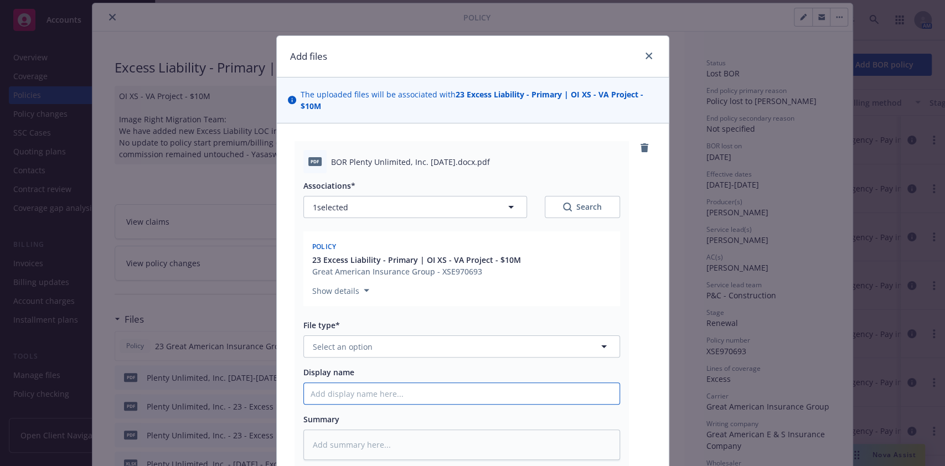
type textarea "x"
type input "P"
type textarea "x"
type input "Pl"
type textarea "x"
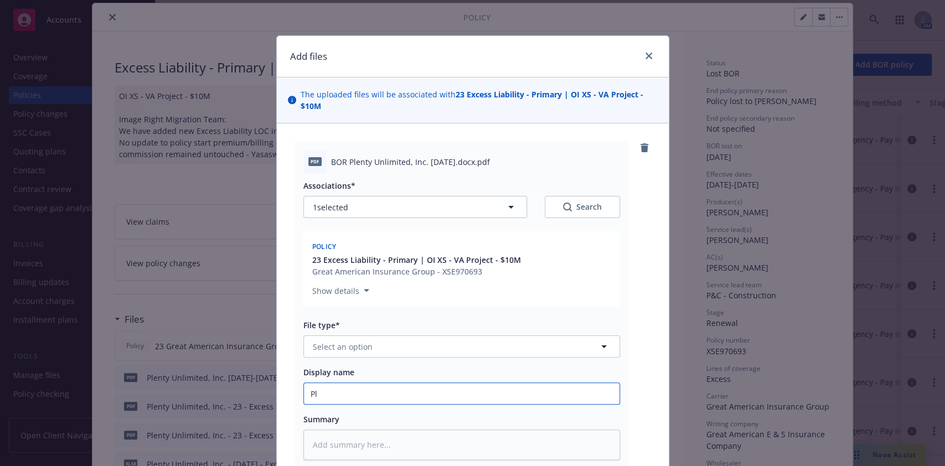
type input "Ple"
type textarea "x"
type input "Plen"
type textarea "x"
type input "Plent"
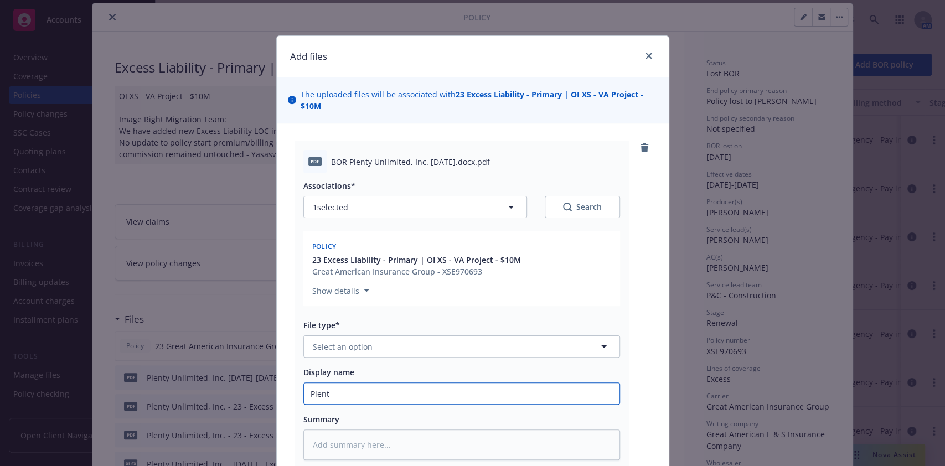
type textarea "x"
type input "Plenty"
type textarea "x"
type input "Plenty U"
type textarea "x"
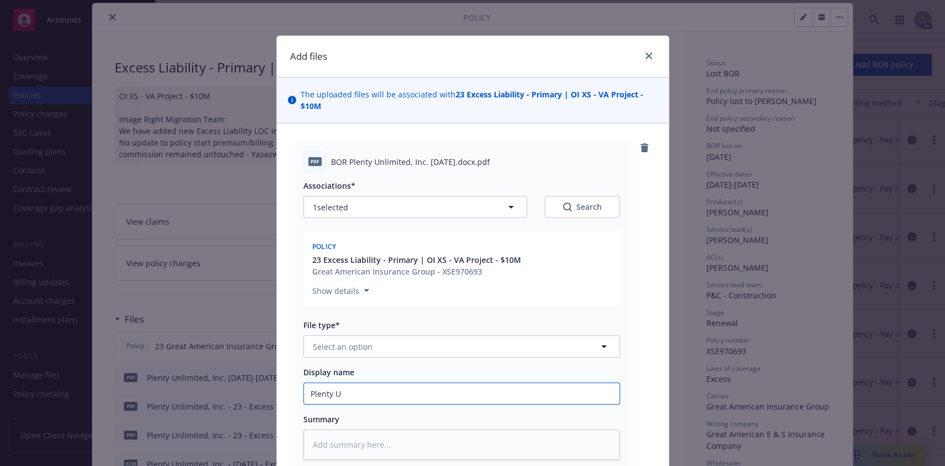
type input "Plenty Un"
type textarea "x"
type input "Plenty Unl"
type textarea "x"
type input "Plenty Unli"
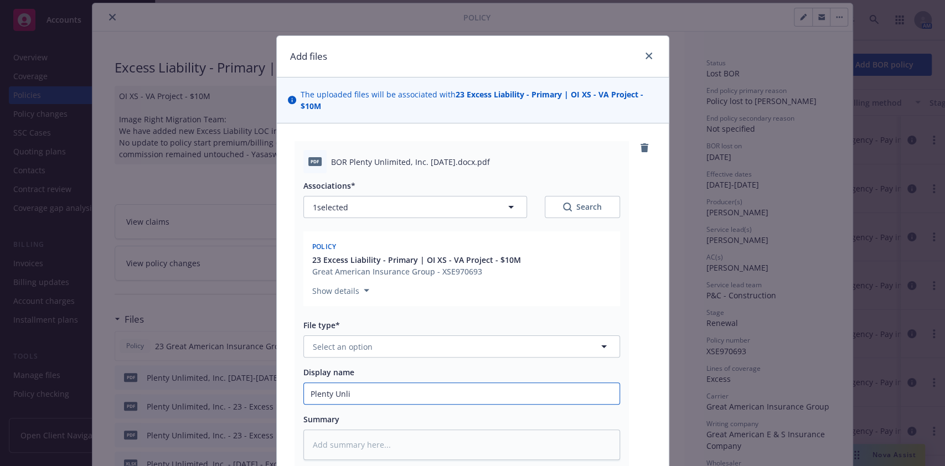
type textarea "x"
type input "Plenty Unlim"
type textarea "x"
type input "Plenty Unlimi"
type textarea "x"
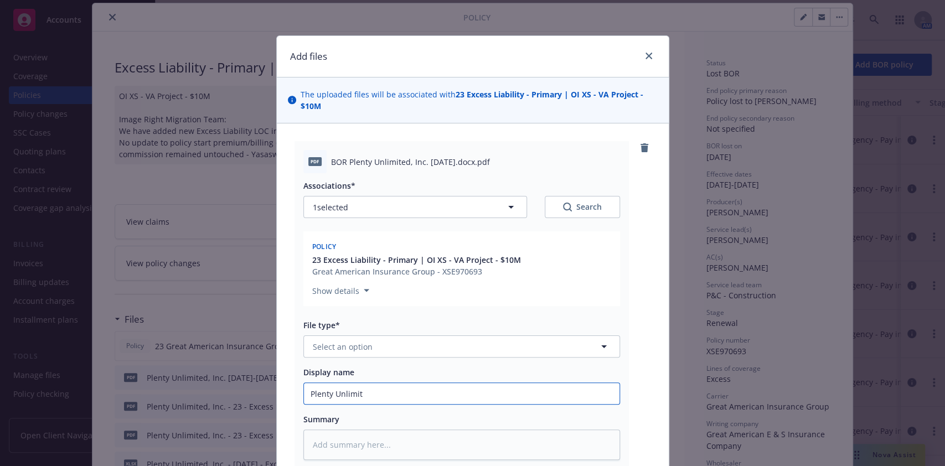
type input "Plenty Unlimite"
type textarea "x"
type input "Plenty Unlimited"
click at [646, 53] on icon "close" at bounding box center [649, 56] width 7 height 7
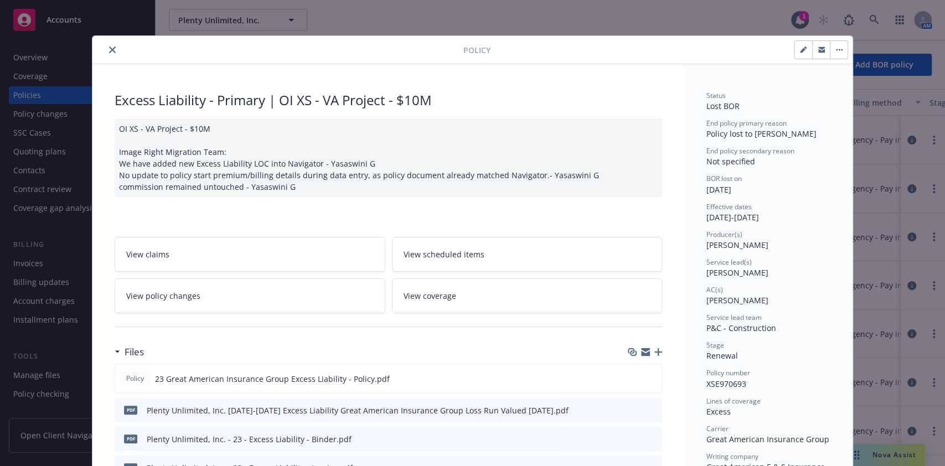
scroll to position [1, 0]
click at [109, 50] on icon "close" at bounding box center [112, 49] width 7 height 7
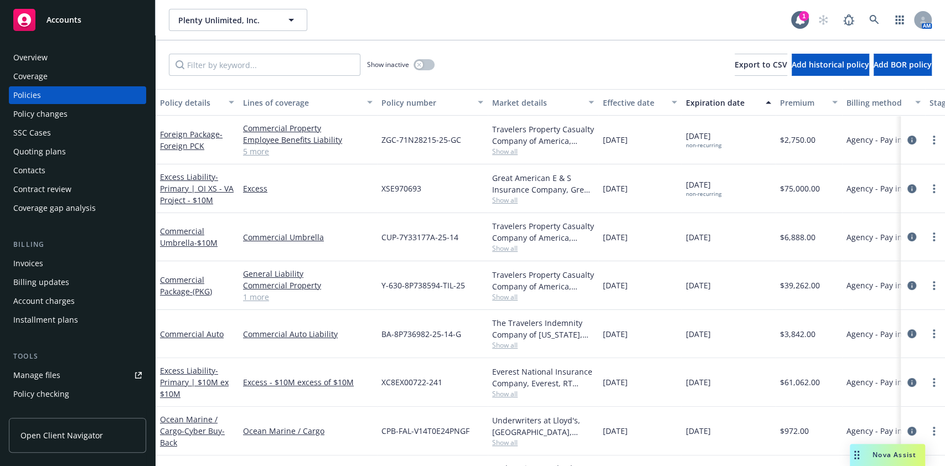
scroll to position [0, 273]
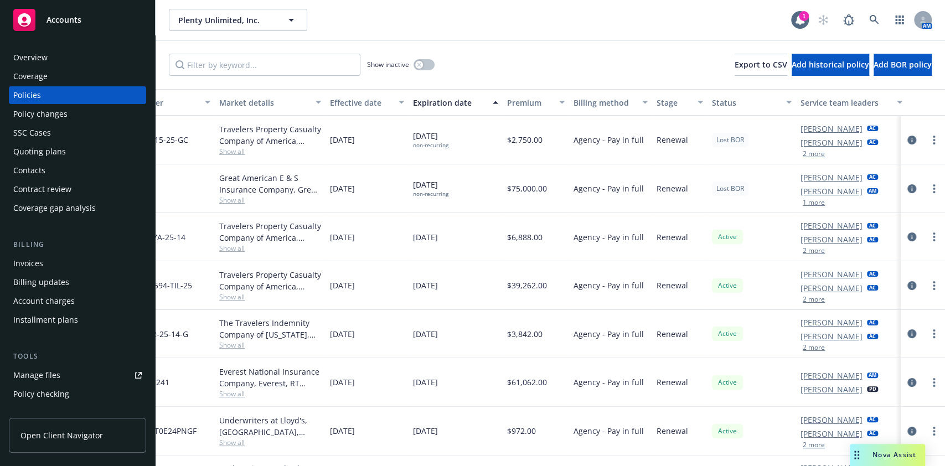
click at [736, 97] on div "Status" at bounding box center [746, 103] width 68 height 12
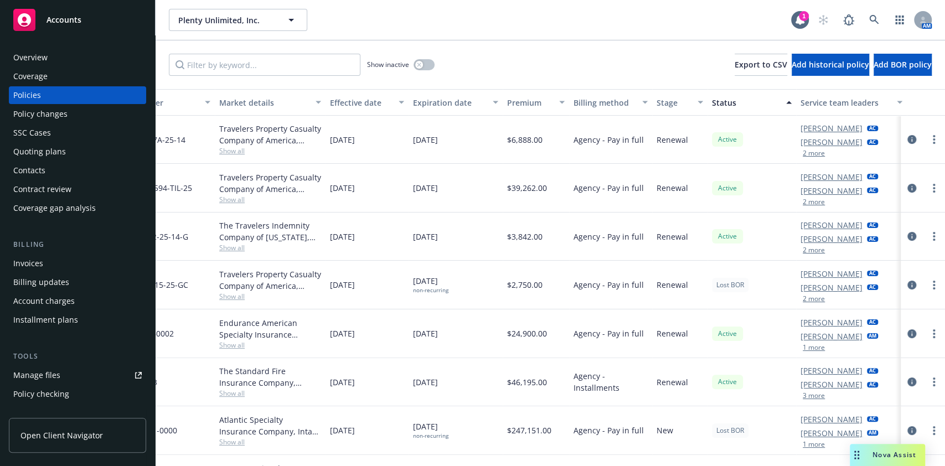
click at [736, 97] on div "Status" at bounding box center [746, 103] width 68 height 12
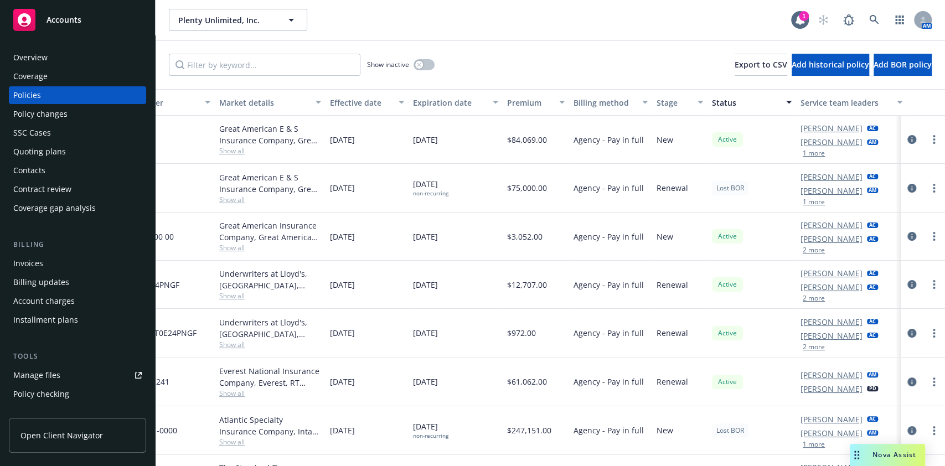
click at [744, 104] on div "Status" at bounding box center [746, 103] width 68 height 12
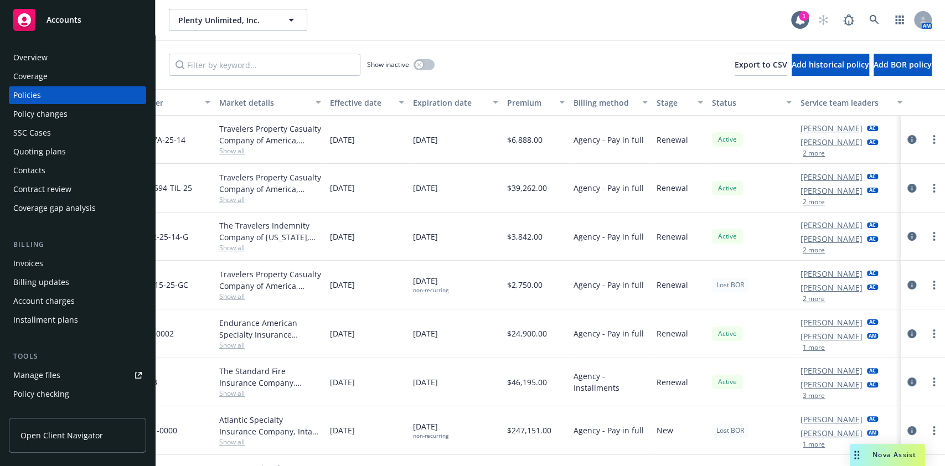
click at [743, 104] on div "Status" at bounding box center [746, 103] width 68 height 12
click at [744, 104] on div "Status" at bounding box center [746, 103] width 68 height 12
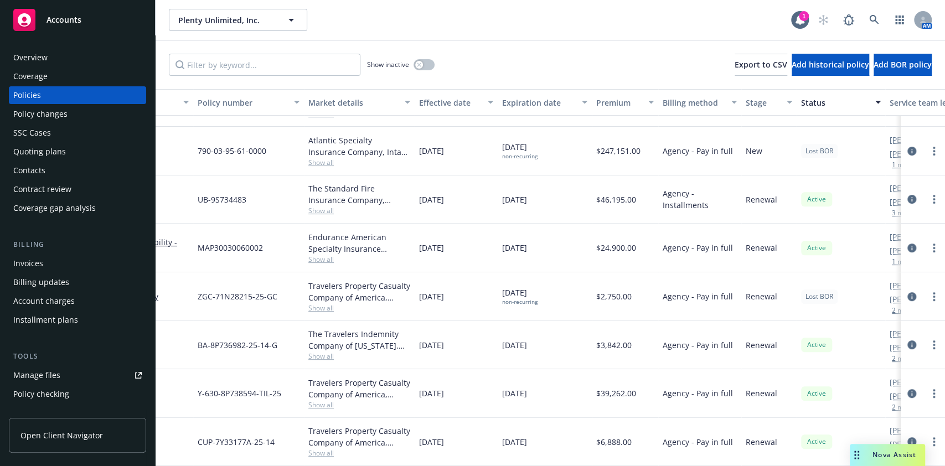
scroll to position [0, 0]
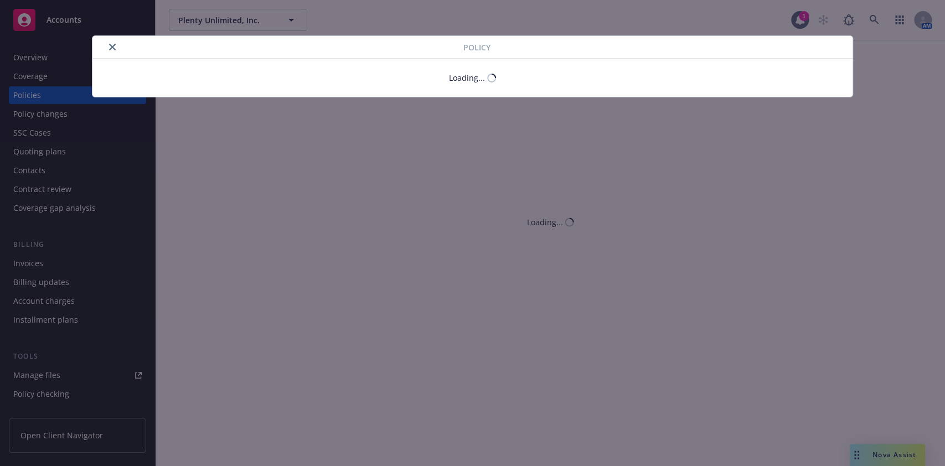
click at [111, 47] on button "close" at bounding box center [112, 46] width 13 height 13
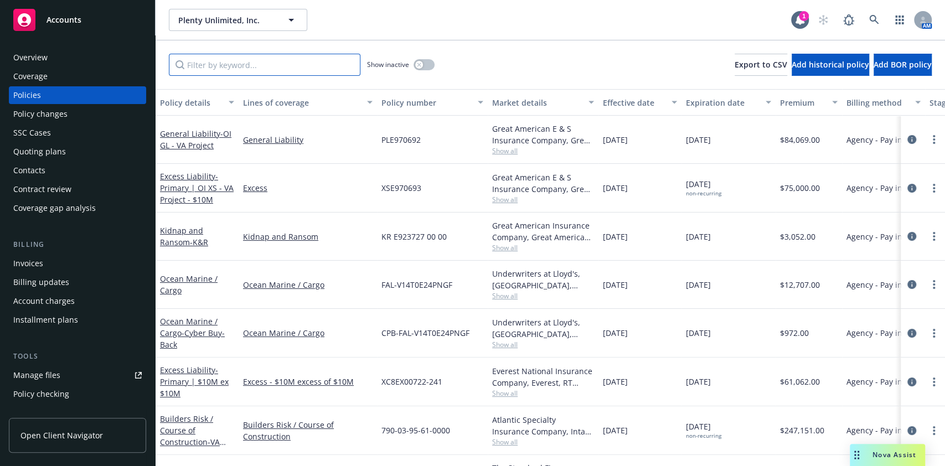
click at [284, 74] on input "Filter by keyword..." at bounding box center [265, 65] width 192 height 22
paste input "PLE970692"
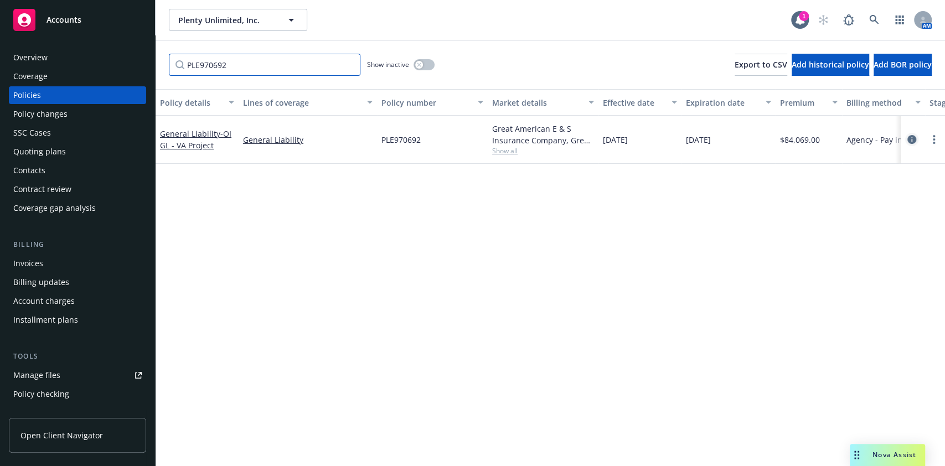
type input "PLE970692"
click at [912, 140] on icon "circleInformation" at bounding box center [912, 139] width 9 height 9
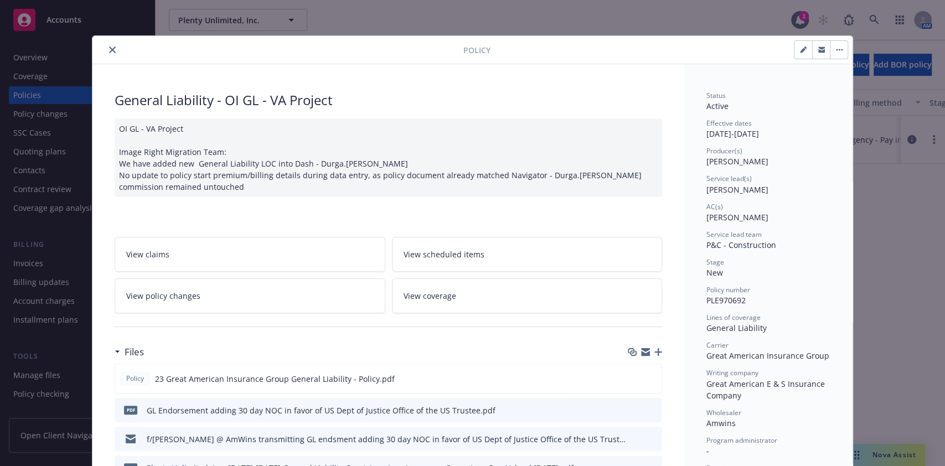
click at [830, 53] on button "button" at bounding box center [839, 50] width 18 height 18
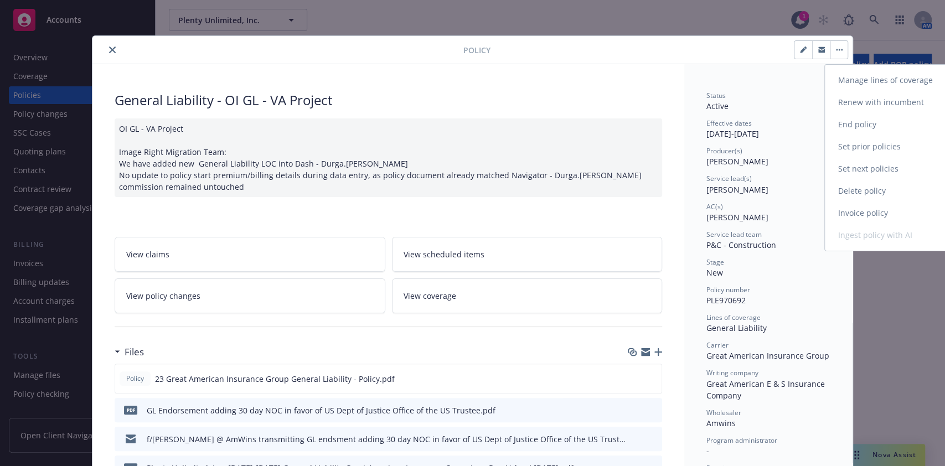
click at [864, 128] on link "End policy" at bounding box center [890, 125] width 130 height 22
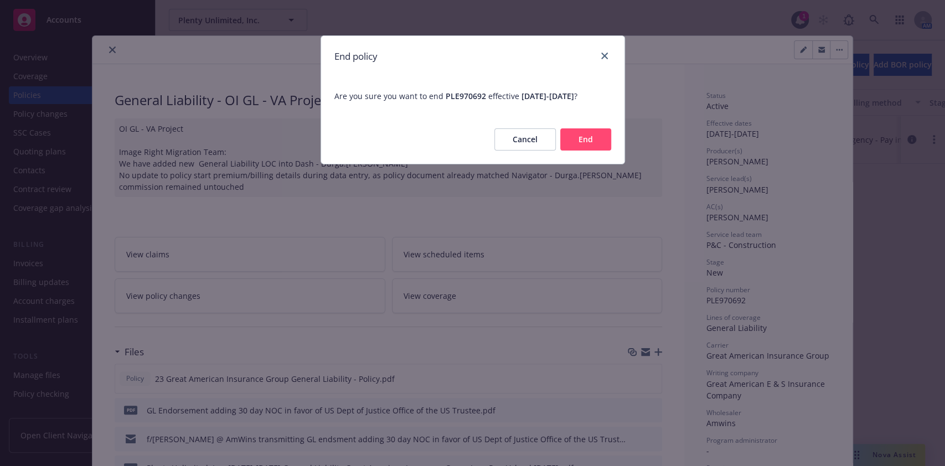
click at [594, 138] on button "End" at bounding box center [586, 139] width 51 height 22
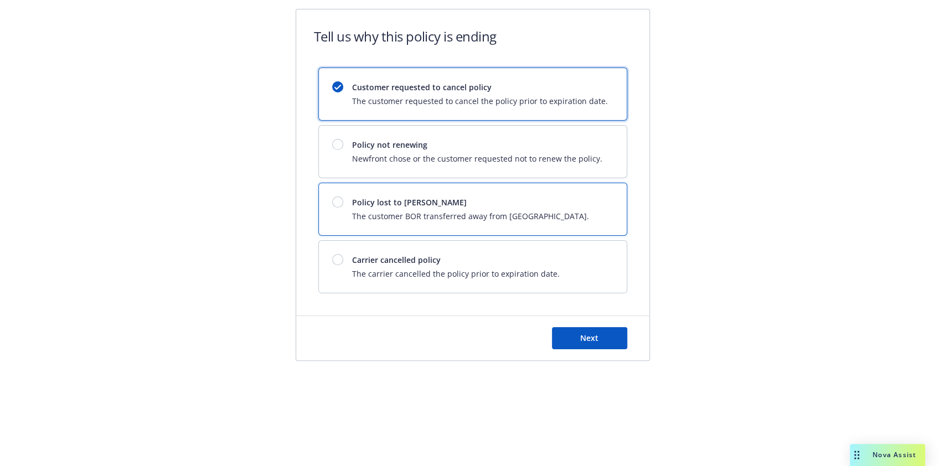
click at [458, 218] on span "The customer BOR transferred away from [GEOGRAPHIC_DATA]." at bounding box center [470, 216] width 237 height 12
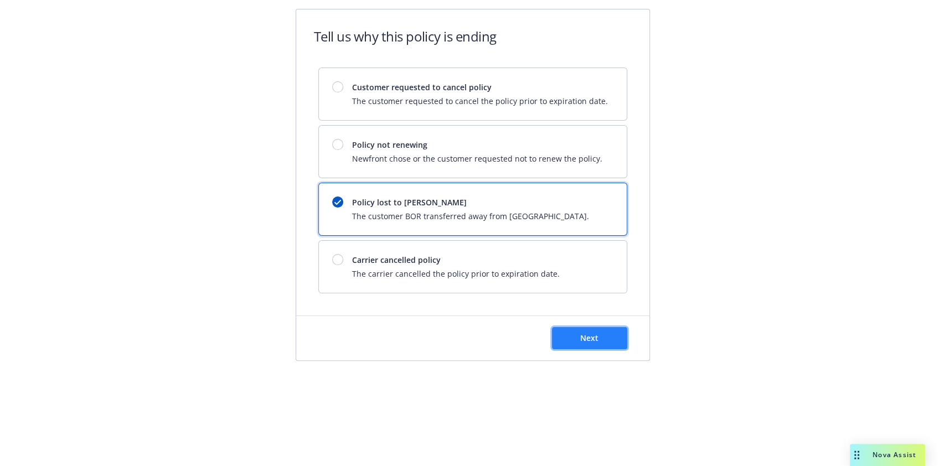
click at [576, 339] on button "Next" at bounding box center [589, 338] width 75 height 22
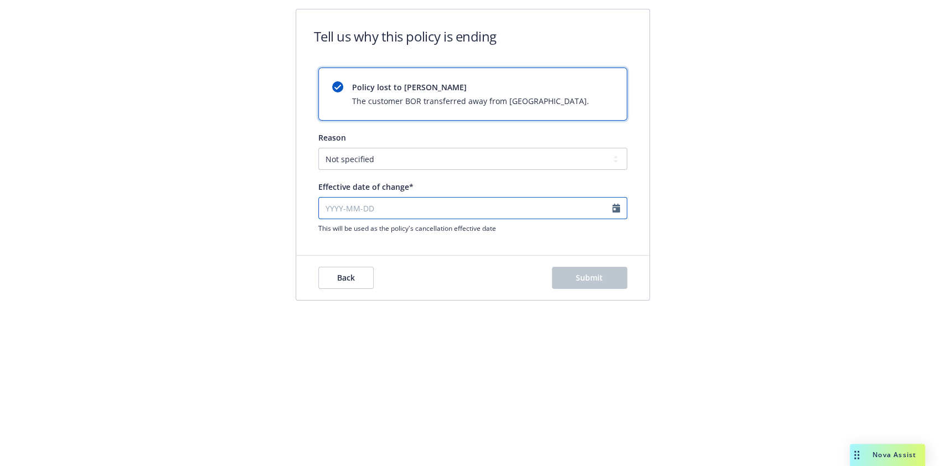
click at [414, 204] on input "Effective date of change*" at bounding box center [472, 208] width 309 height 22
select select "September"
select select "2025"
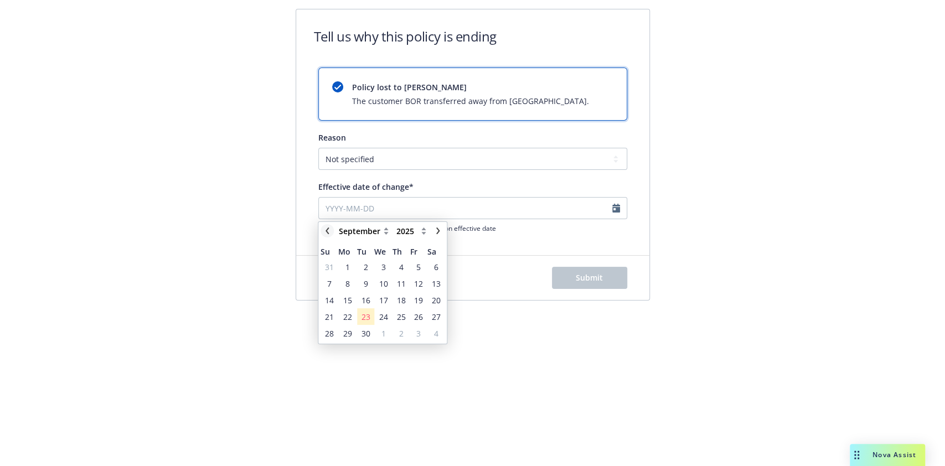
click at [326, 231] on icon "chevronLeft" at bounding box center [327, 231] width 3 height 7
select select "August"
click at [402, 333] on span "28" at bounding box center [401, 334] width 9 height 12
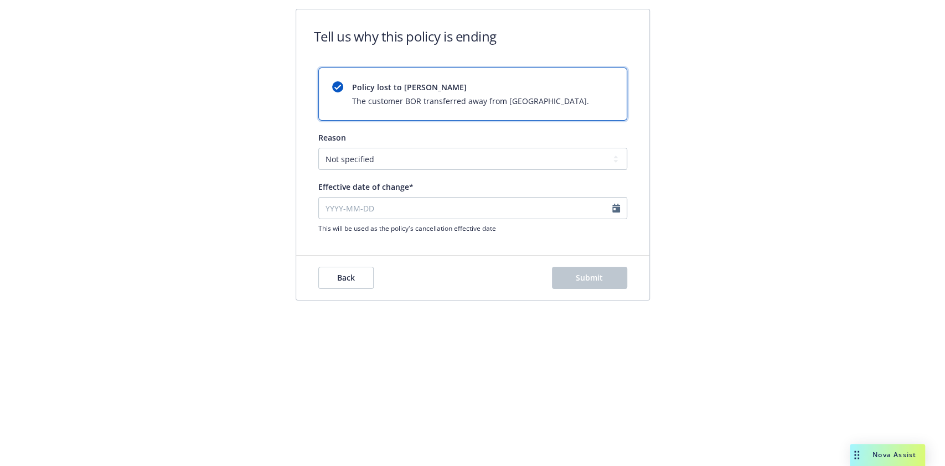
type input "[DATE]"
click at [579, 281] on span "Submit" at bounding box center [589, 278] width 27 height 11
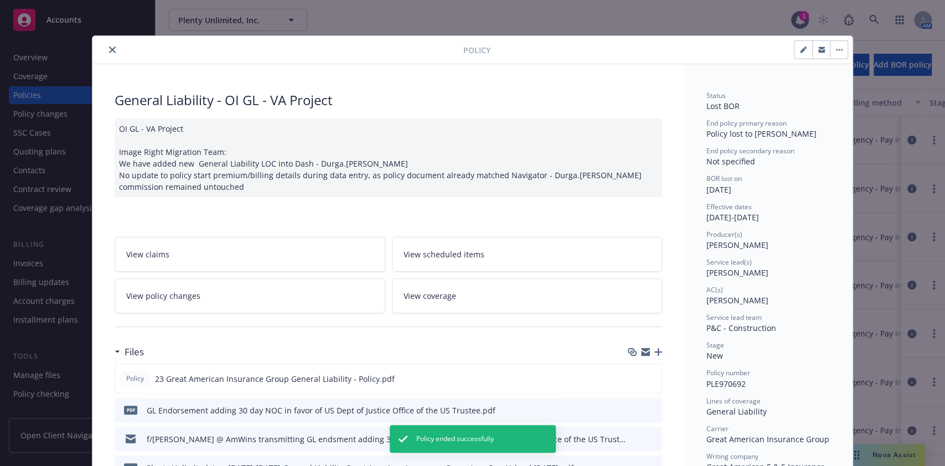
click at [109, 51] on icon "close" at bounding box center [112, 50] width 7 height 7
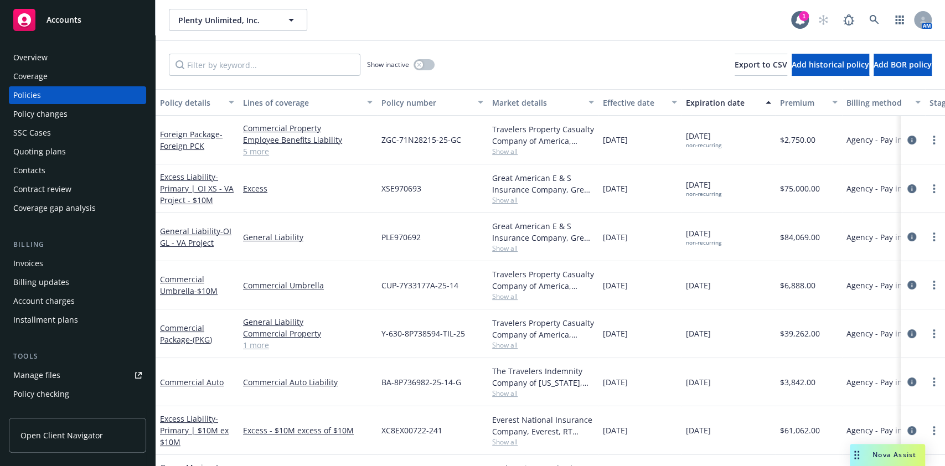
click at [79, 373] on link "Manage files" at bounding box center [77, 376] width 137 height 18
click at [240, 69] on input "Filter by keyword..." at bounding box center [265, 65] width 192 height 22
paste input "KRE9237270000"
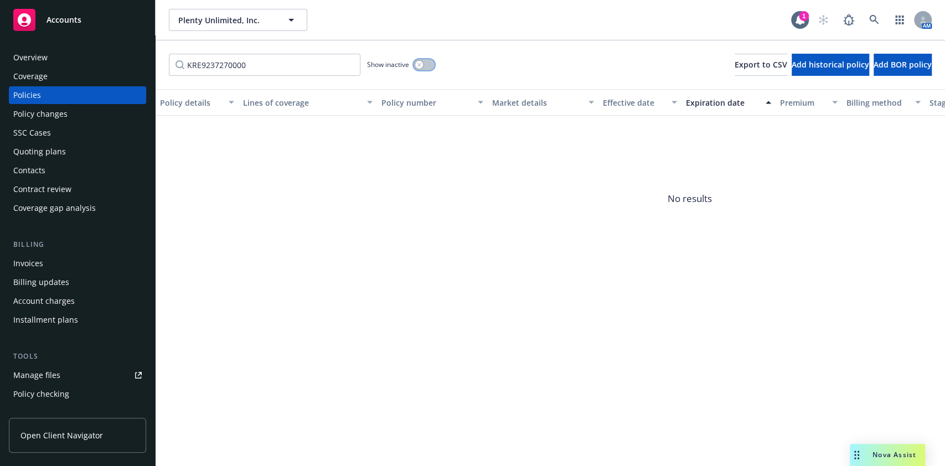
click at [430, 66] on button "button" at bounding box center [424, 64] width 21 height 11
click at [426, 68] on div "button" at bounding box center [429, 65] width 8 height 8
click at [297, 65] on input "KRE9237270000" at bounding box center [265, 65] width 192 height 22
type input "K"
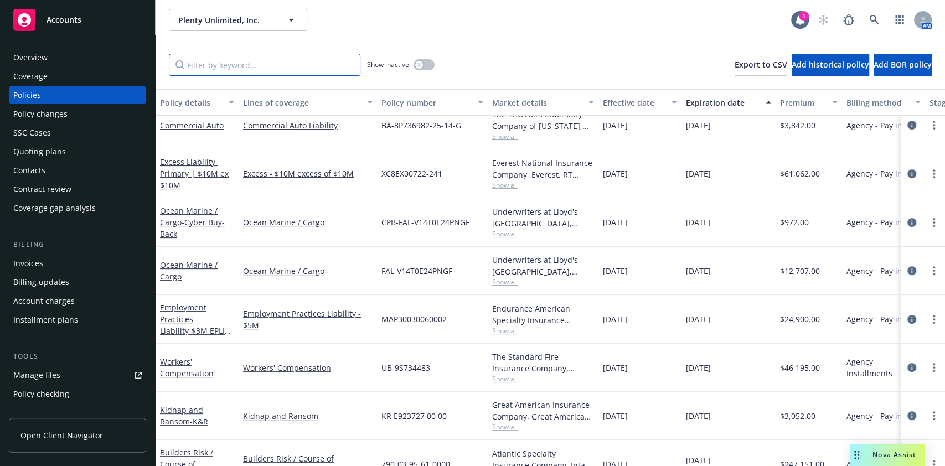
scroll to position [270, 0]
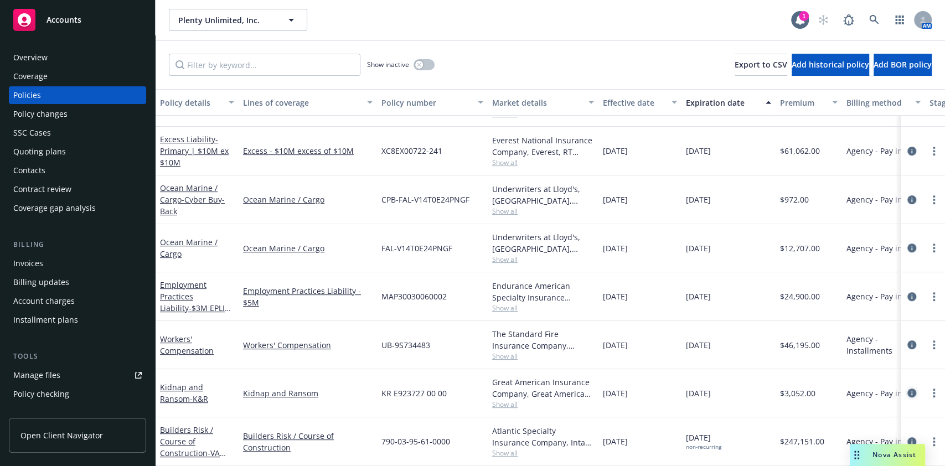
click at [908, 389] on icon "circleInformation" at bounding box center [912, 393] width 9 height 9
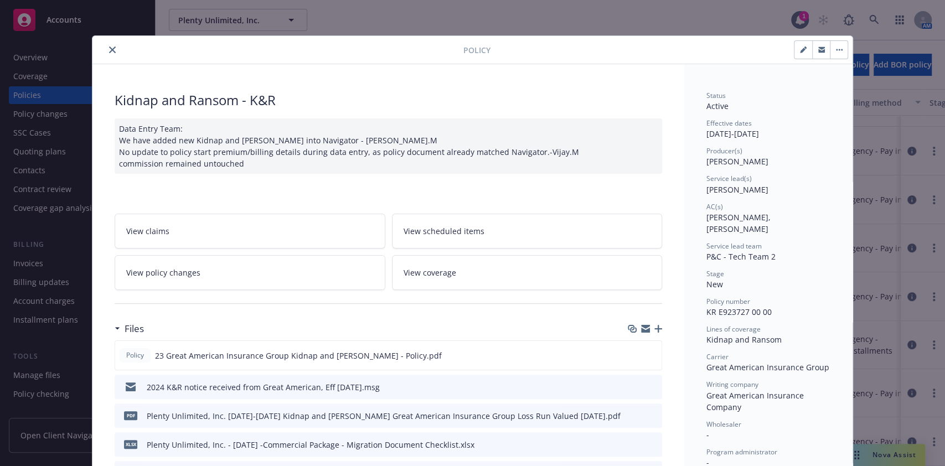
click at [837, 52] on button "button" at bounding box center [839, 50] width 18 height 18
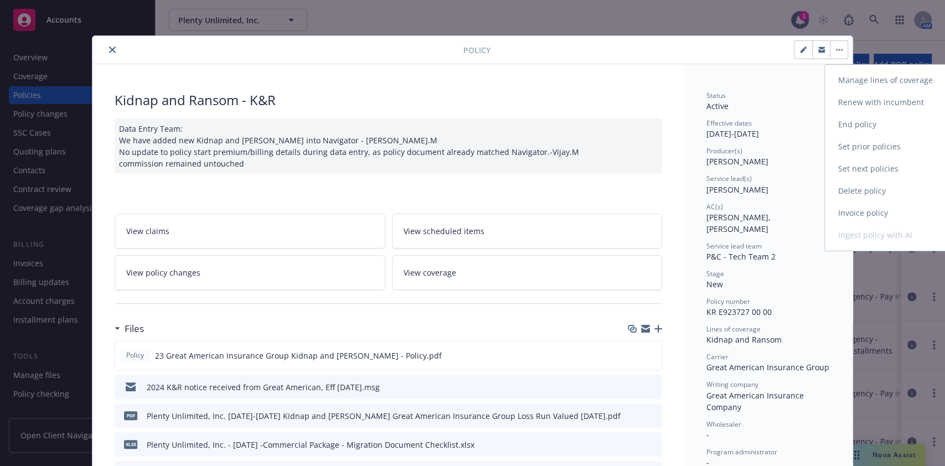
click at [863, 128] on link "End policy" at bounding box center [890, 125] width 130 height 22
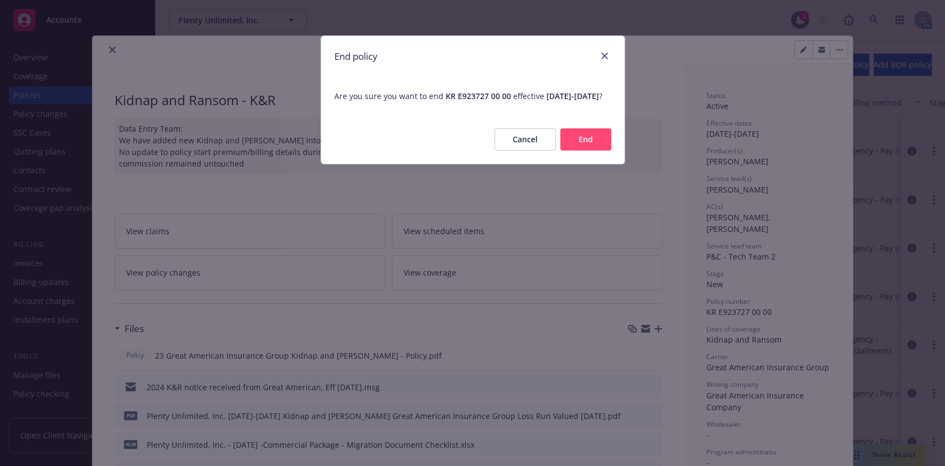
click at [577, 151] on button "End" at bounding box center [586, 139] width 51 height 22
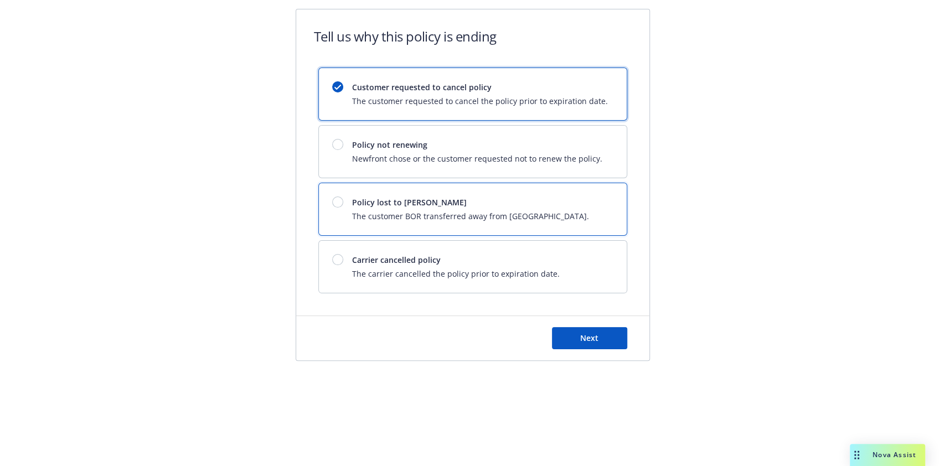
click at [442, 192] on div "Policy lost to BOR The customer BOR transferred away from Newfront." at bounding box center [473, 209] width 308 height 52
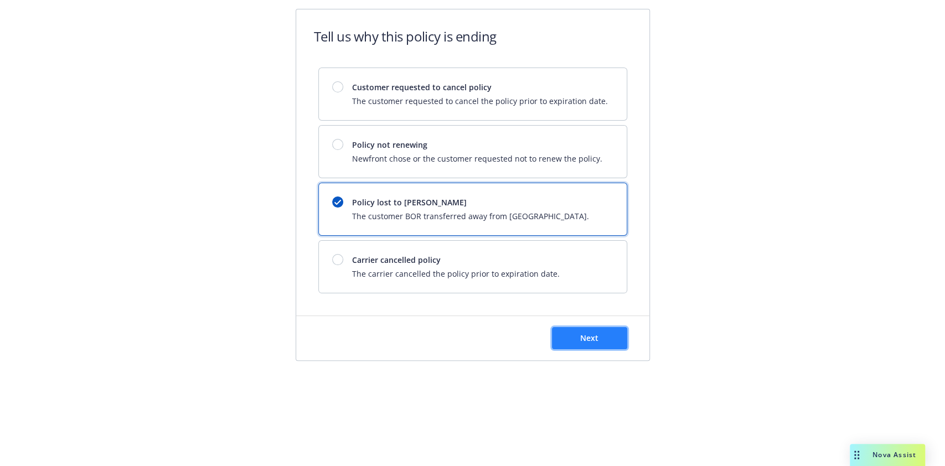
click at [576, 330] on button "Next" at bounding box center [589, 338] width 75 height 22
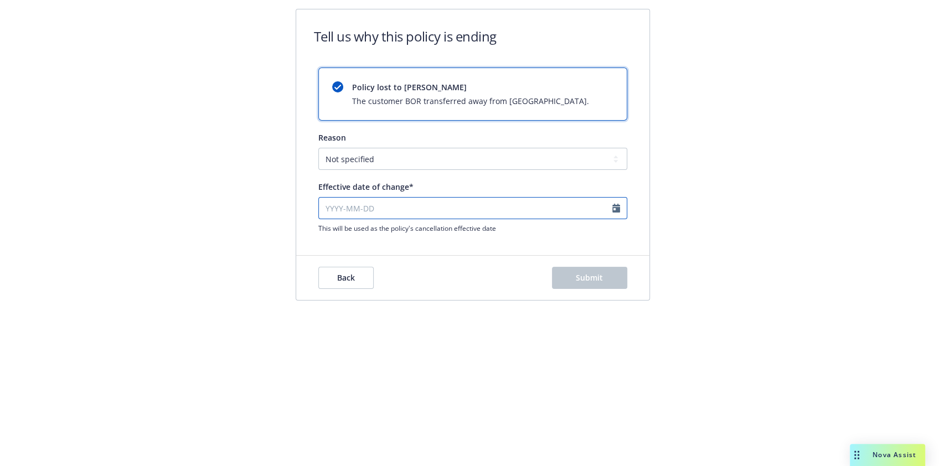
click at [429, 214] on input "Effective date of change*" at bounding box center [472, 208] width 309 height 22
select select "September"
select select "2025"
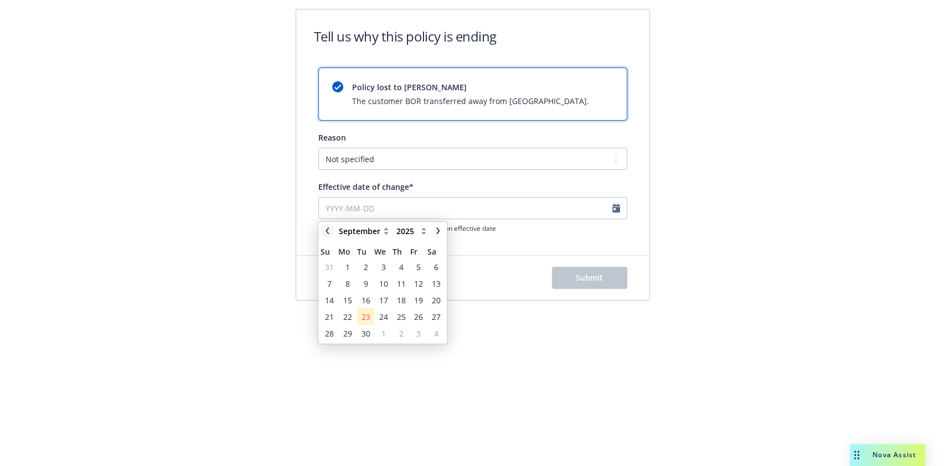
click at [329, 229] on icon "chevronLeft" at bounding box center [327, 231] width 7 height 7
select select "August"
click at [402, 329] on span "28" at bounding box center [401, 334] width 9 height 12
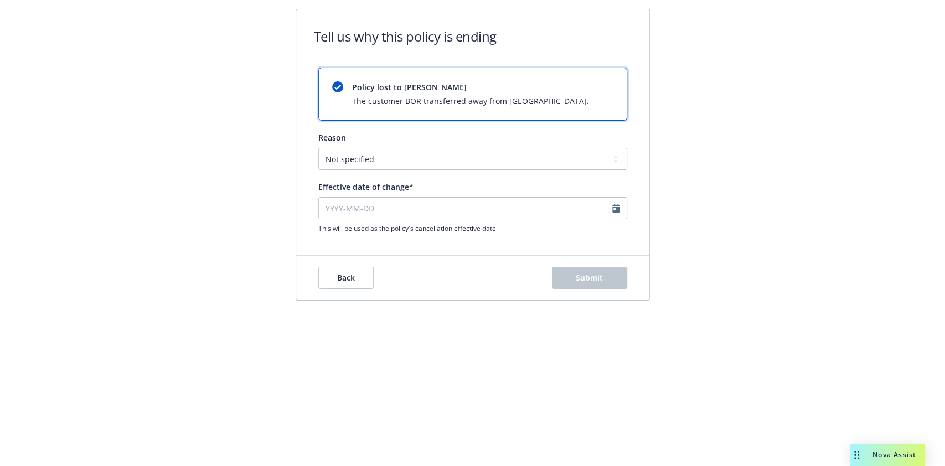
type input "[DATE]"
click at [599, 273] on span "Submit" at bounding box center [589, 278] width 27 height 11
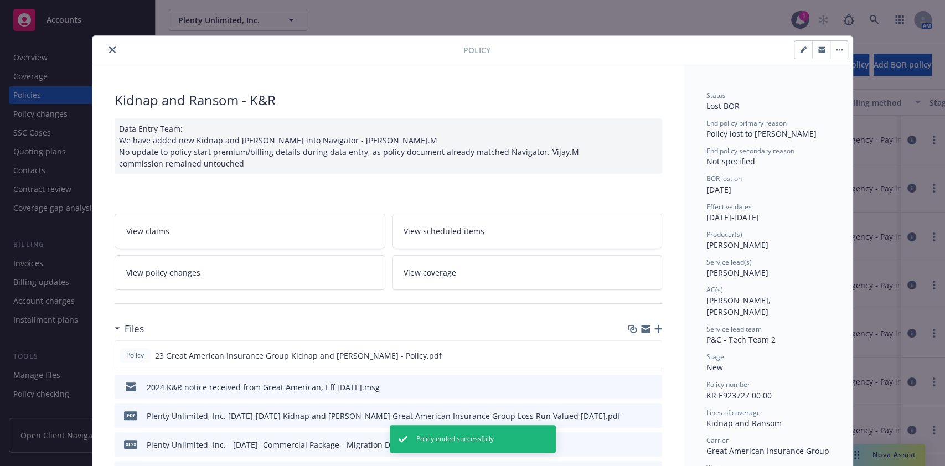
click at [109, 50] on icon "close" at bounding box center [112, 50] width 7 height 7
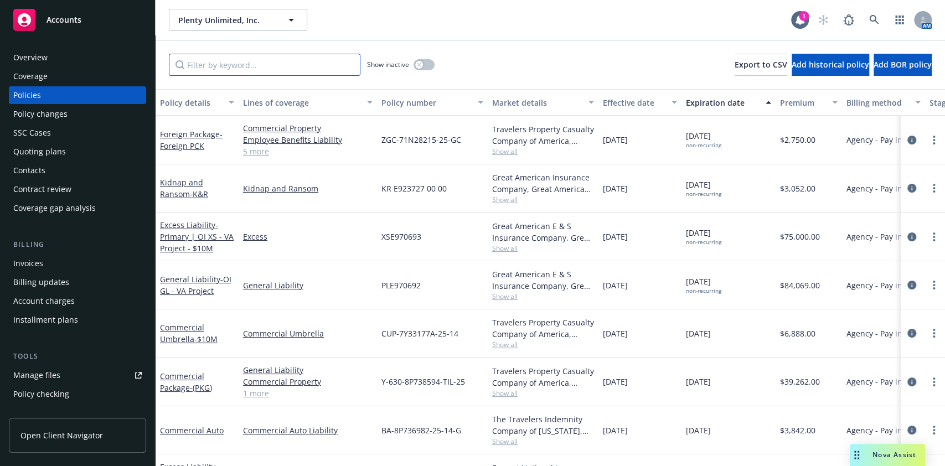
click at [216, 65] on input "Filter by keyword..." at bounding box center [265, 65] width 192 height 22
paste input "MAP30030060002"
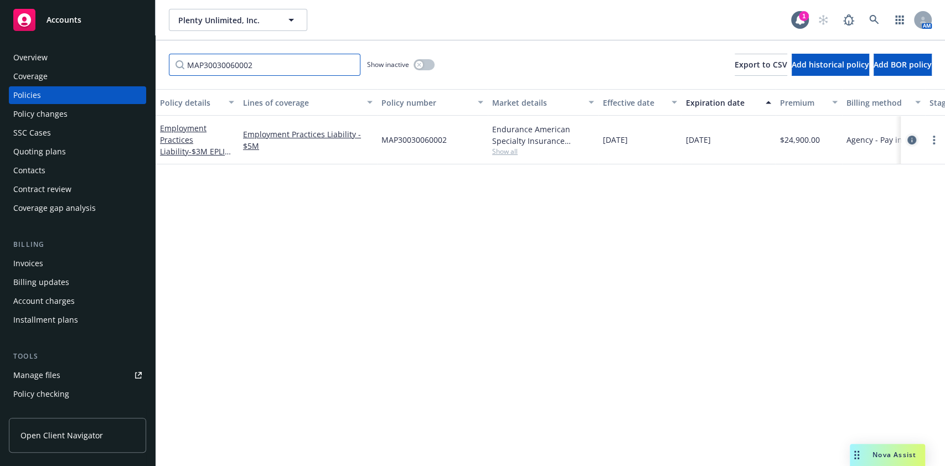
type input "MAP30030060002"
click at [913, 138] on icon "circleInformation" at bounding box center [912, 140] width 9 height 9
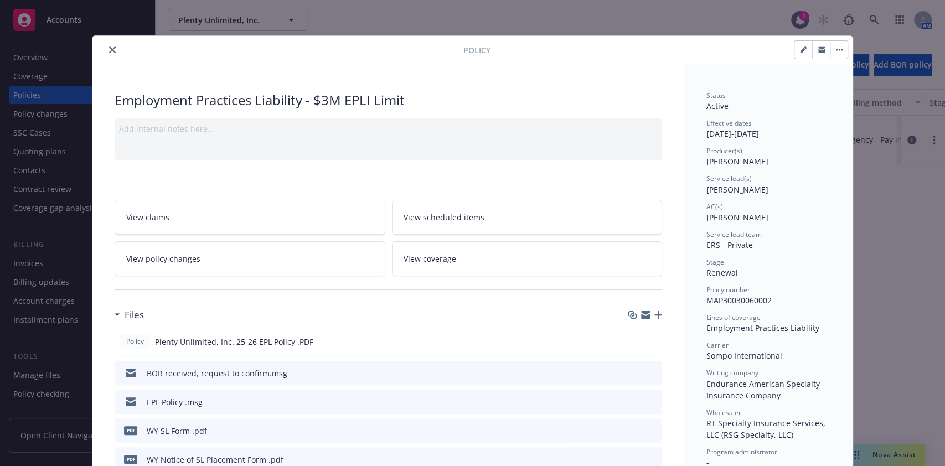
click at [837, 54] on button "button" at bounding box center [839, 50] width 18 height 18
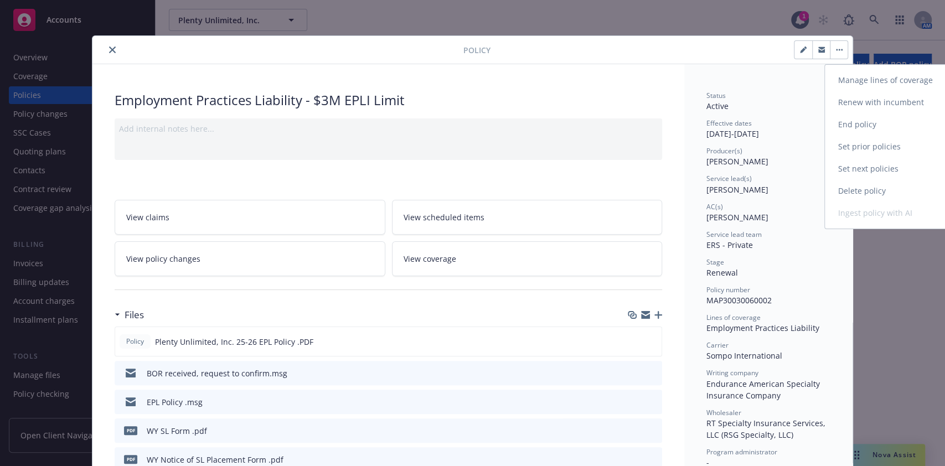
click at [854, 121] on link "End policy" at bounding box center [890, 125] width 130 height 22
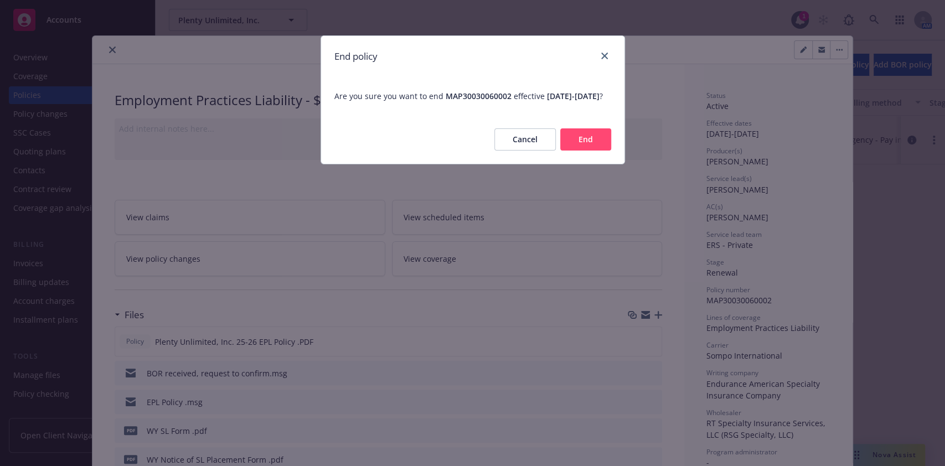
click at [574, 148] on button "End" at bounding box center [586, 139] width 51 height 22
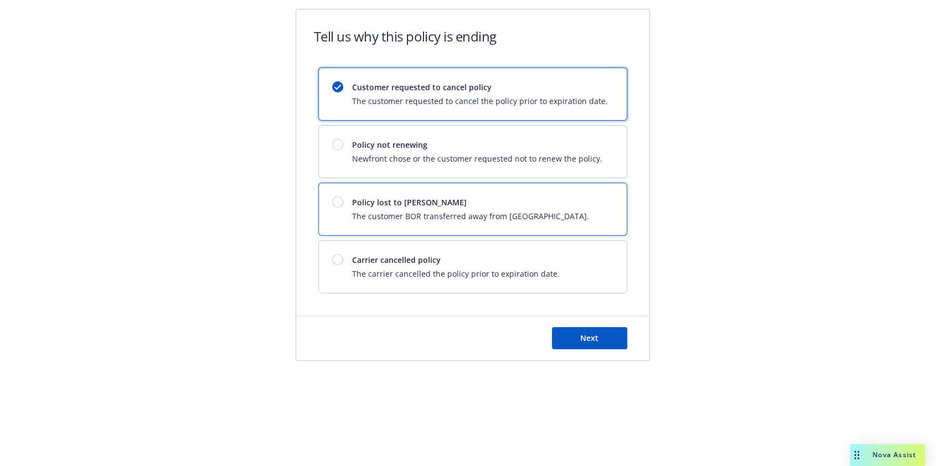
click at [421, 210] on span "The customer BOR transferred away from [GEOGRAPHIC_DATA]." at bounding box center [470, 216] width 237 height 12
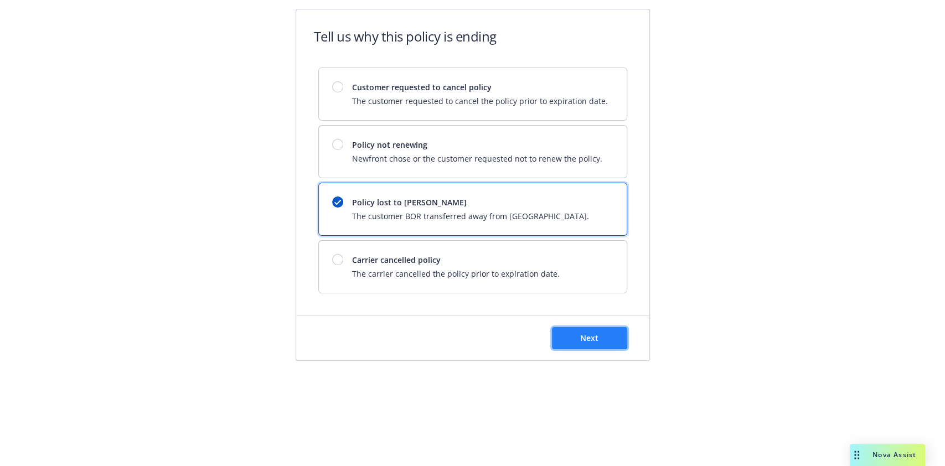
click at [594, 341] on span "Next" at bounding box center [589, 338] width 18 height 11
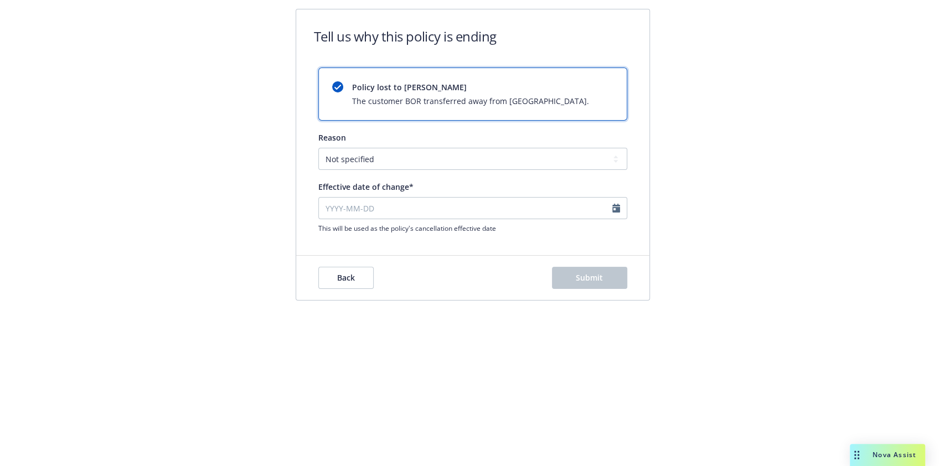
click at [477, 222] on div "This will be used as the policy's cancellation effective date" at bounding box center [472, 215] width 309 height 36
click at [456, 203] on input "Effective date of change*" at bounding box center [472, 208] width 309 height 22
select select "September"
select select "2025"
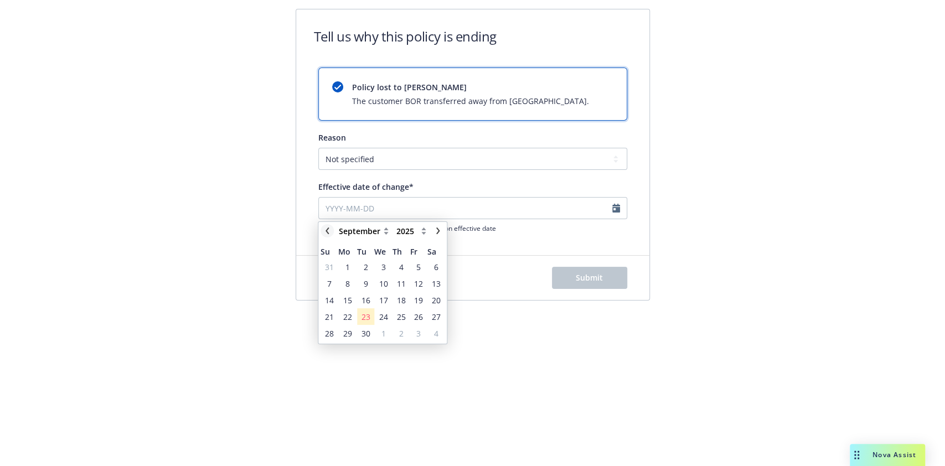
click at [328, 232] on icon "chevronLeft" at bounding box center [327, 231] width 7 height 7
select select "August"
click at [402, 330] on span "28" at bounding box center [401, 334] width 9 height 12
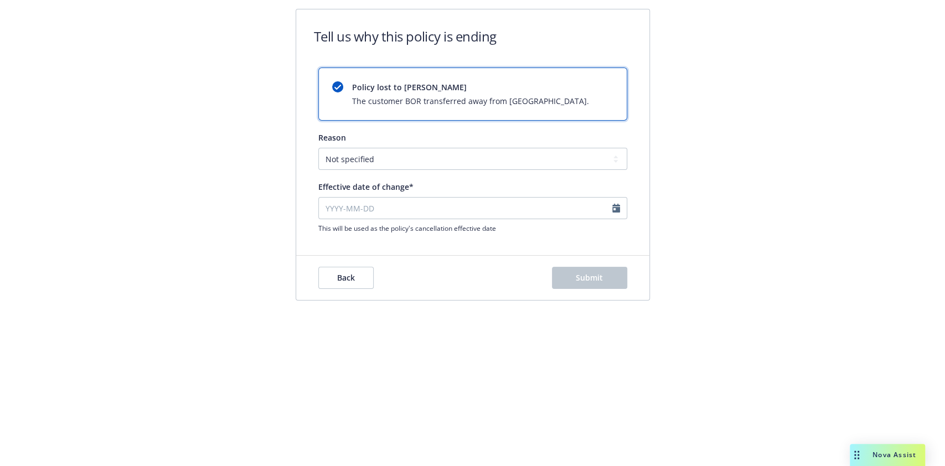
type input "[DATE]"
click at [601, 281] on span "Submit" at bounding box center [589, 278] width 27 height 11
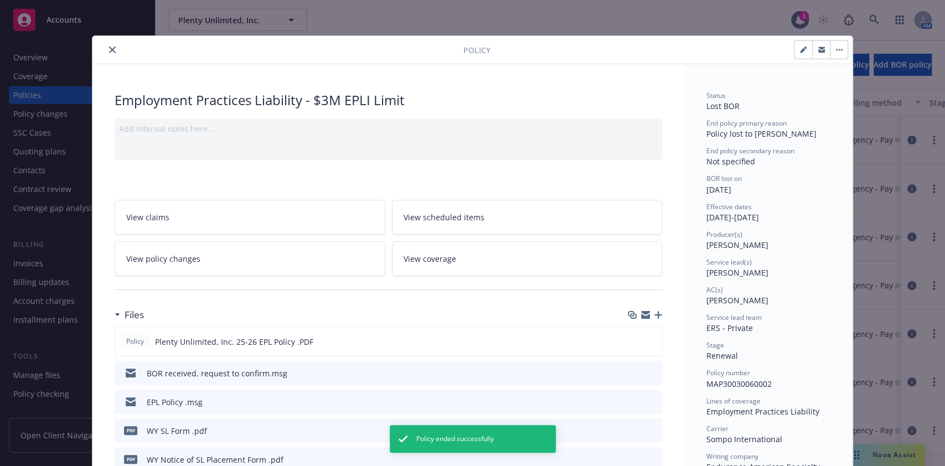
scroll to position [33, 0]
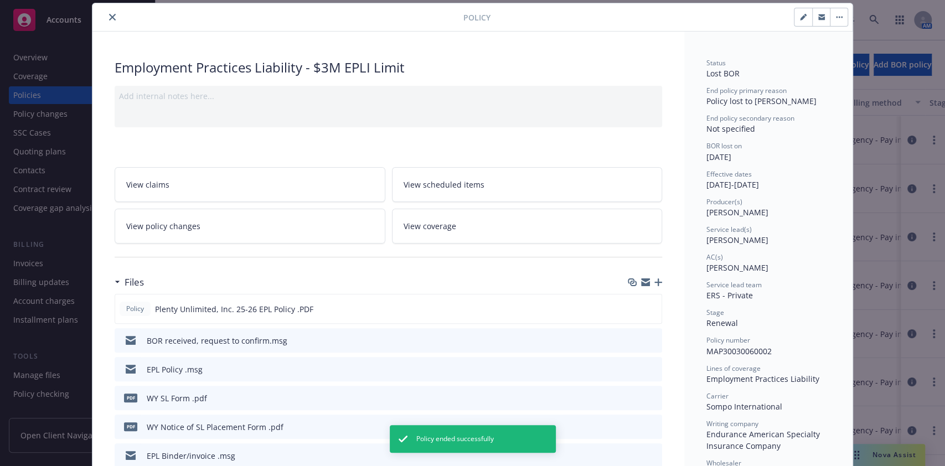
click at [109, 14] on icon "close" at bounding box center [112, 17] width 7 height 7
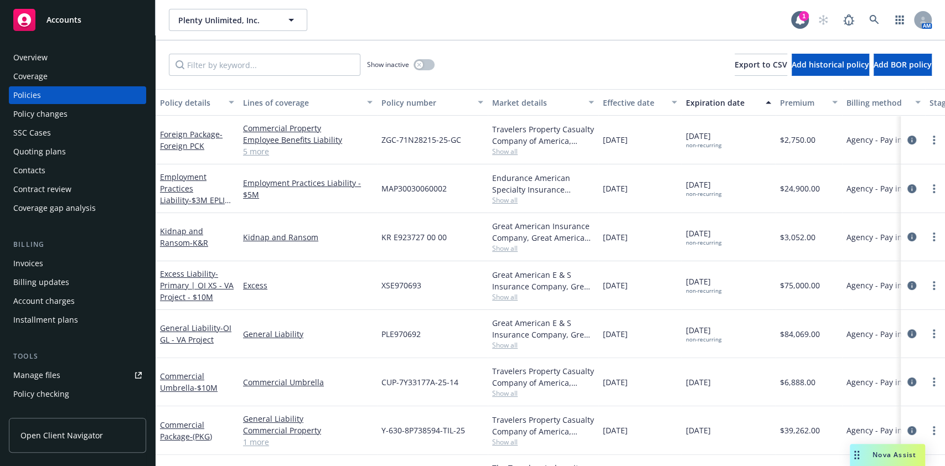
click at [251, 80] on div "Show inactive Export to CSV Add historical policy Add BOR policy" at bounding box center [551, 64] width 790 height 49
click at [235, 62] on input "Filter by keyword..." at bounding box center [265, 65] width 192 height 22
paste input "AL-V14T0E24PNGF"
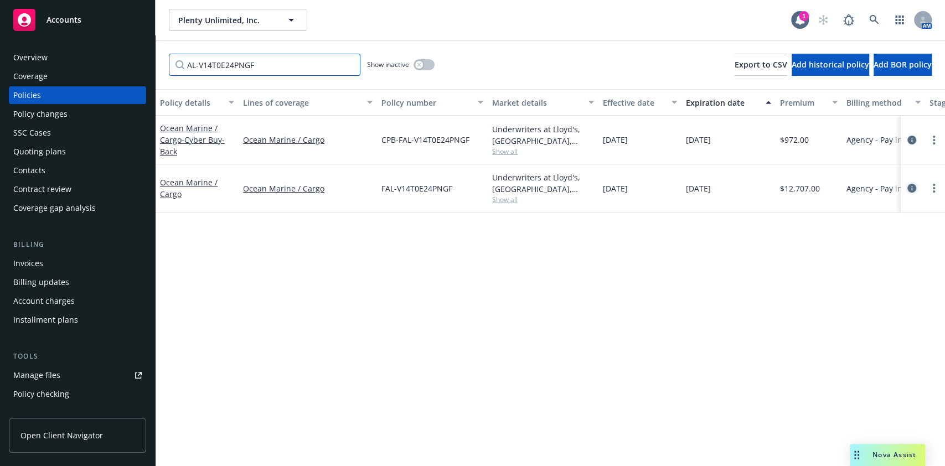
type input "AL-V14T0E24PNGF"
click at [909, 186] on icon "circleInformation" at bounding box center [912, 188] width 9 height 9
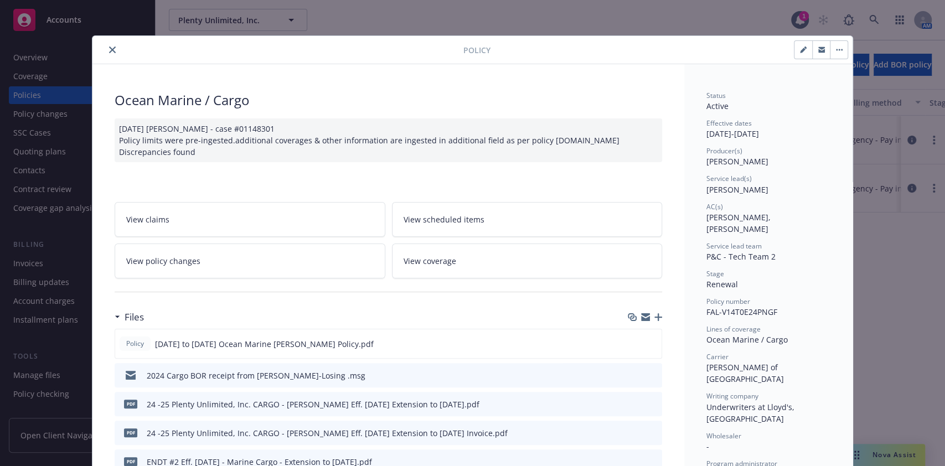
click at [839, 50] on icon "button" at bounding box center [840, 50] width 2 height 2
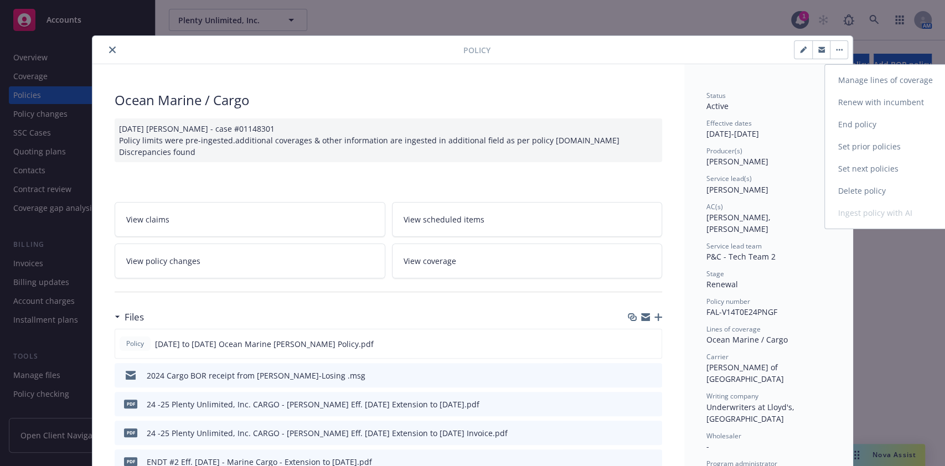
click at [860, 118] on link "End policy" at bounding box center [890, 125] width 130 height 22
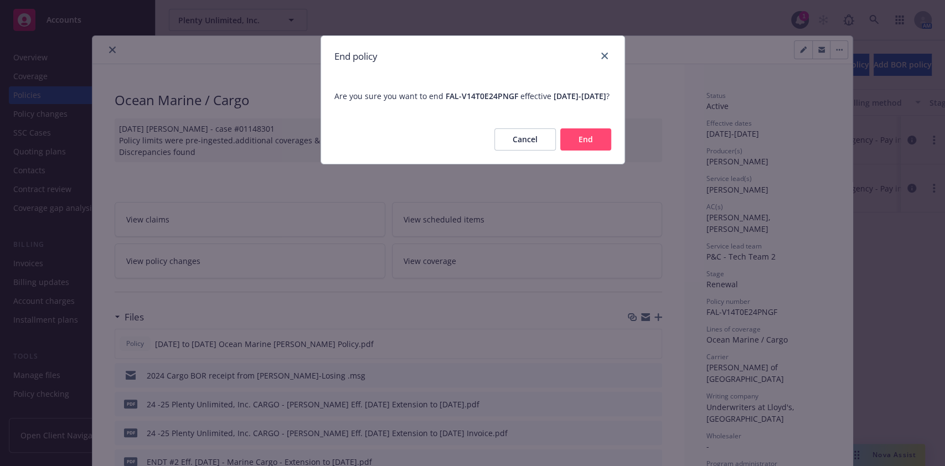
click at [594, 151] on button "End" at bounding box center [586, 139] width 51 height 22
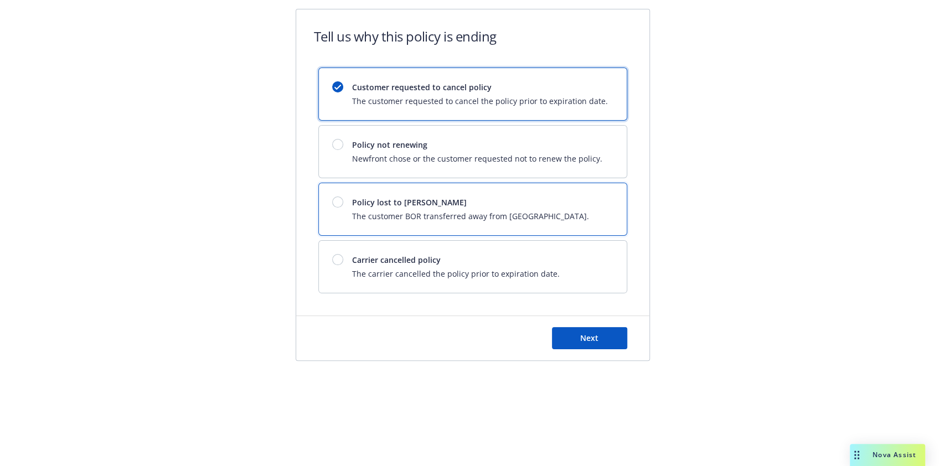
click at [474, 203] on span "Policy lost to [PERSON_NAME]" at bounding box center [470, 203] width 237 height 12
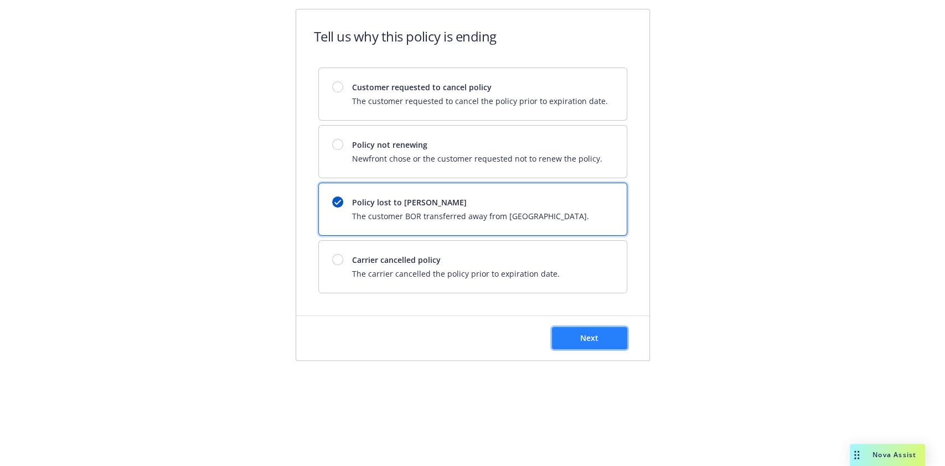
click at [589, 342] on span "Next" at bounding box center [589, 338] width 18 height 11
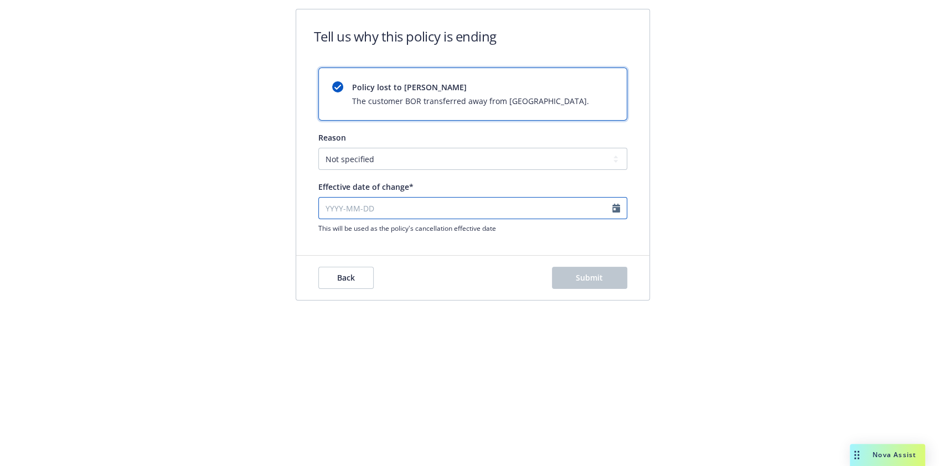
click at [402, 209] on input "Effective date of change*" at bounding box center [472, 208] width 309 height 22
select select "September"
select select "2025"
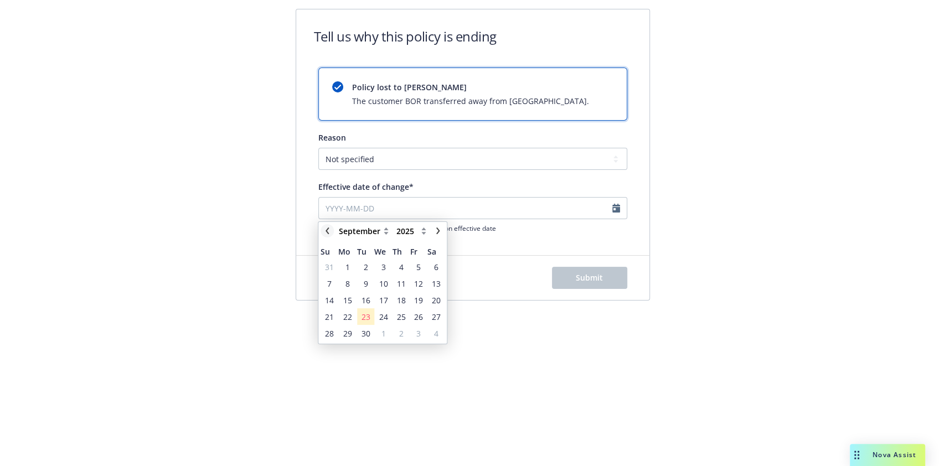
click at [327, 237] on link "chevronLeft" at bounding box center [327, 230] width 13 height 13
select select "August"
click at [404, 330] on span "28" at bounding box center [401, 334] width 9 height 12
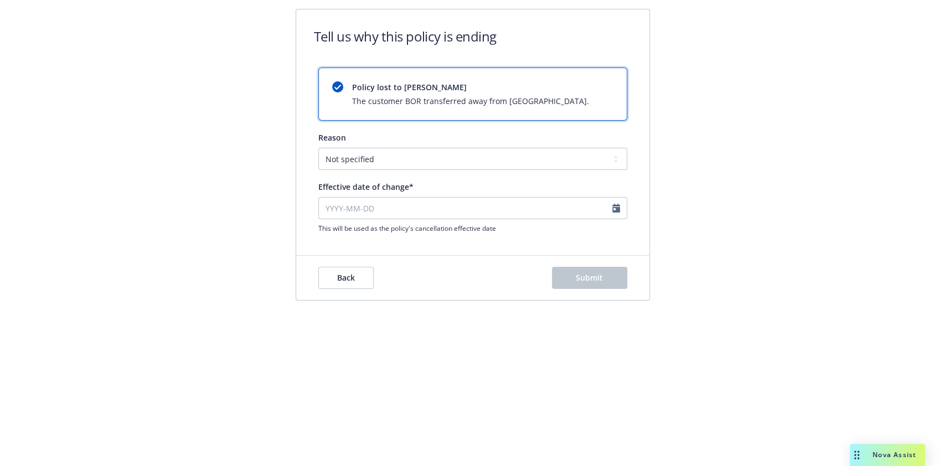
type input "[DATE]"
click at [569, 290] on div "Back Submit" at bounding box center [472, 278] width 353 height 44
click at [571, 284] on button "Submit" at bounding box center [589, 278] width 75 height 22
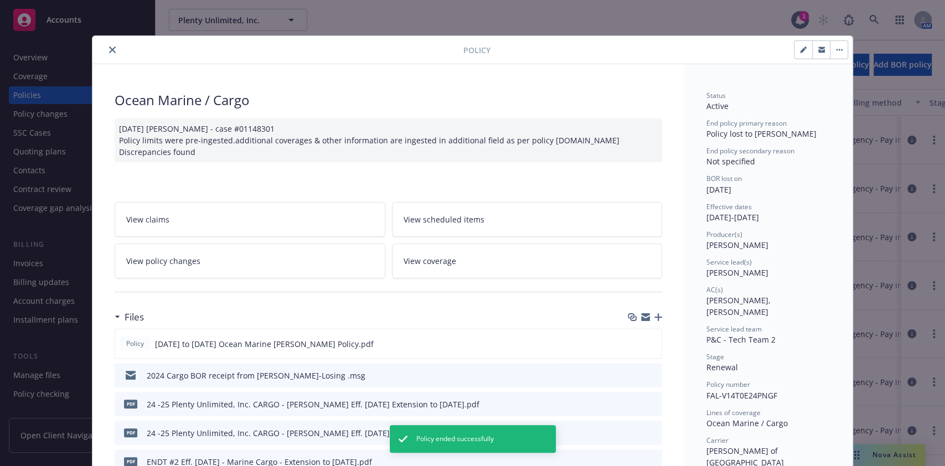
scroll to position [33, 0]
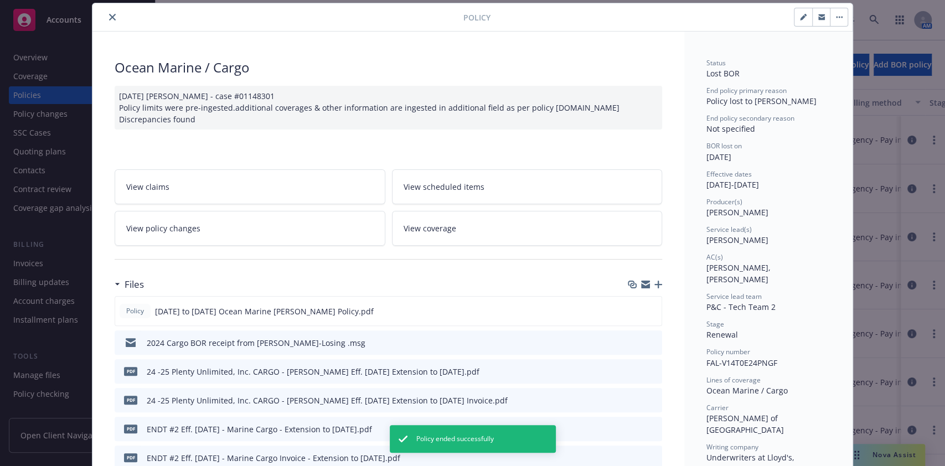
click at [110, 16] on button "close" at bounding box center [112, 17] width 13 height 13
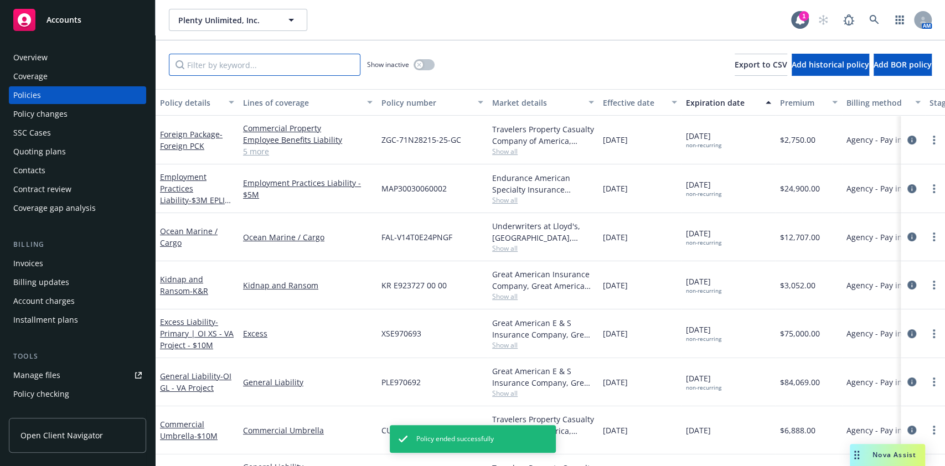
click at [207, 73] on input "Filter by keyword..." at bounding box center [265, 65] width 192 height 22
paste input "AL-V14T0E24PNGF"
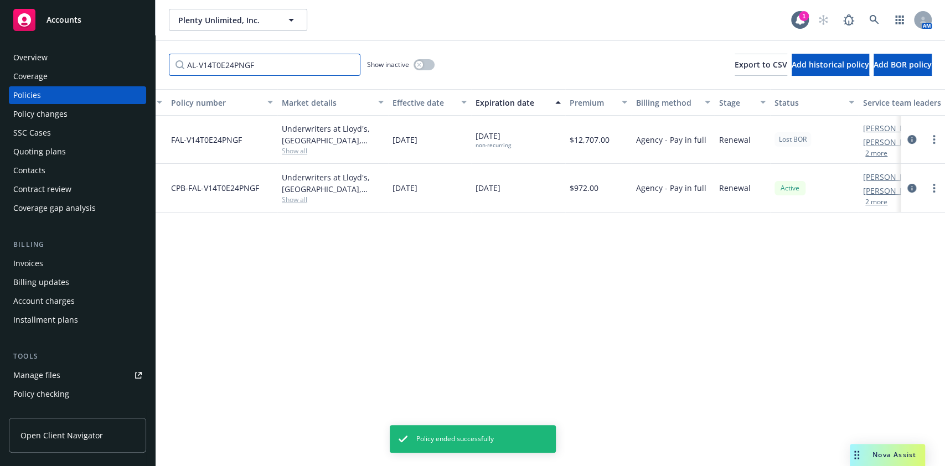
scroll to position [0, 211]
type input "AL-V14T0E24PNGF"
click at [916, 190] on icon "circleInformation" at bounding box center [912, 188] width 9 height 9
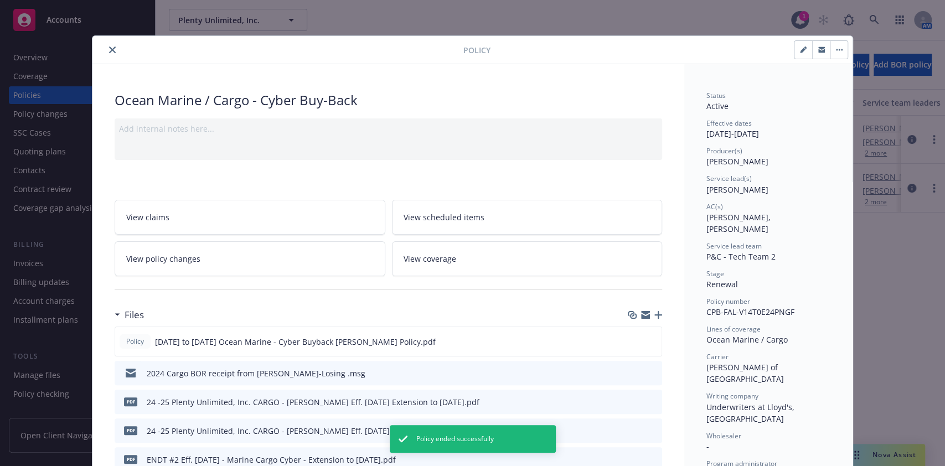
click at [834, 51] on button "button" at bounding box center [839, 50] width 18 height 18
click at [855, 126] on link "End policy" at bounding box center [890, 125] width 130 height 22
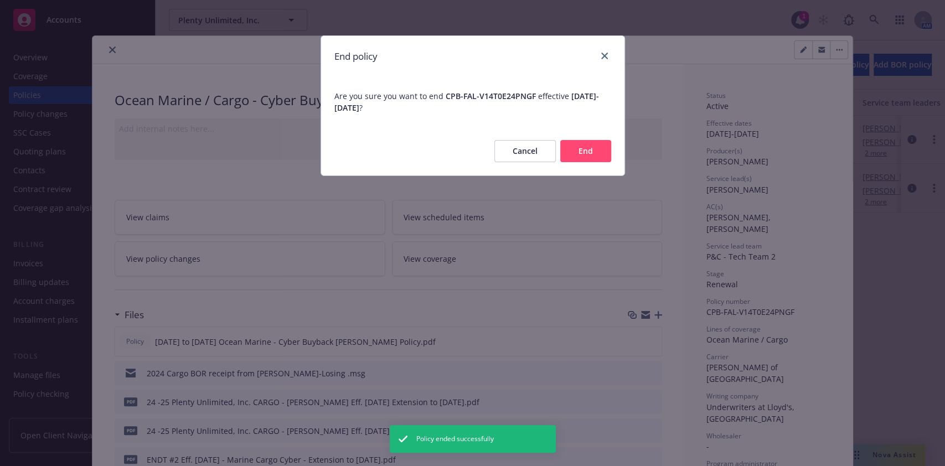
click at [568, 153] on button "End" at bounding box center [586, 151] width 51 height 22
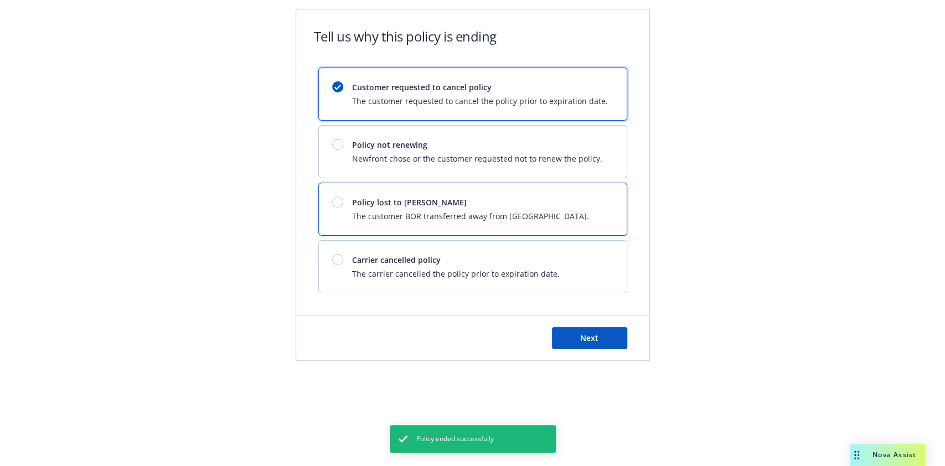
click at [413, 214] on span "The customer BOR transferred away from [GEOGRAPHIC_DATA]." at bounding box center [470, 216] width 237 height 12
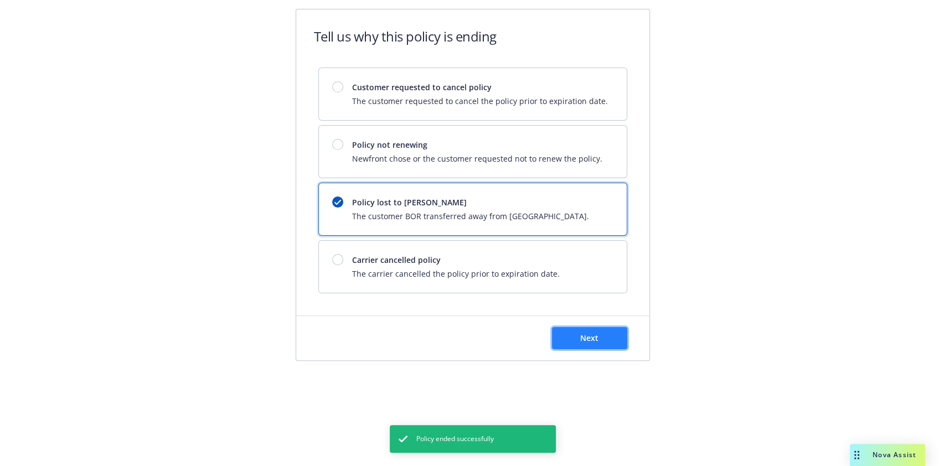
click at [584, 331] on button "Next" at bounding box center [589, 338] width 75 height 22
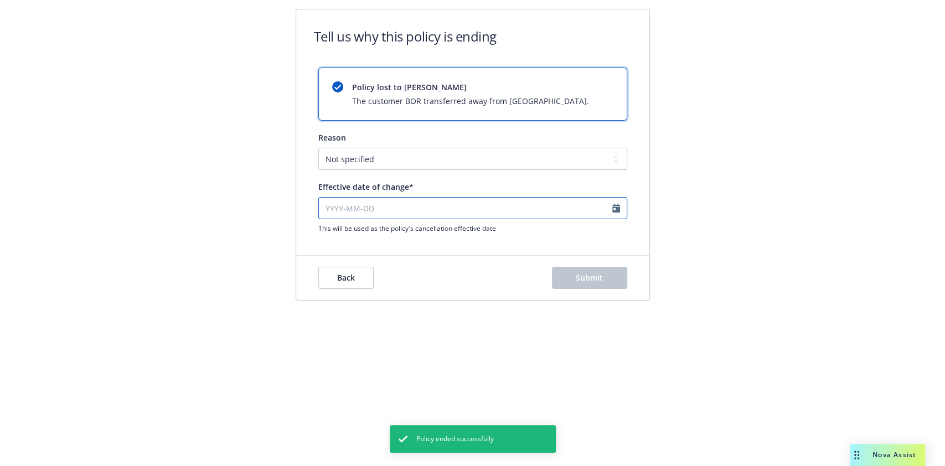
click at [451, 210] on input "Effective date of change*" at bounding box center [472, 208] width 309 height 22
select select "September"
select select "2025"
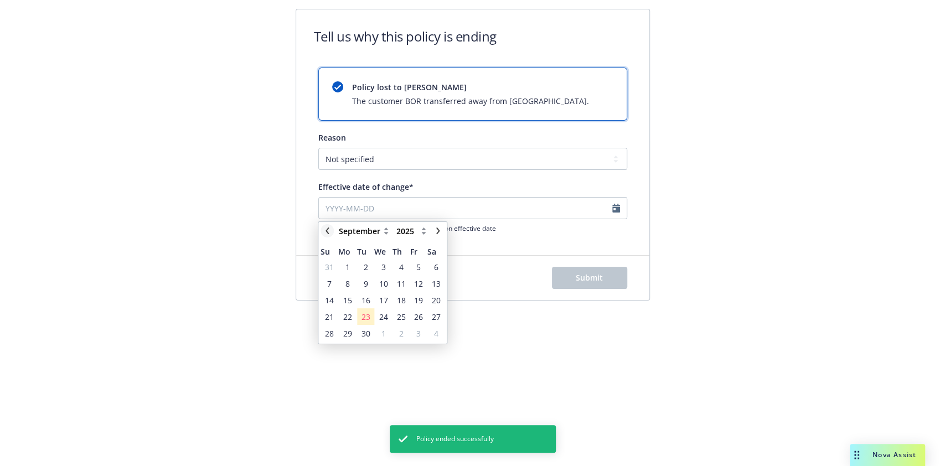
click at [327, 233] on icon "chevronLeft" at bounding box center [327, 231] width 7 height 7
select select "August"
click at [397, 328] on span "28" at bounding box center [401, 334] width 9 height 12
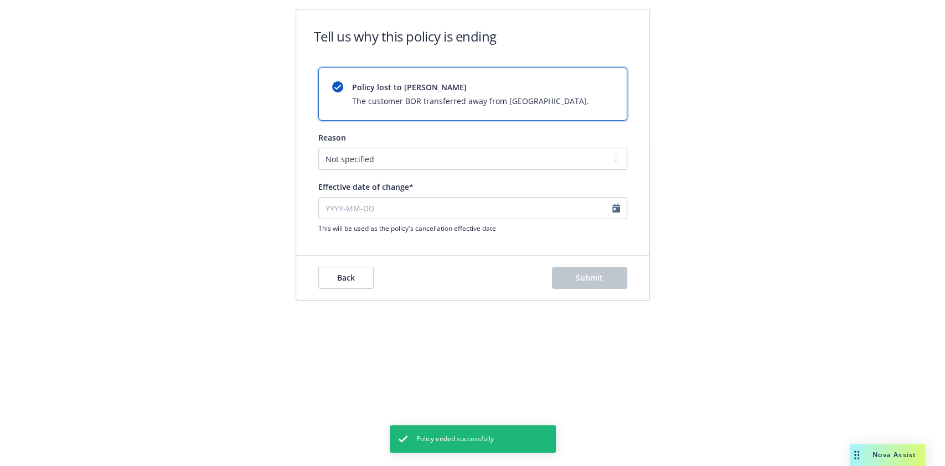
type input "[DATE]"
click at [597, 277] on span "Submit" at bounding box center [589, 278] width 27 height 11
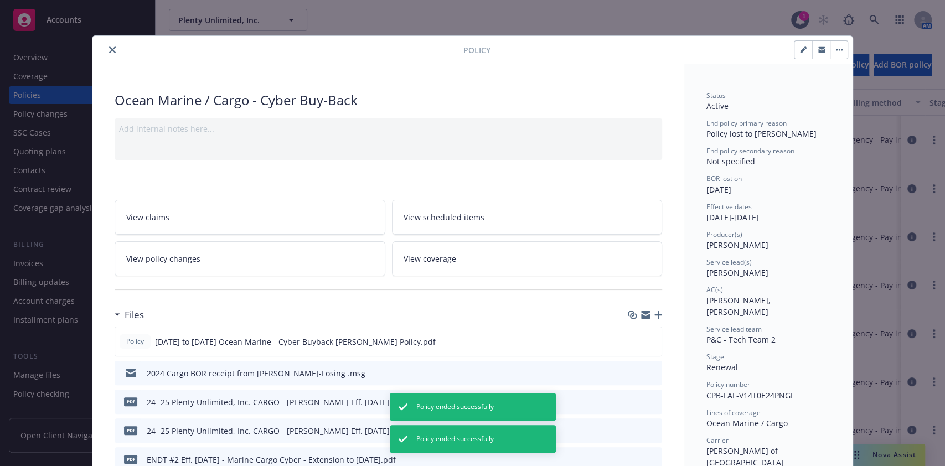
scroll to position [33, 0]
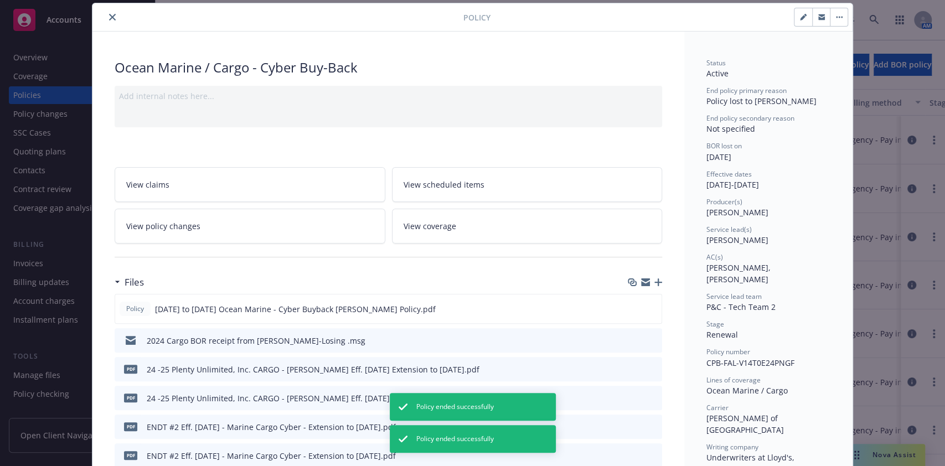
click at [109, 16] on icon "close" at bounding box center [112, 17] width 7 height 7
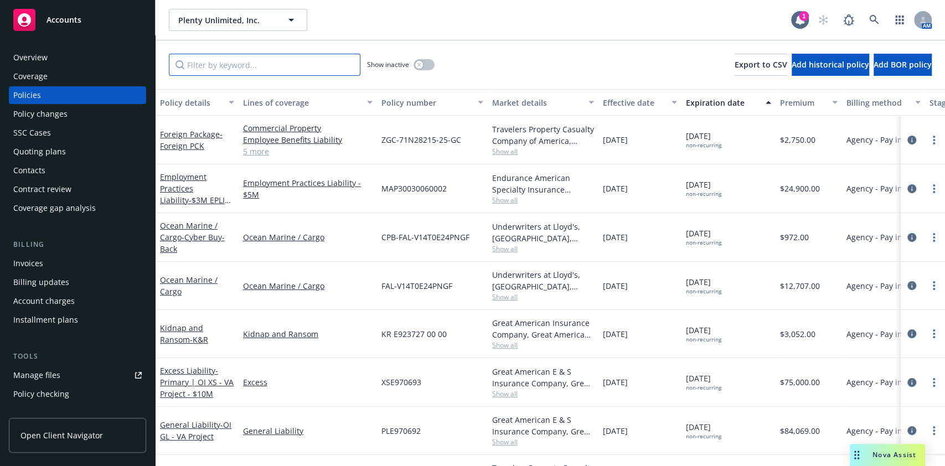
click at [283, 66] on input "Filter by keyword..." at bounding box center [265, 65] width 192 height 22
paste input "XC8EX00722-241"
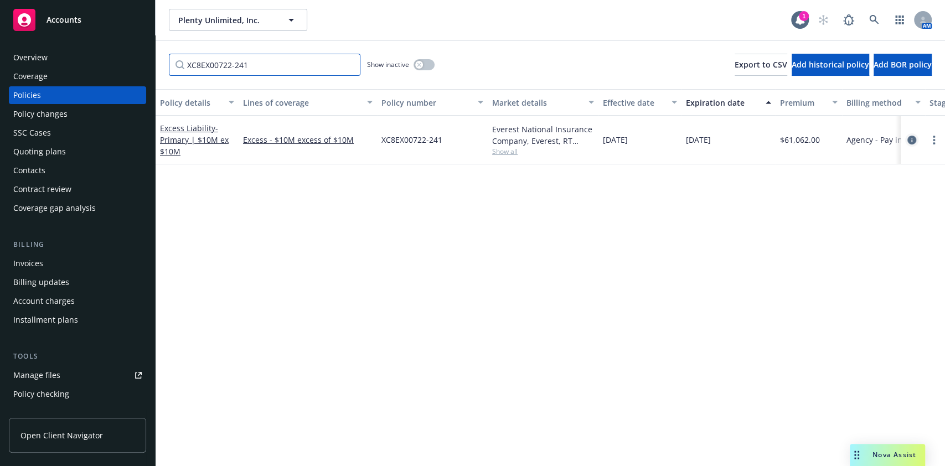
type input "XC8EX00722-241"
click at [911, 138] on icon "circleInformation" at bounding box center [912, 140] width 9 height 9
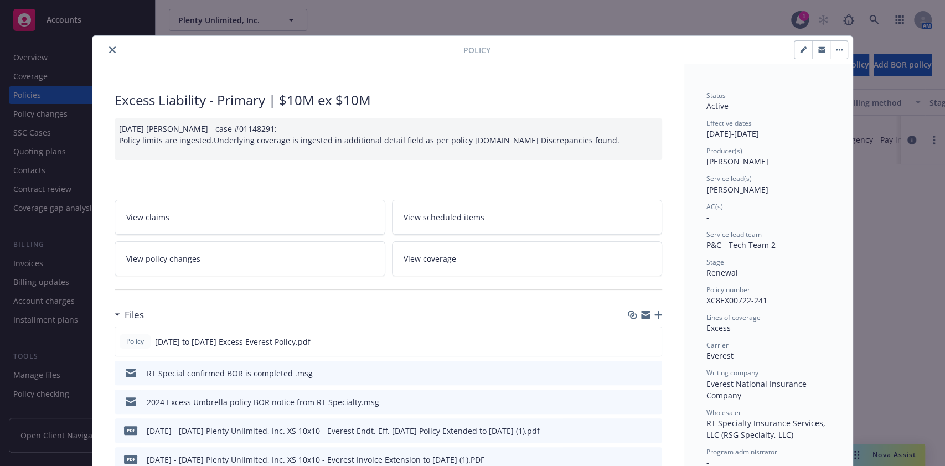
click at [840, 44] on button "button" at bounding box center [839, 50] width 18 height 18
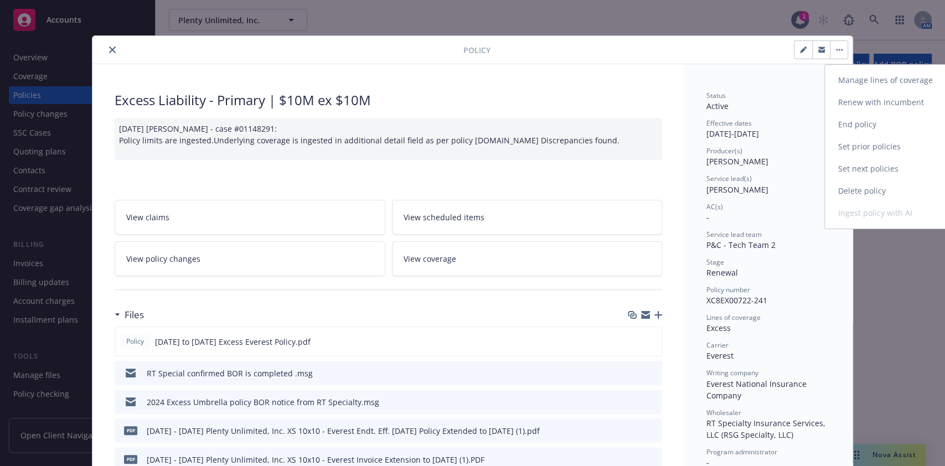
click at [855, 125] on link "End policy" at bounding box center [890, 125] width 130 height 22
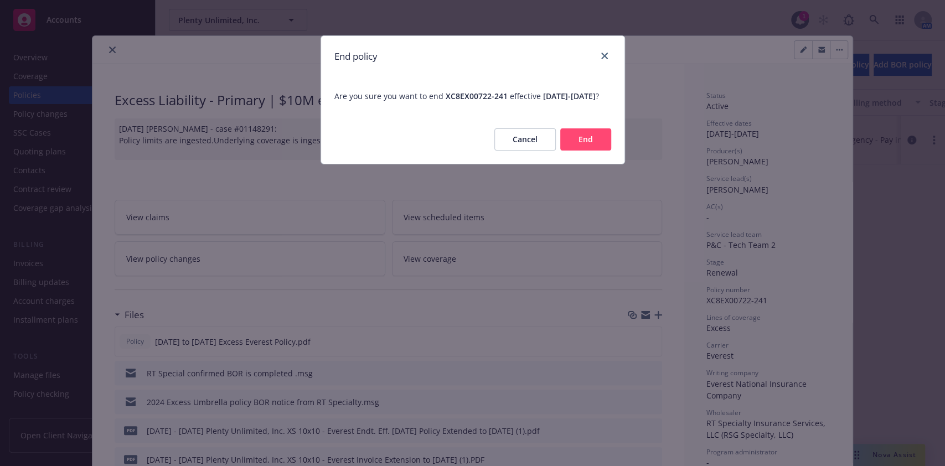
click at [594, 146] on button "End" at bounding box center [586, 139] width 51 height 22
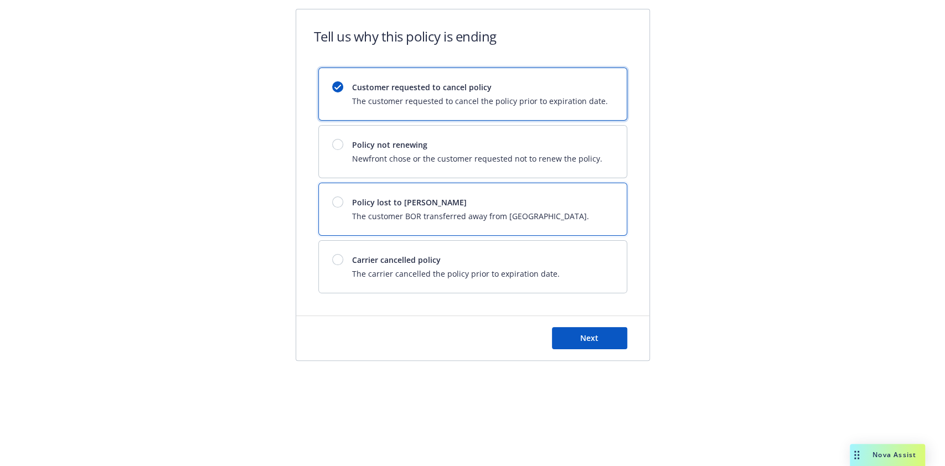
click at [421, 186] on div "Policy lost to BOR The customer BOR transferred away from Newfront." at bounding box center [473, 209] width 308 height 52
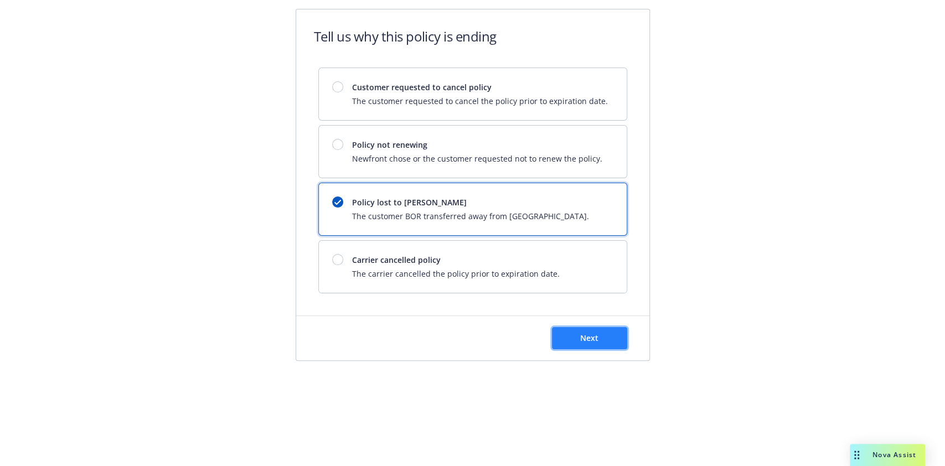
click at [567, 345] on button "Next" at bounding box center [589, 338] width 75 height 22
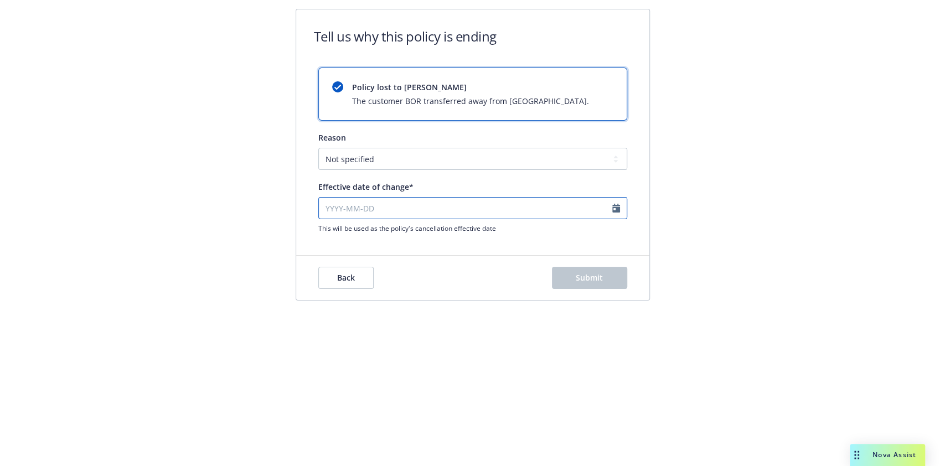
click at [411, 213] on input "Effective date of change*" at bounding box center [472, 208] width 309 height 22
select select "September"
select select "2025"
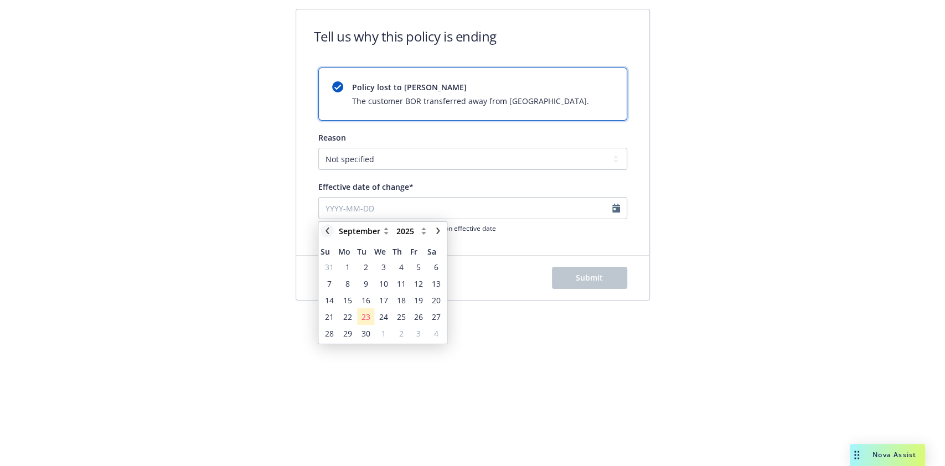
click at [330, 228] on icon "chevronLeft" at bounding box center [327, 231] width 7 height 7
select select "August"
click at [407, 332] on span "28" at bounding box center [401, 334] width 15 height 14
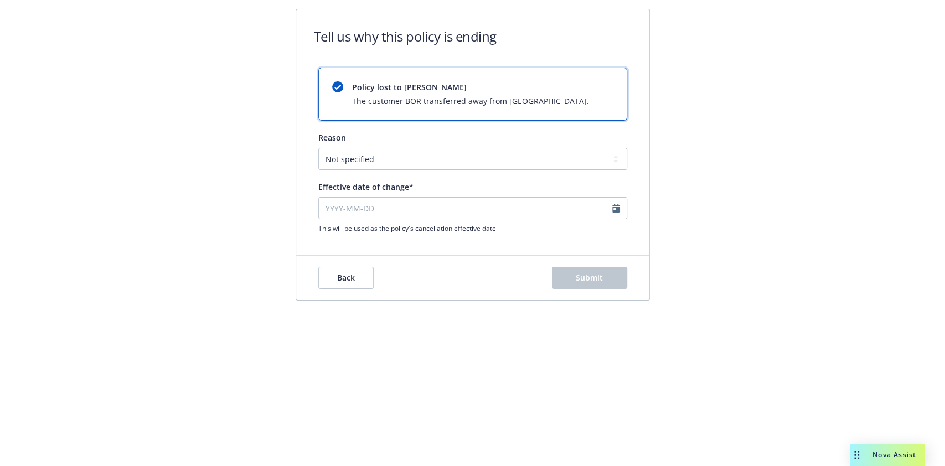
type input "[DATE]"
click at [598, 281] on span "Submit" at bounding box center [589, 278] width 27 height 11
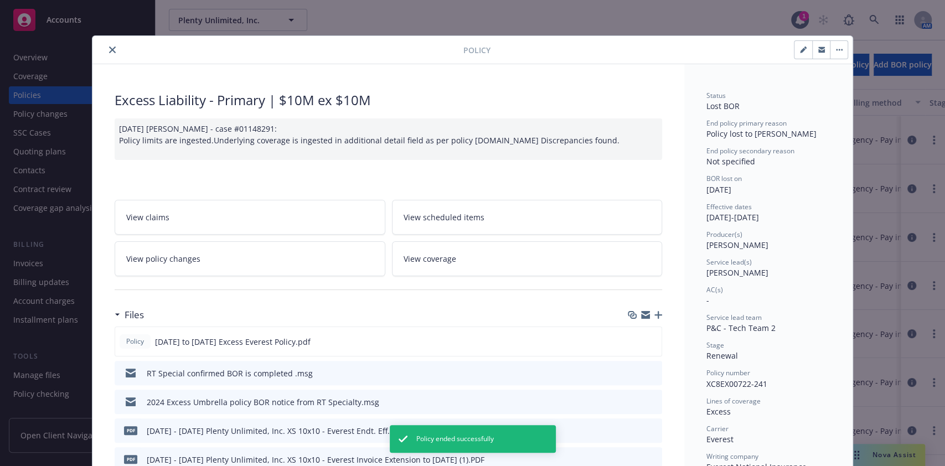
click at [109, 47] on icon "close" at bounding box center [112, 50] width 7 height 7
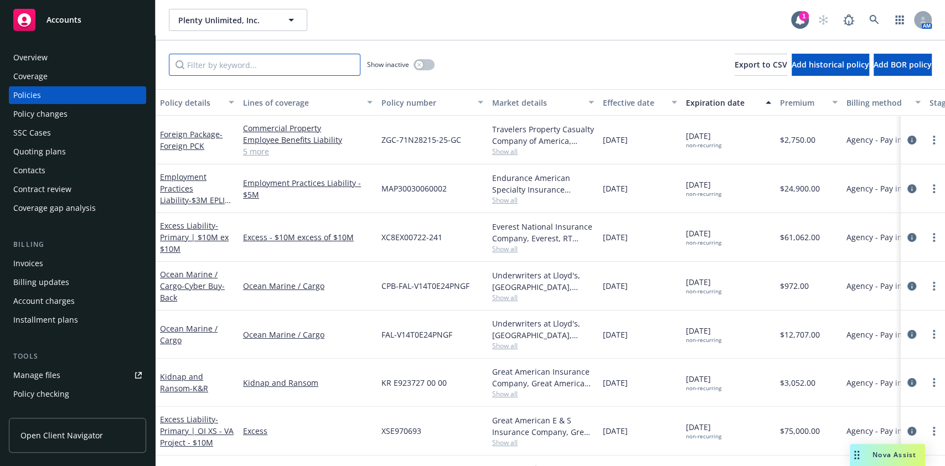
click at [225, 63] on input "Filter by keyword..." at bounding box center [265, 65] width 192 height 22
paste input "UP-7Y33177A-25-14"
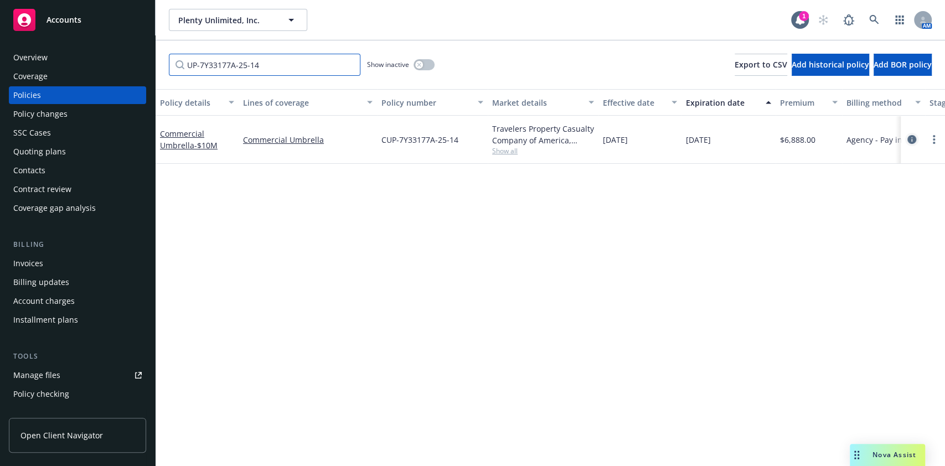
type input "UP-7Y33177A-25-14"
click at [917, 140] on link "circleInformation" at bounding box center [912, 139] width 13 height 13
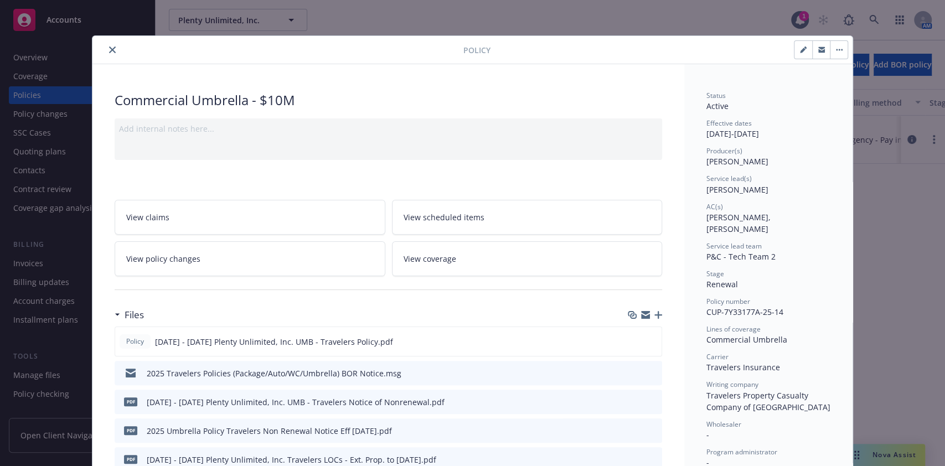
click at [836, 50] on icon "button" at bounding box center [839, 50] width 7 height 2
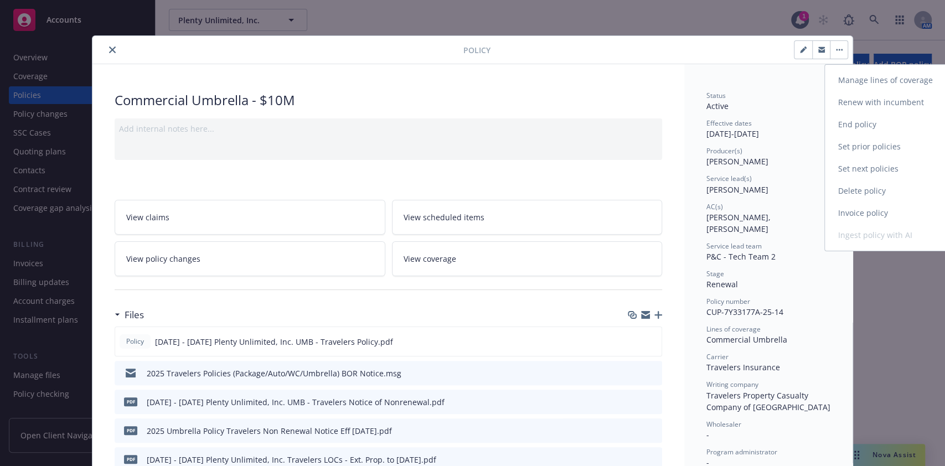
click at [855, 128] on link "End policy" at bounding box center [890, 125] width 130 height 22
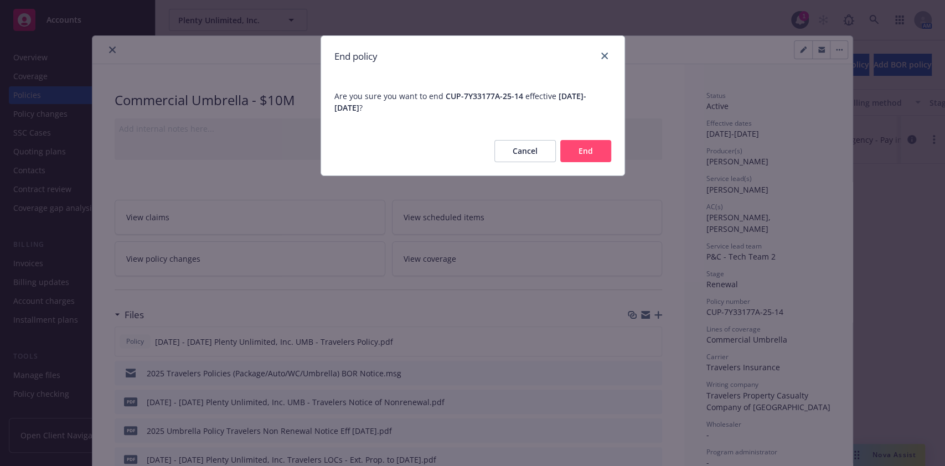
click at [590, 149] on button "End" at bounding box center [586, 151] width 51 height 22
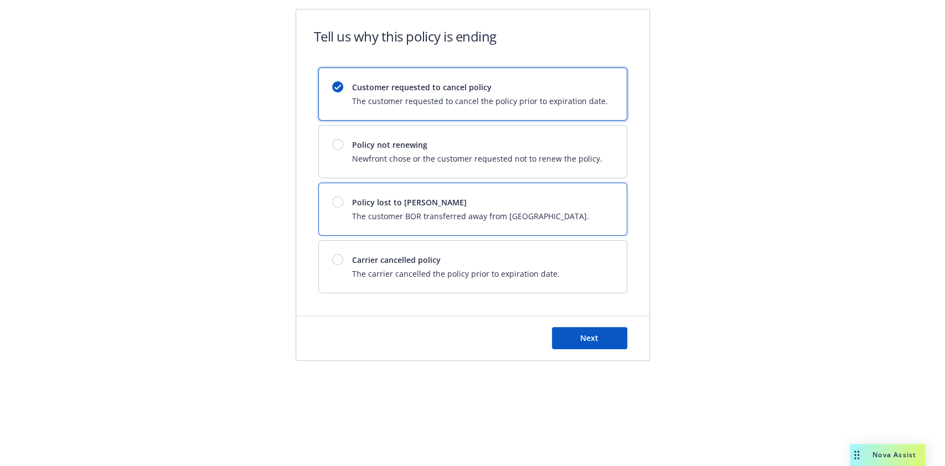
click at [436, 209] on div "Policy lost to BOR The customer BOR transferred away from Newfront." at bounding box center [470, 209] width 237 height 25
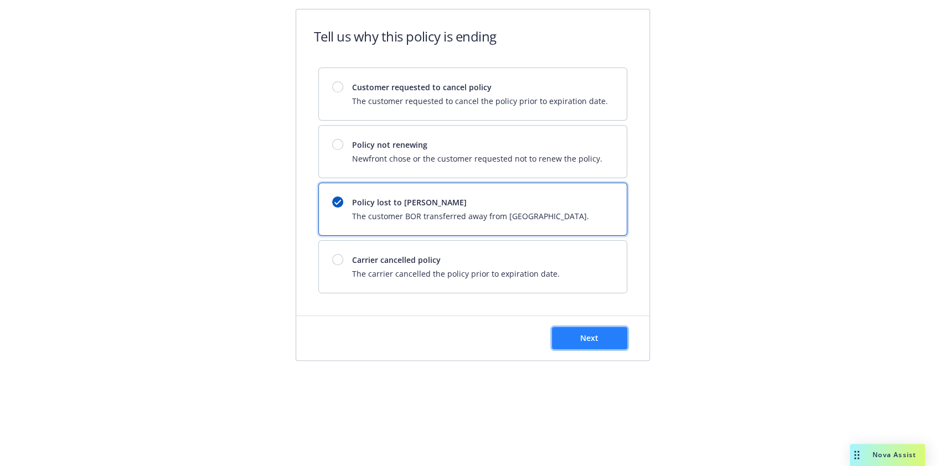
click at [598, 343] on button "Next" at bounding box center [589, 338] width 75 height 22
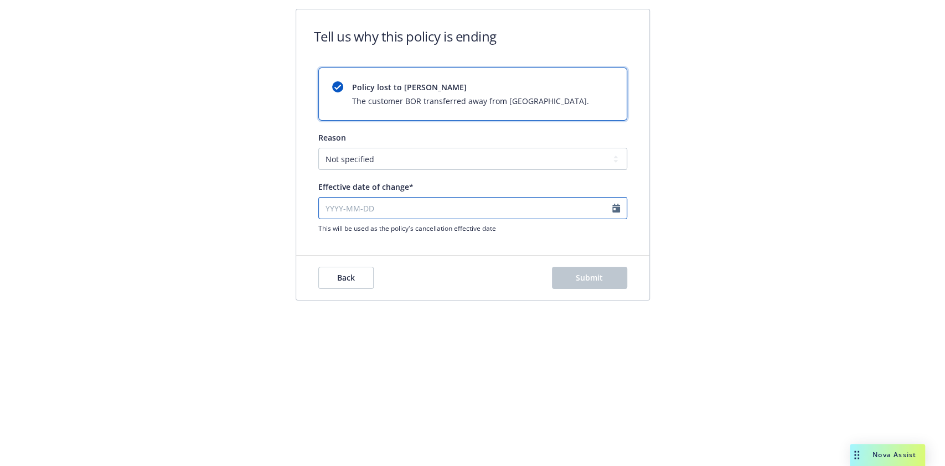
click at [430, 210] on input "Effective date of change*" at bounding box center [472, 208] width 309 height 22
select select "September"
select select "2025"
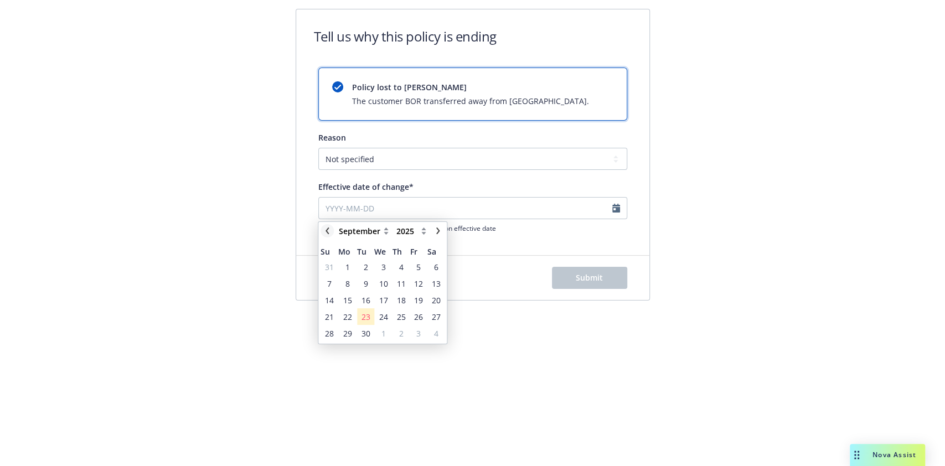
click at [323, 231] on link "chevronLeft" at bounding box center [327, 230] width 13 height 13
select select "August"
click at [403, 338] on span "28" at bounding box center [401, 334] width 9 height 12
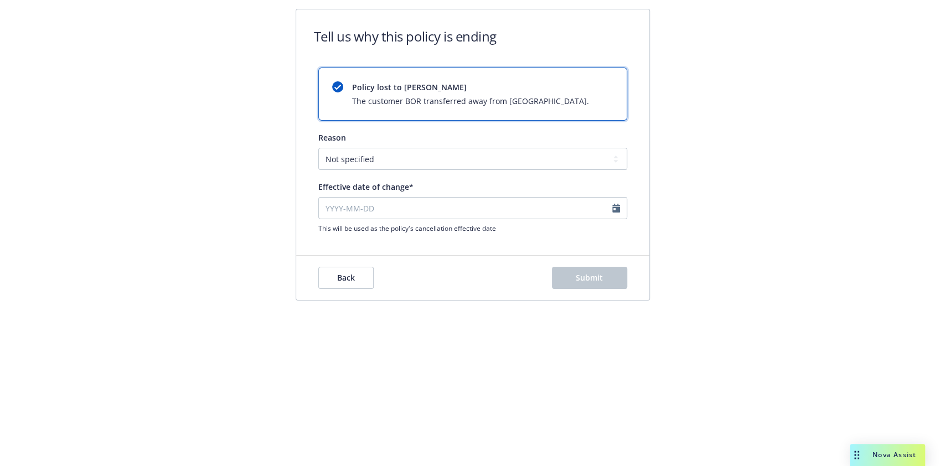
type input "2025-08-28"
click at [588, 286] on button "Submit" at bounding box center [589, 278] width 75 height 22
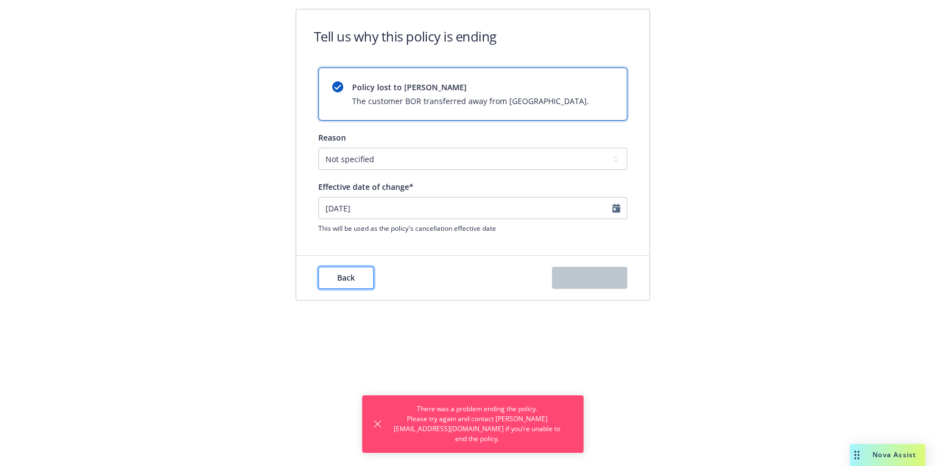
click at [351, 273] on span "Back" at bounding box center [346, 278] width 18 height 11
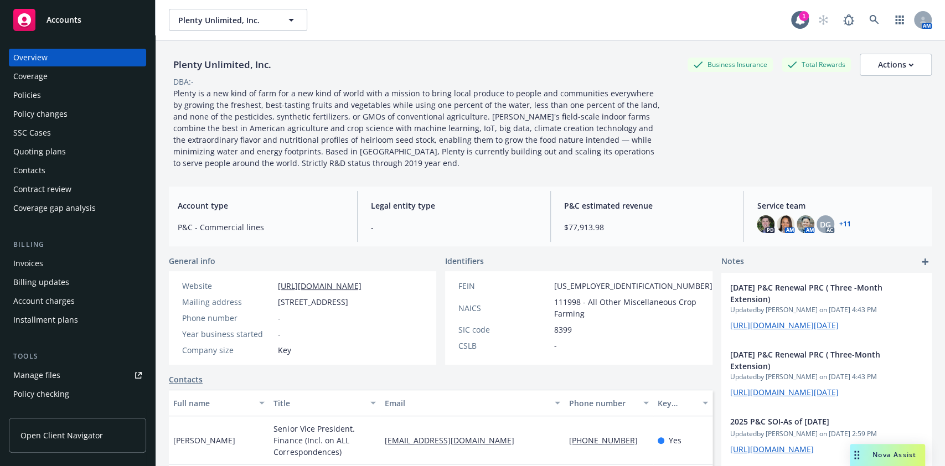
click at [44, 94] on div "Policies" at bounding box center [77, 95] width 128 height 18
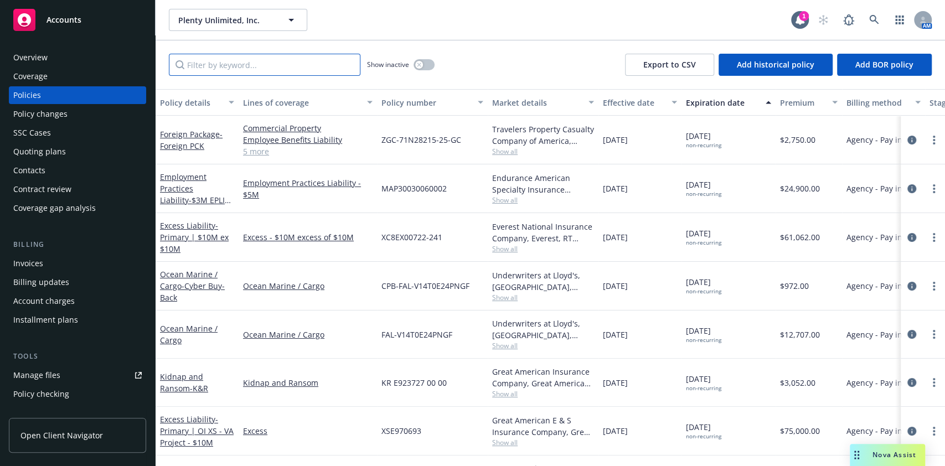
click at [271, 63] on input "Filter by keyword..." at bounding box center [265, 65] width 192 height 22
paste input "B-9S734483-25-14"
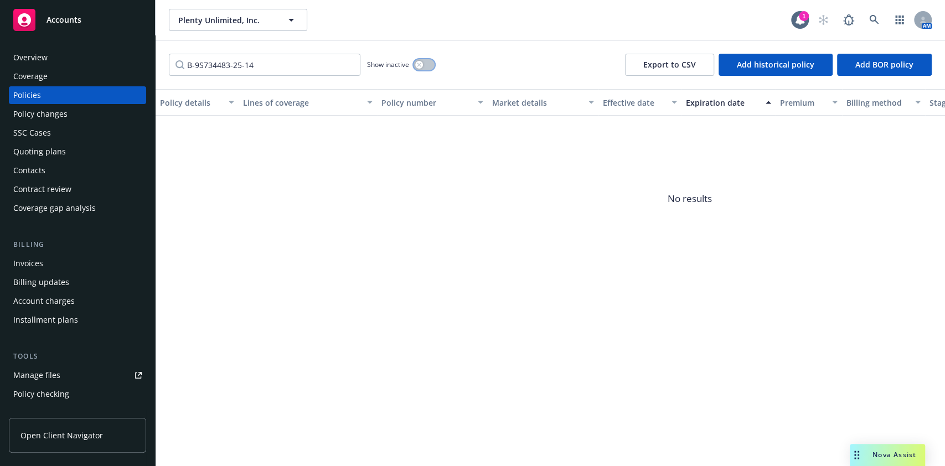
click at [420, 66] on icon "button" at bounding box center [419, 65] width 4 height 4
click at [425, 65] on div "button" at bounding box center [429, 65] width 8 height 8
drag, startPoint x: 273, startPoint y: 64, endPoint x: 112, endPoint y: 76, distance: 160.5
click at [112, 76] on div "Accounts Overview Coverage Policies Policy changes SSC Cases Quoting plans Cont…" at bounding box center [472, 233] width 945 height 466
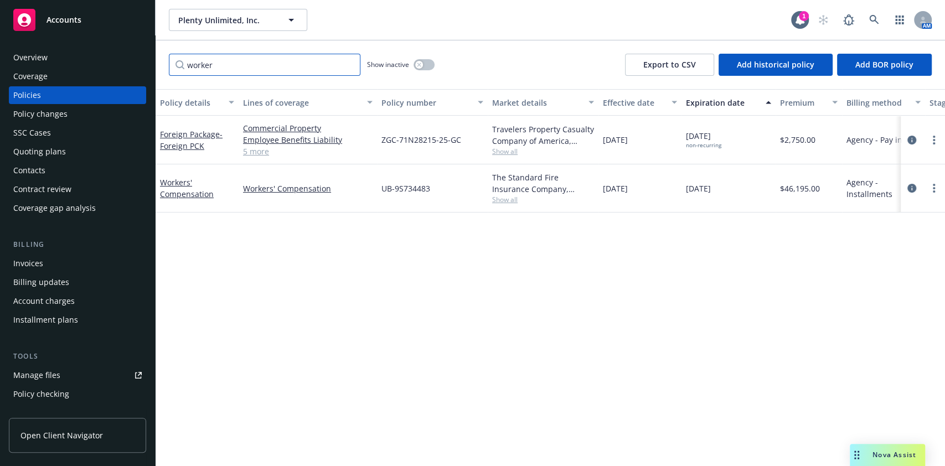
type input "worker"
click at [919, 183] on div at bounding box center [923, 188] width 35 height 13
click at [912, 184] on icon "circleInformation" at bounding box center [912, 188] width 9 height 9
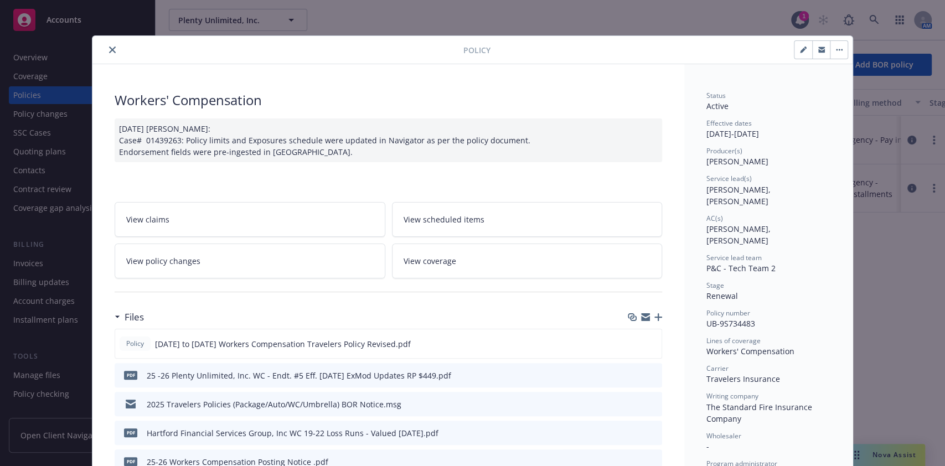
click at [837, 50] on button "button" at bounding box center [839, 50] width 18 height 18
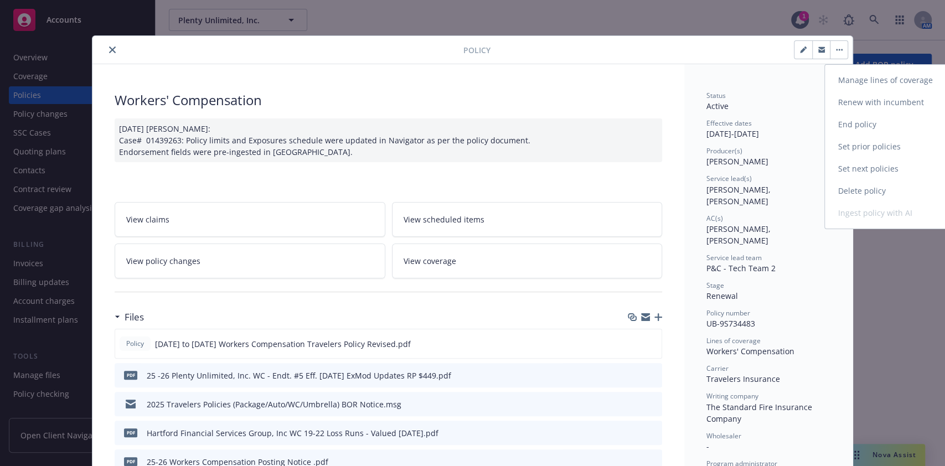
click link "End policy"
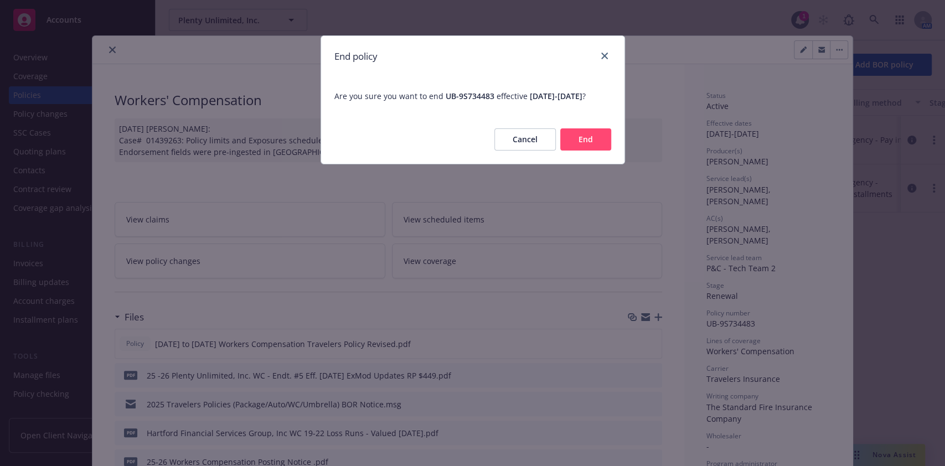
click button "End"
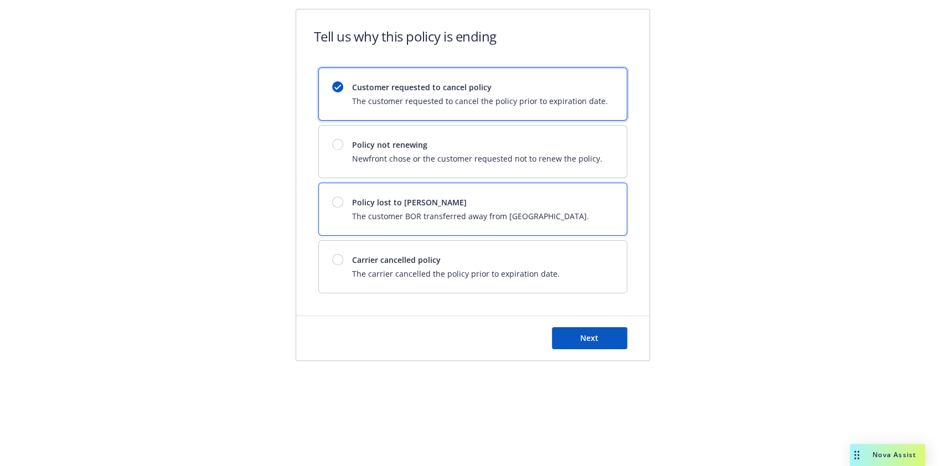
click span "Policy lost to [PERSON_NAME]"
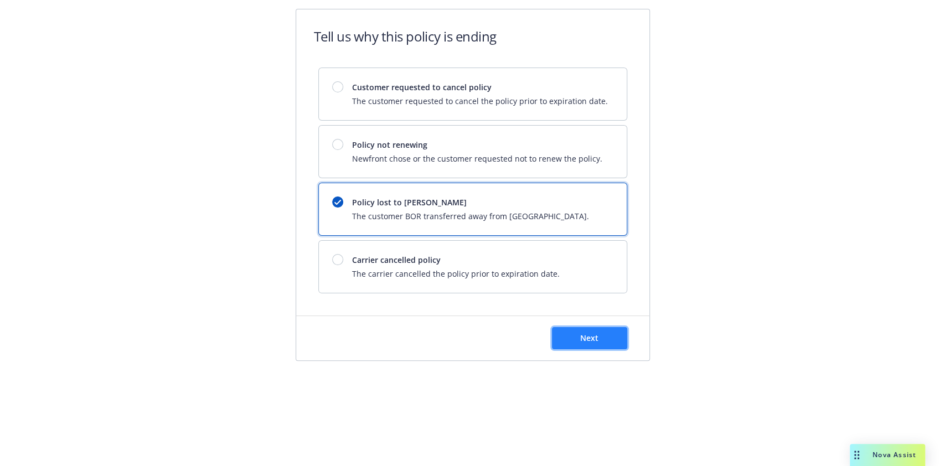
click span "Next"
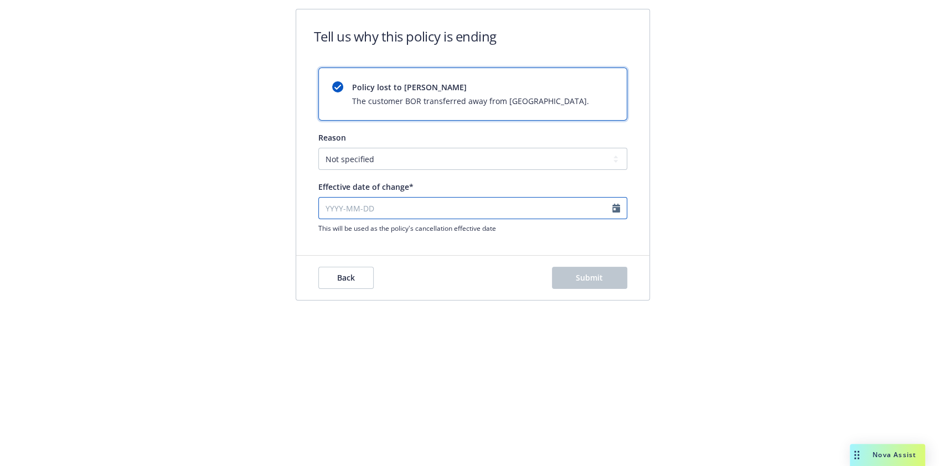
click input "Effective date of change*"
select select "September"
select select "2025"
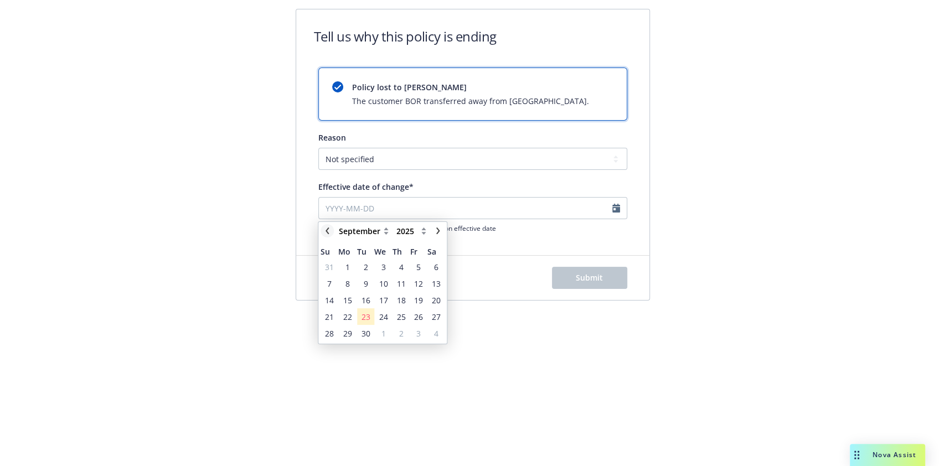
click icon "chevronLeft"
select select "August"
click span "29"
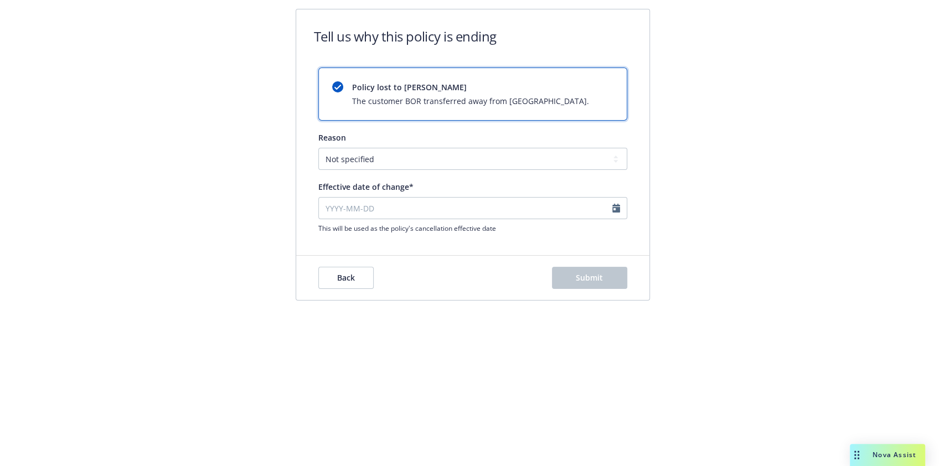
type input "[DATE]"
click input "[DATE]"
select select "August"
select select "2025"
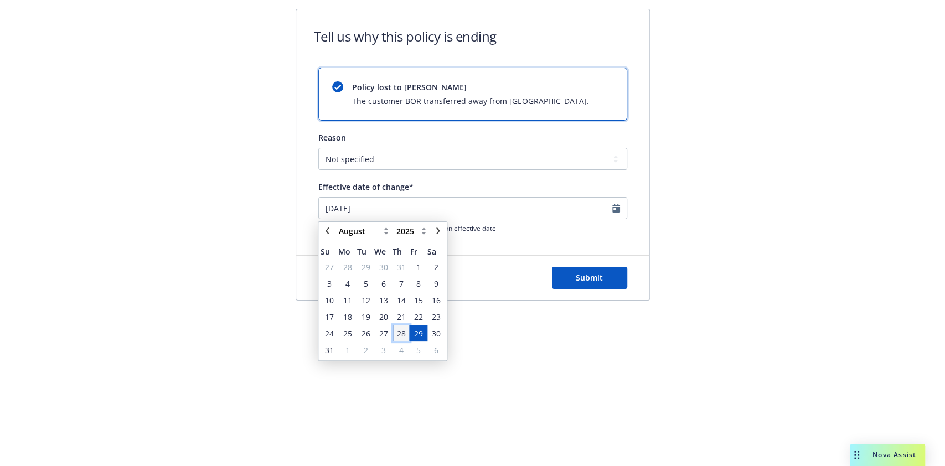
click span "28"
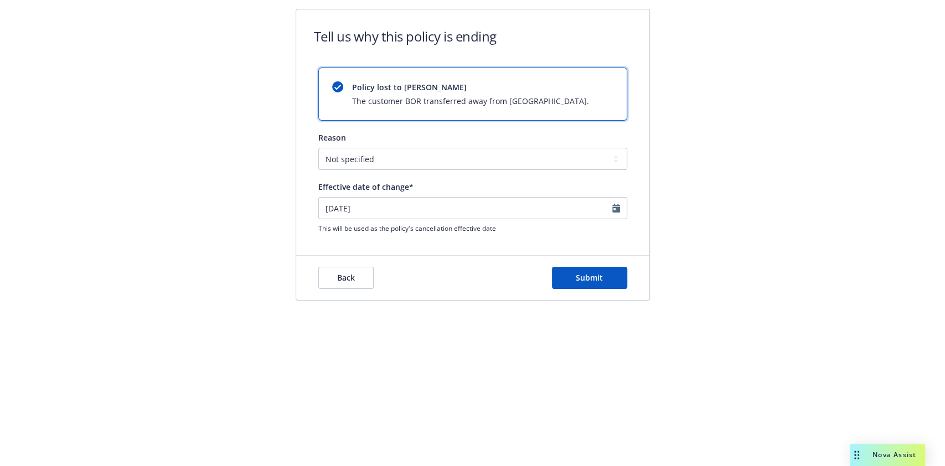
type input "[DATE]"
click button "Submit"
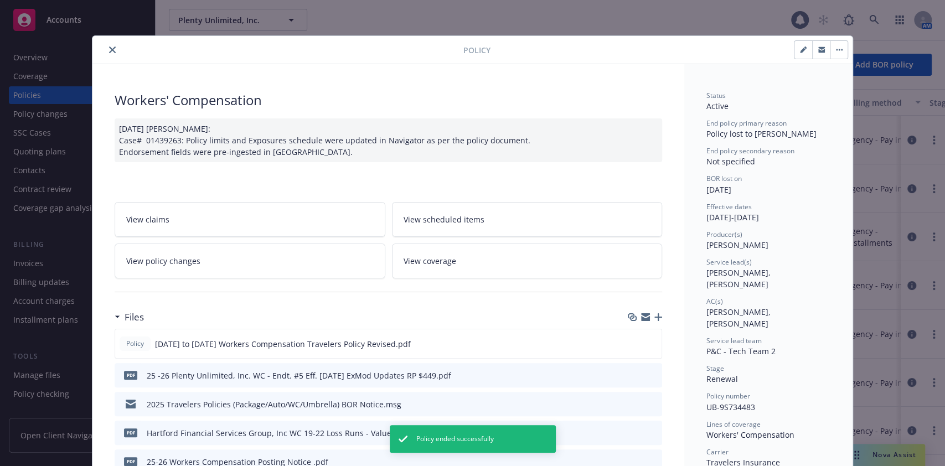
scroll to position [33, 0]
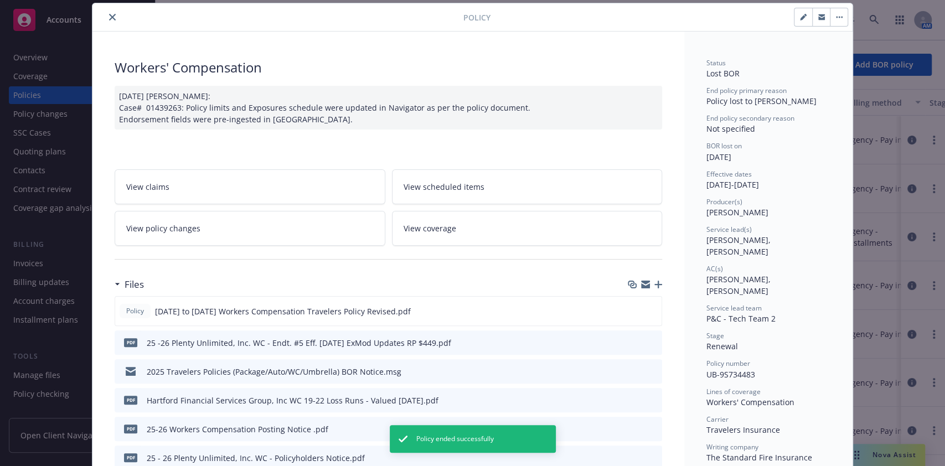
click icon "close"
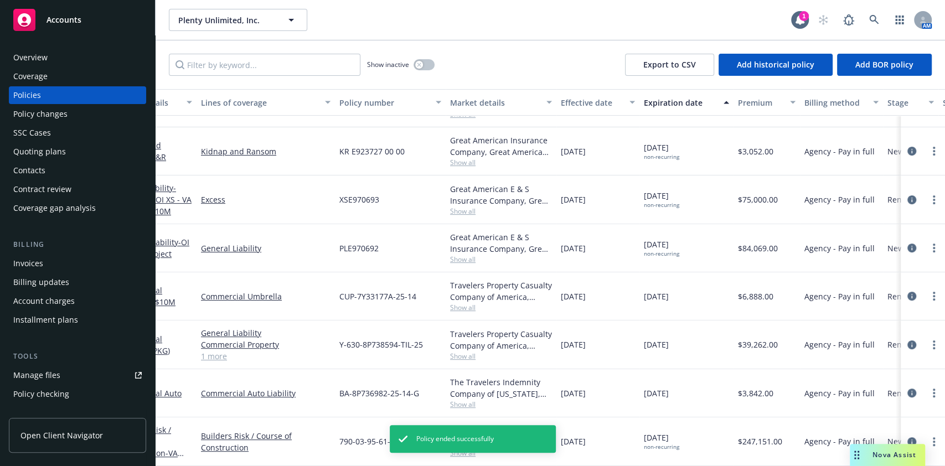
scroll to position [268, 0]
